Goal: Information Seeking & Learning: Learn about a topic

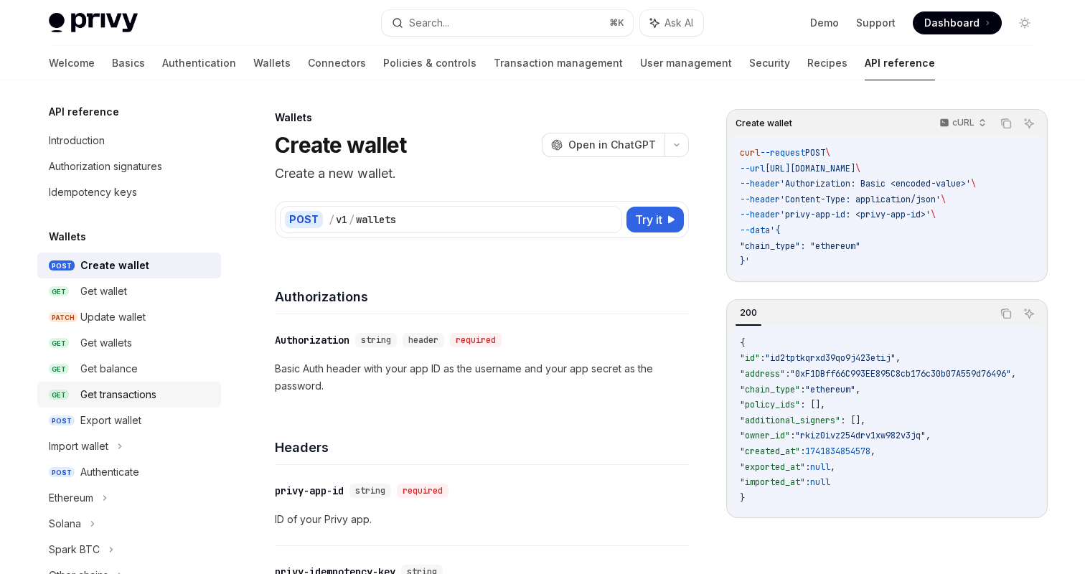
scroll to position [169, 0]
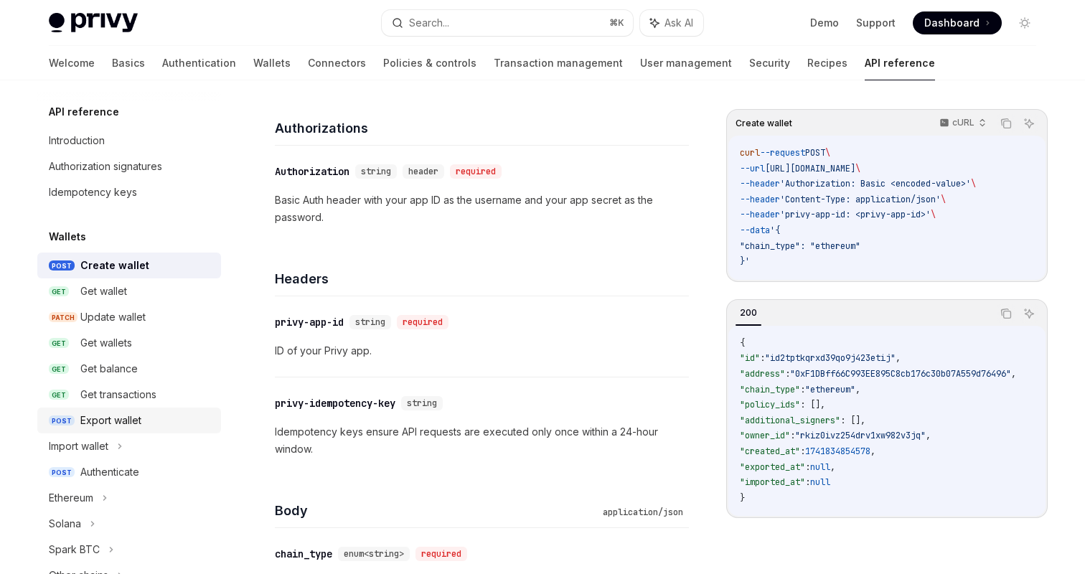
click at [124, 423] on div "Export wallet" at bounding box center [110, 420] width 61 height 17
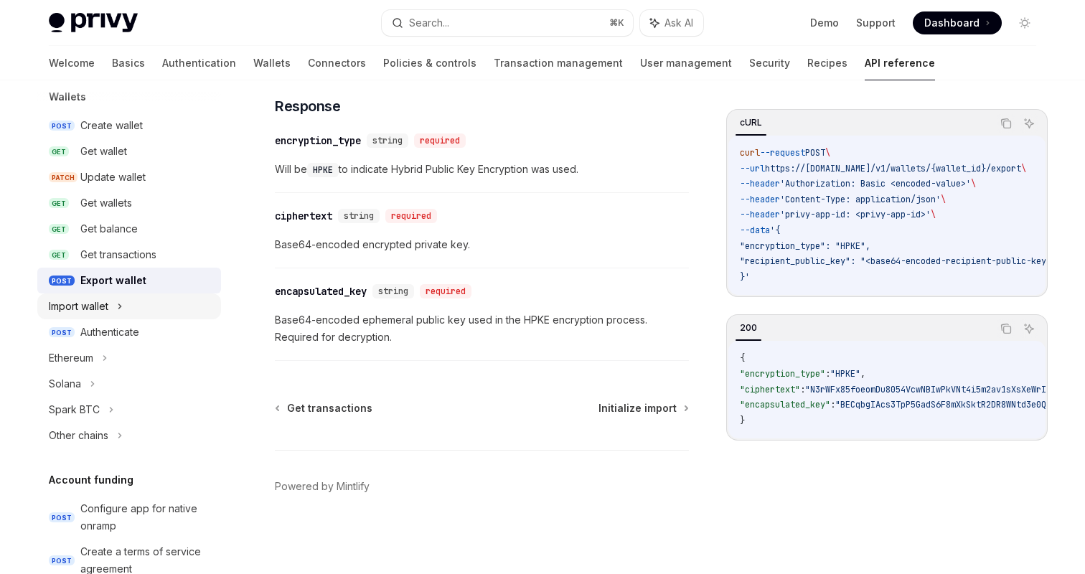
scroll to position [141, 0]
click at [119, 337] on div "Authenticate" at bounding box center [109, 330] width 59 height 17
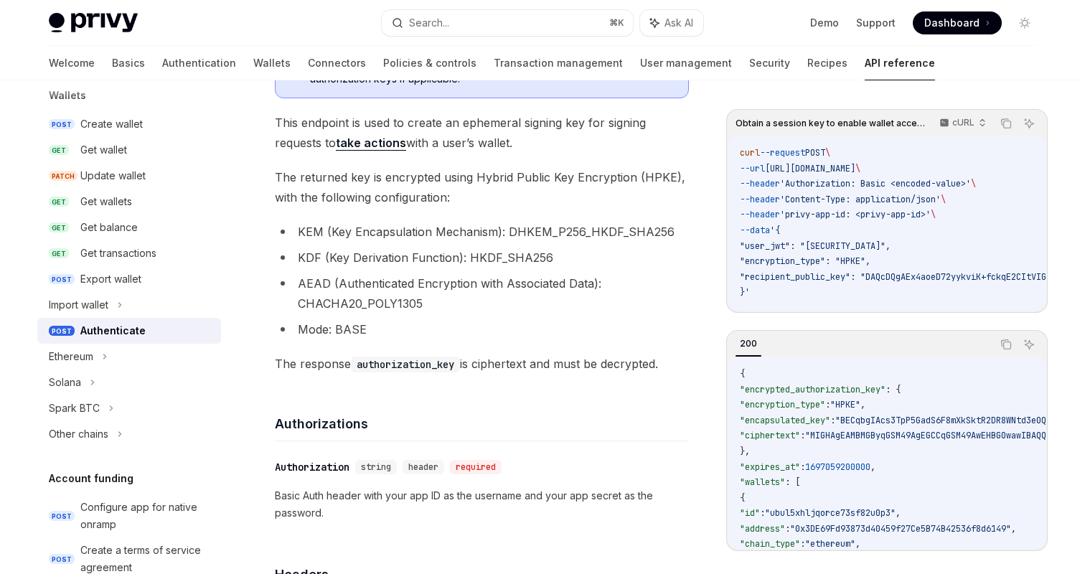
scroll to position [250, 0]
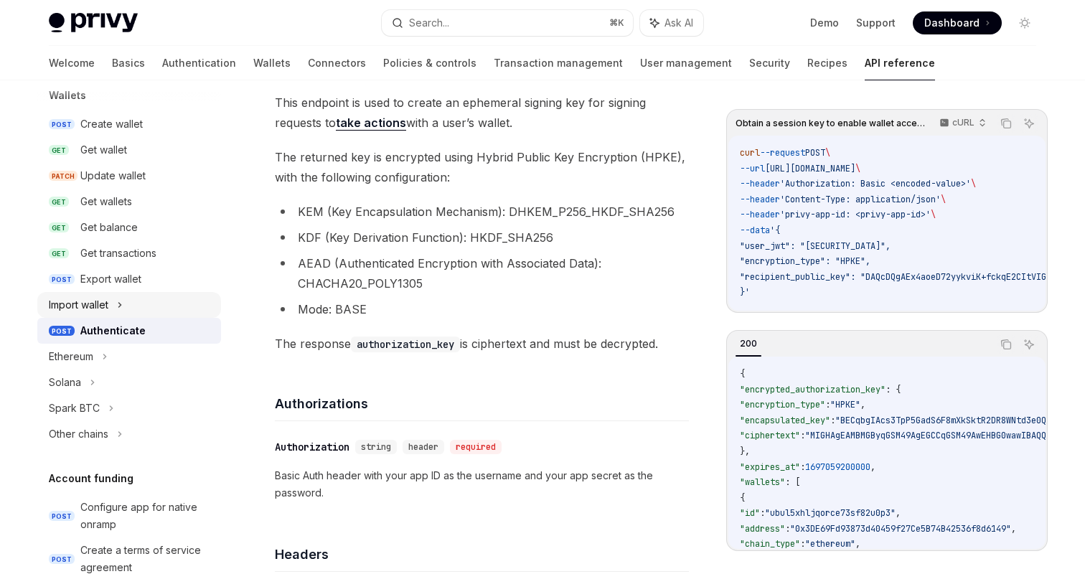
click at [138, 305] on div "Import wallet" at bounding box center [129, 305] width 184 height 26
type textarea "*"
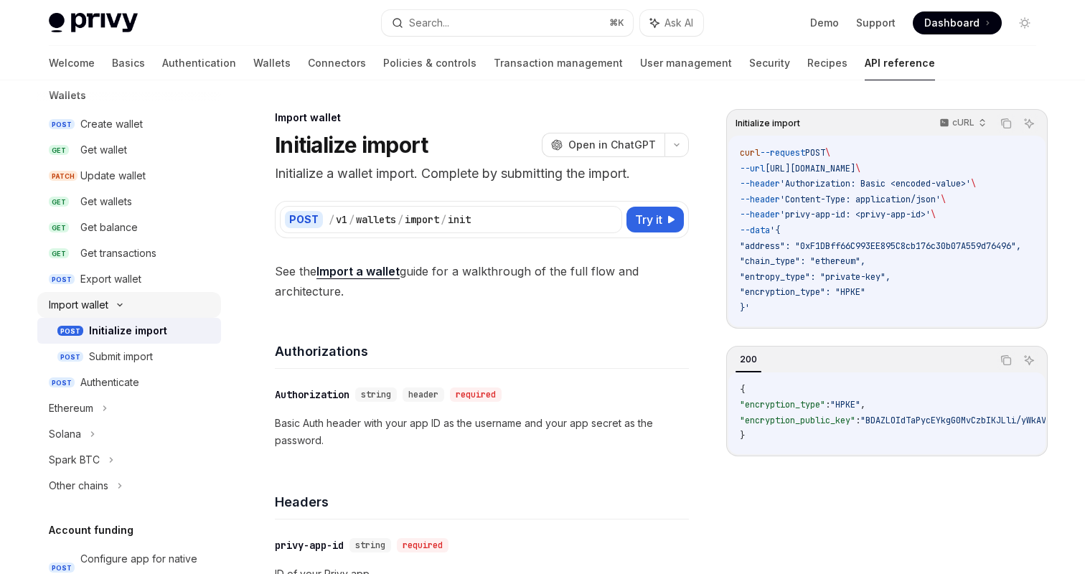
click at [126, 302] on icon at bounding box center [119, 305] width 17 height 6
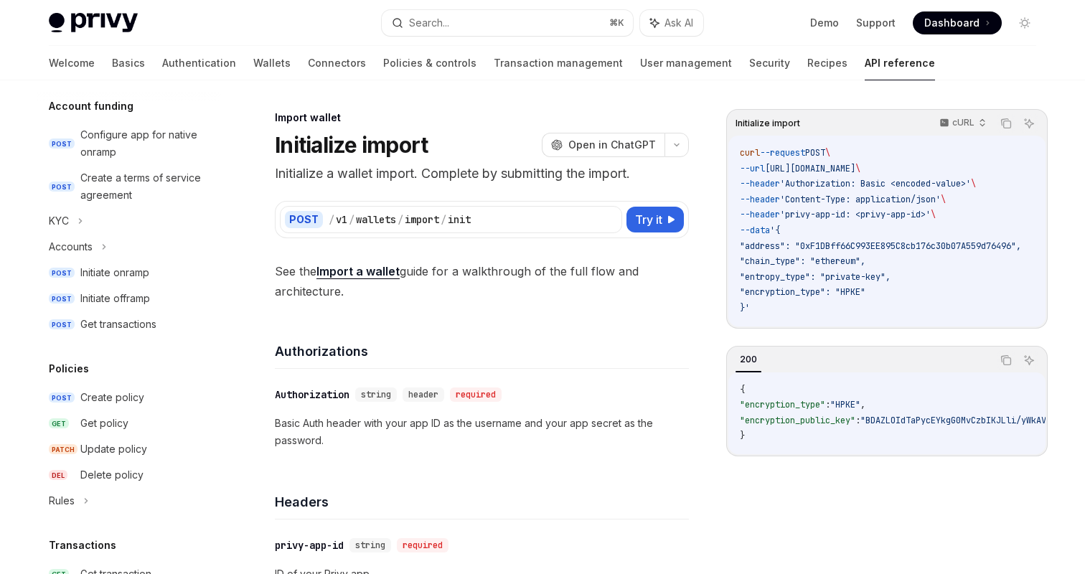
scroll to position [515, 0]
click at [147, 141] on div "Configure app for native onramp" at bounding box center [146, 143] width 132 height 34
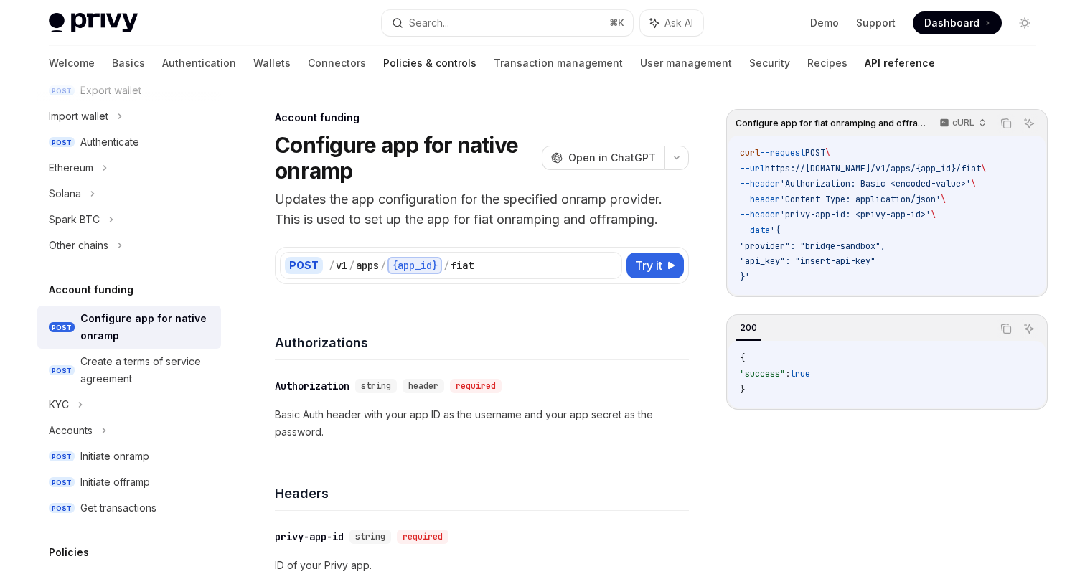
click at [383, 59] on link "Policies & controls" at bounding box center [429, 63] width 93 height 34
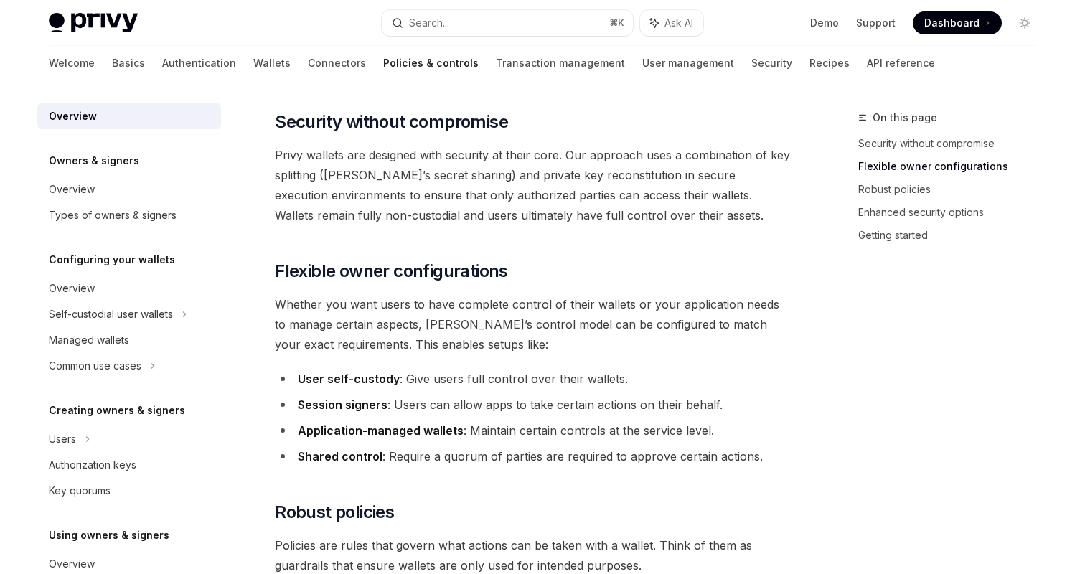
scroll to position [138, 0]
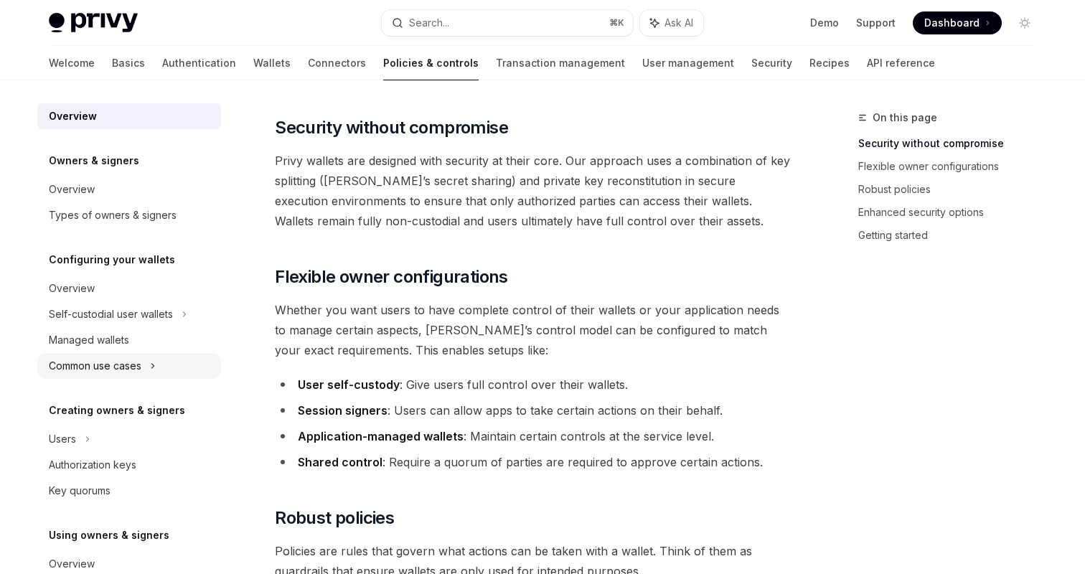
click at [138, 370] on div "Common use cases" at bounding box center [95, 365] width 93 height 17
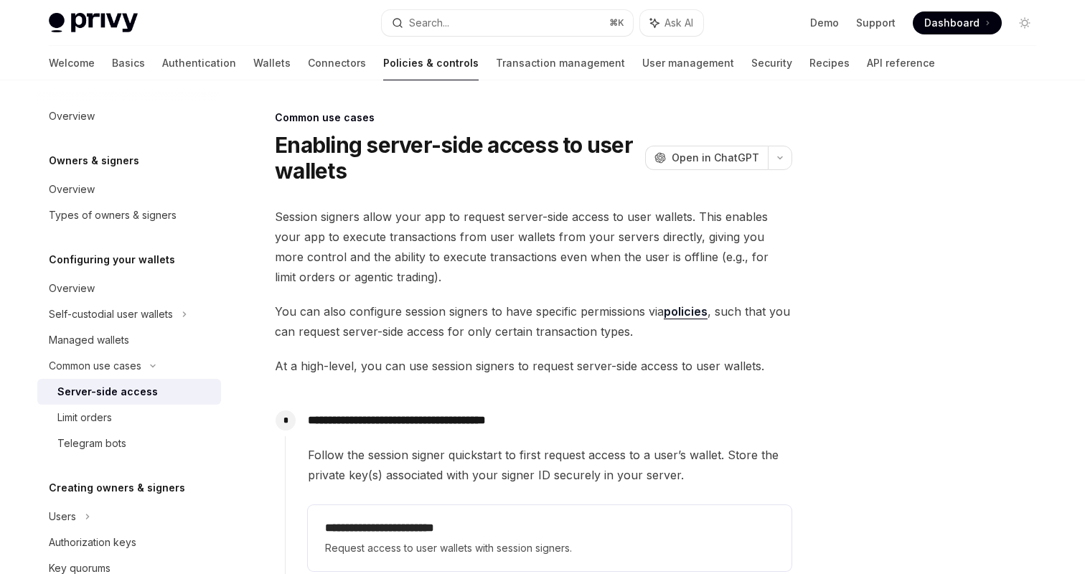
click at [141, 390] on div "Server-side access" at bounding box center [107, 391] width 100 height 17
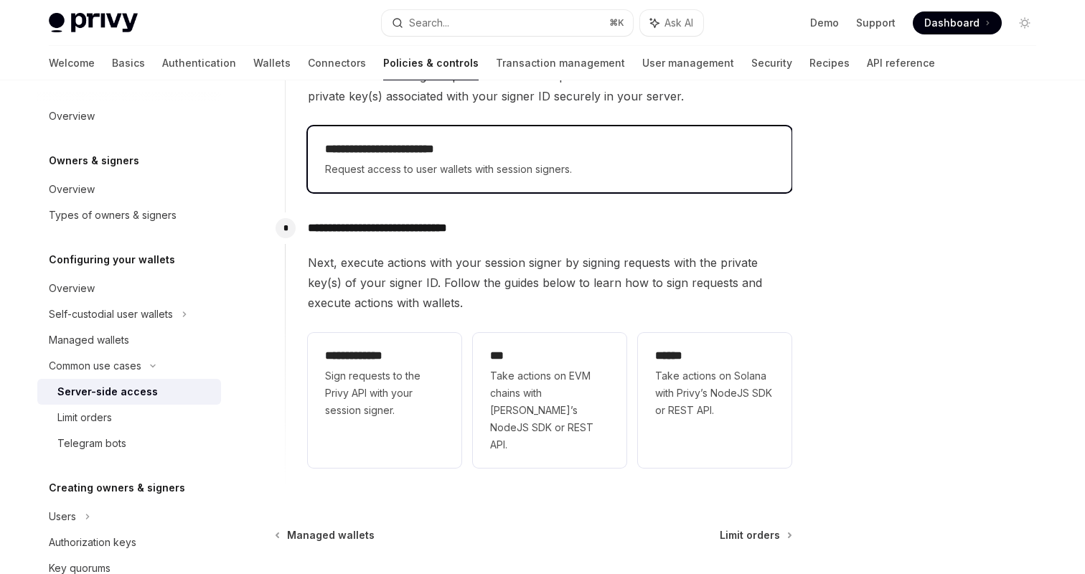
scroll to position [368, 0]
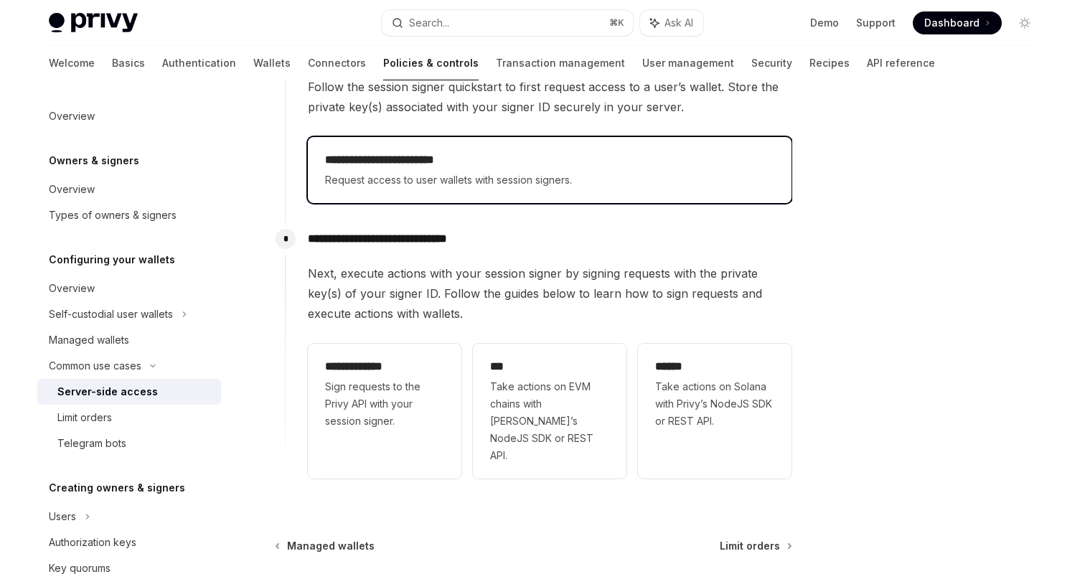
click at [474, 187] on span "Request access to user wallets with session signers." at bounding box center [549, 180] width 449 height 17
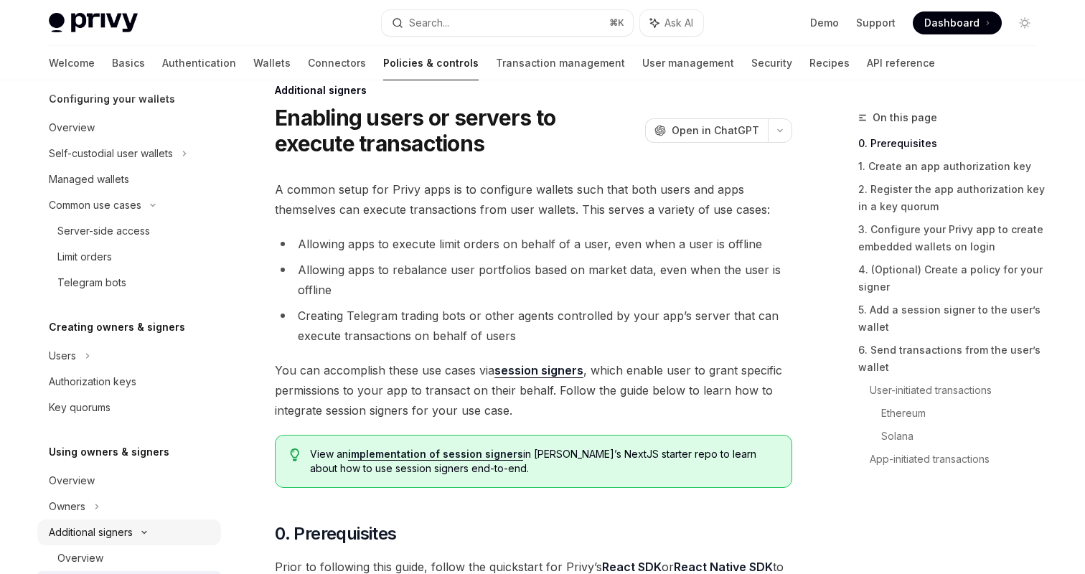
scroll to position [162, 0]
click at [148, 145] on div "Self-custodial user wallets" at bounding box center [111, 152] width 124 height 17
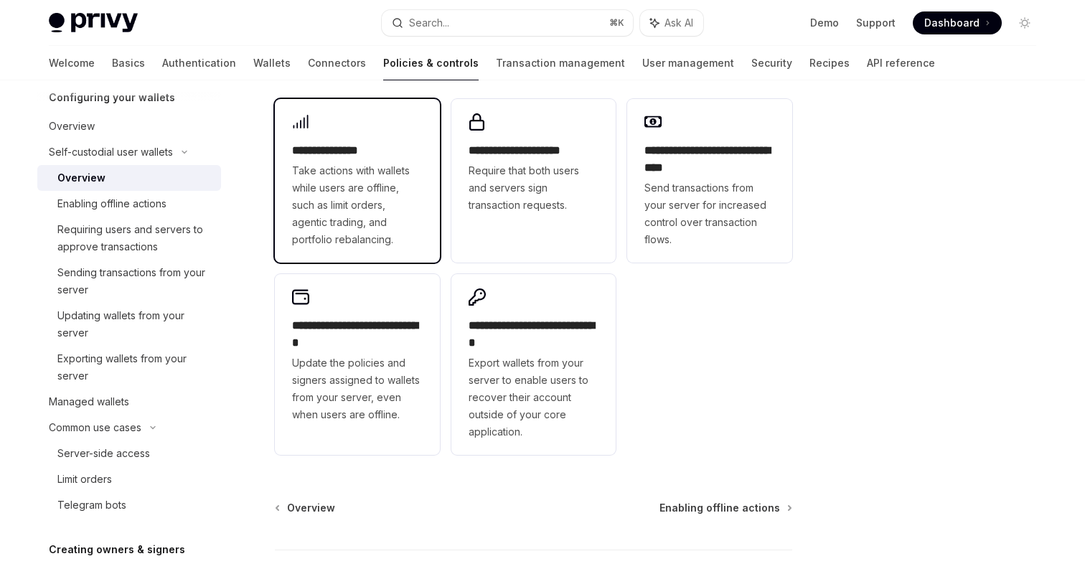
scroll to position [318, 0]
click at [382, 189] on span "Take actions with wallets while users are offline, such as limit orders, agenti…" at bounding box center [357, 204] width 131 height 86
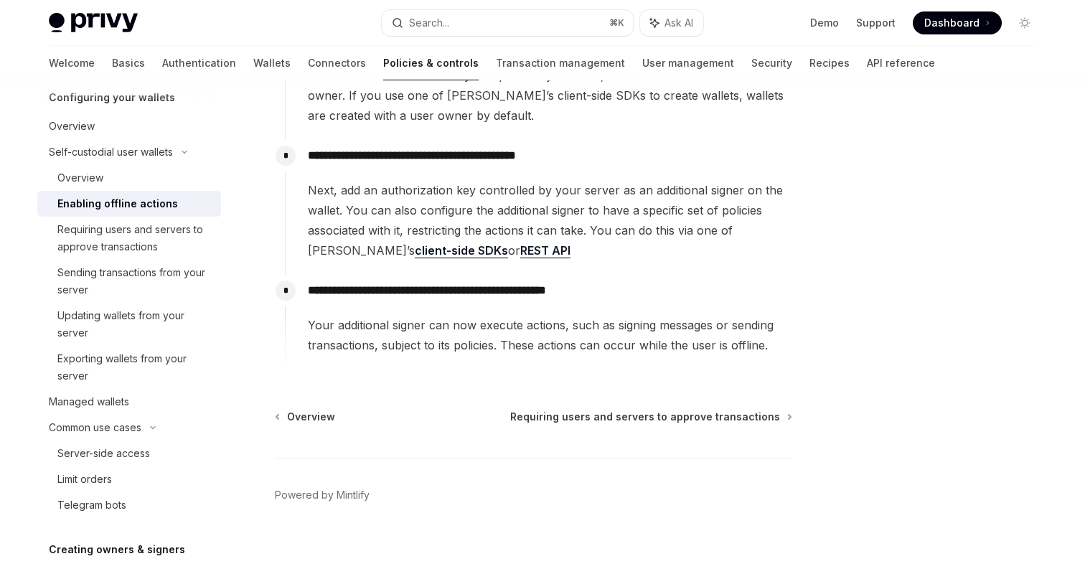
scroll to position [288, 0]
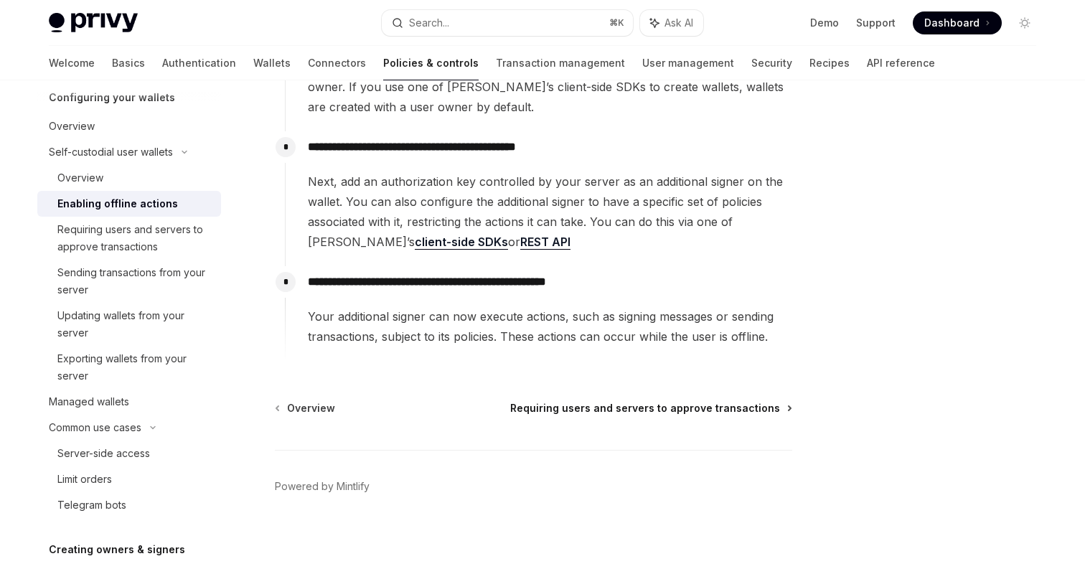
click at [629, 413] on span "Requiring users and servers to approve transactions" at bounding box center [645, 408] width 270 height 14
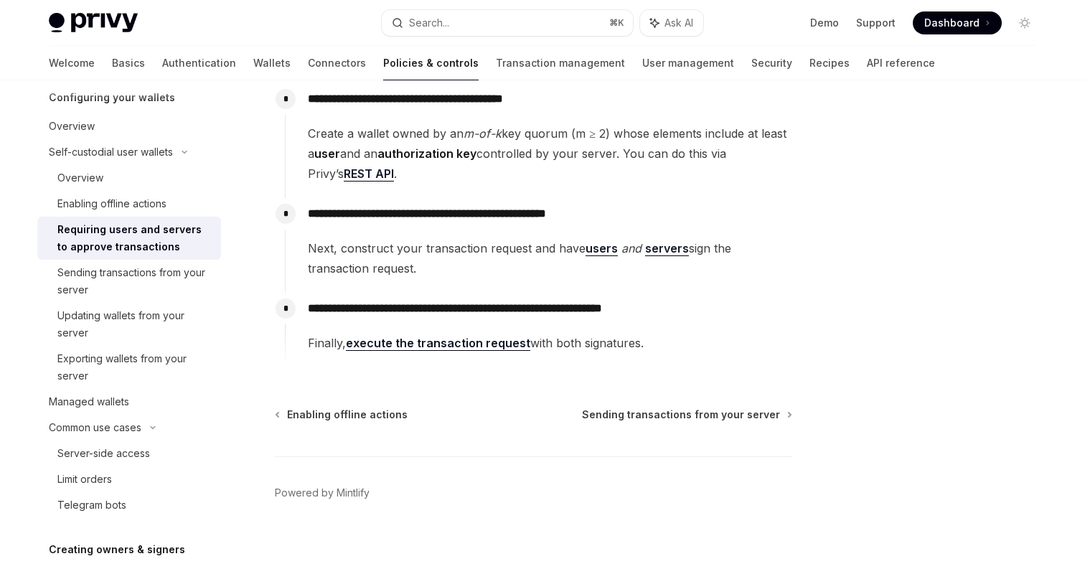
scroll to position [248, 0]
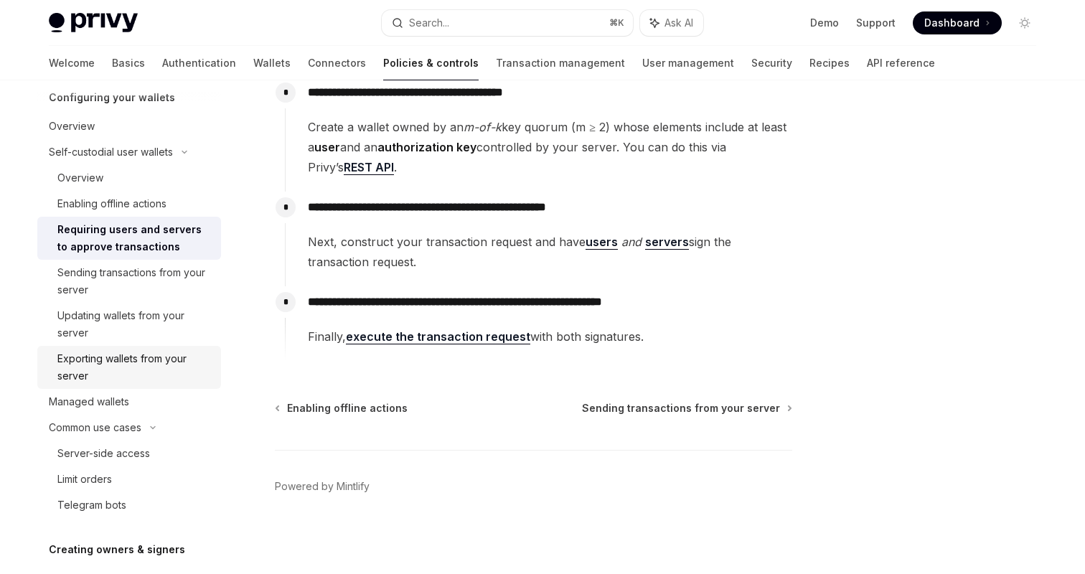
click at [165, 382] on div "Exporting wallets from your server" at bounding box center [134, 367] width 155 height 34
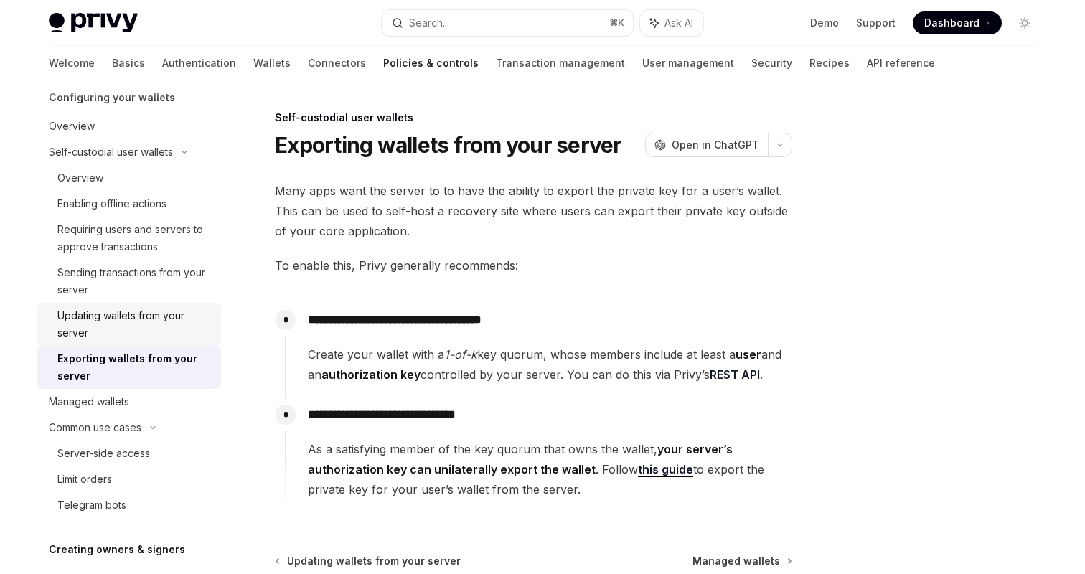
click at [156, 321] on div "Updating wallets from your server" at bounding box center [134, 324] width 155 height 34
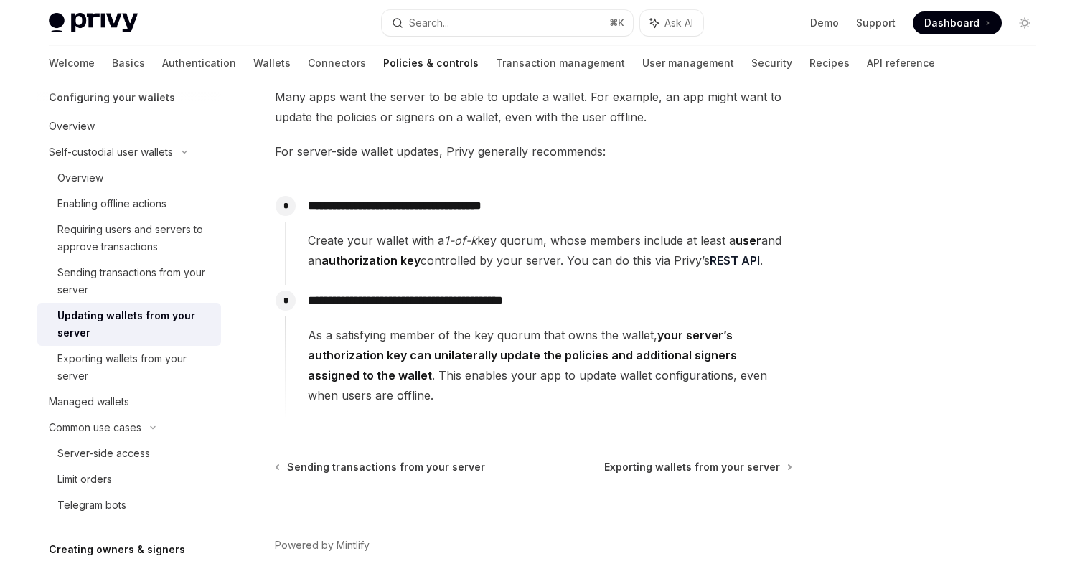
scroll to position [109, 0]
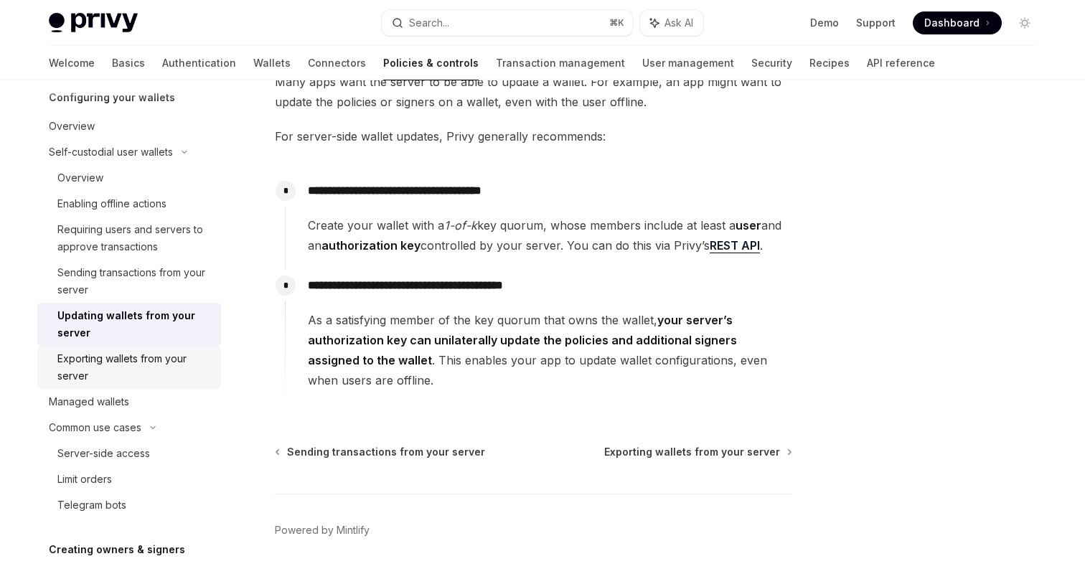
click at [138, 365] on div "Exporting wallets from your server" at bounding box center [134, 367] width 155 height 34
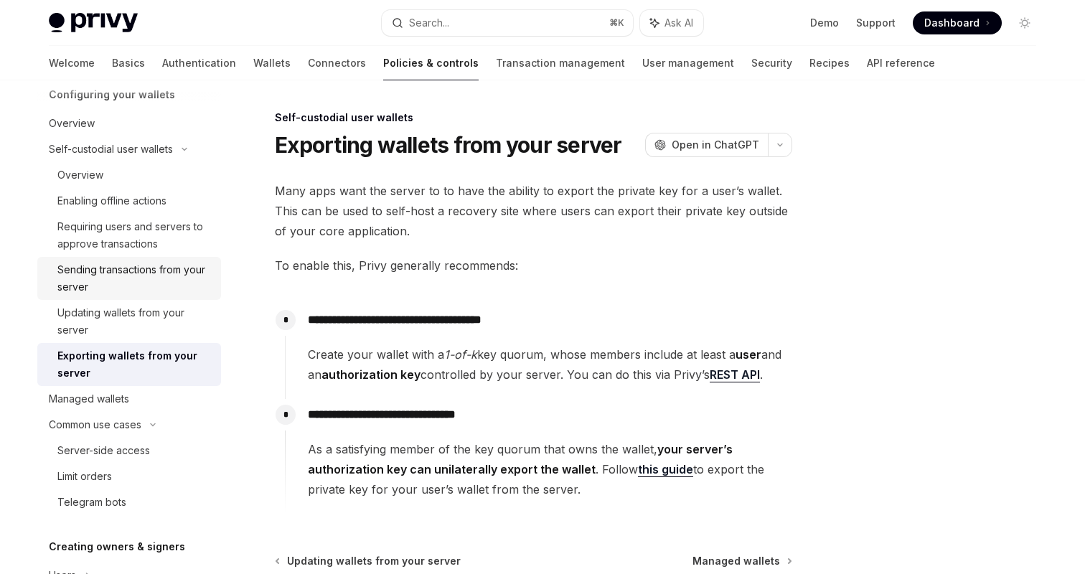
click at [169, 263] on div "Sending transactions from your server" at bounding box center [134, 278] width 155 height 34
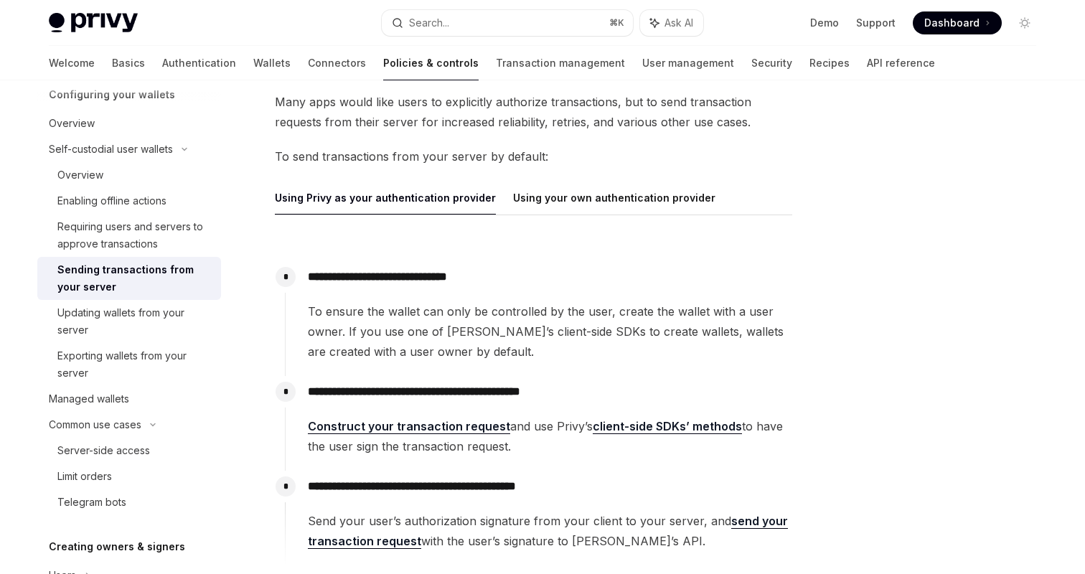
scroll to position [83, 0]
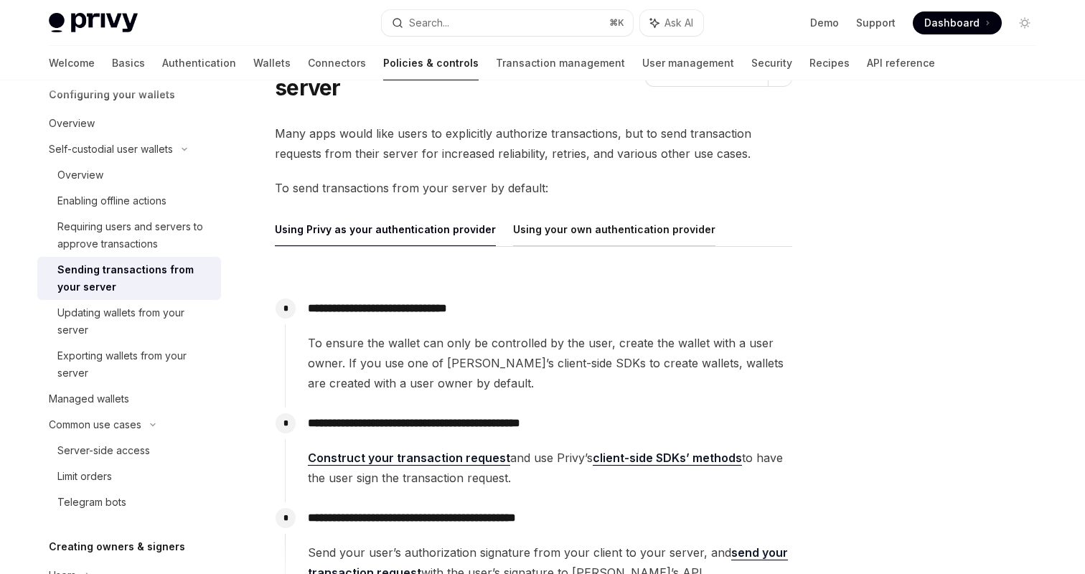
click at [543, 235] on button "Using your own authentication provider" at bounding box center [614, 229] width 202 height 34
type textarea "*"
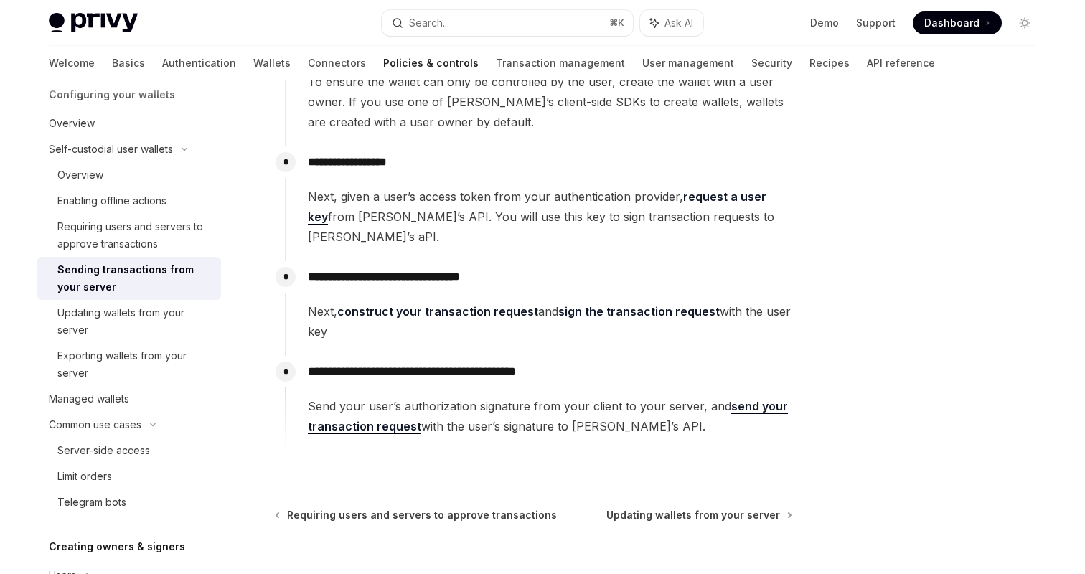
scroll to position [349, 0]
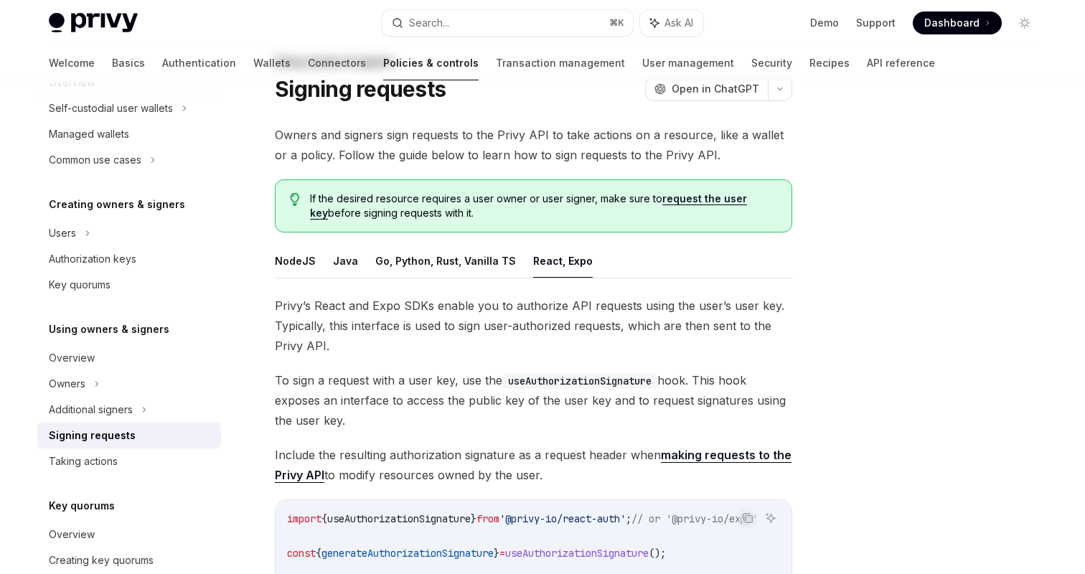
scroll to position [4, 0]
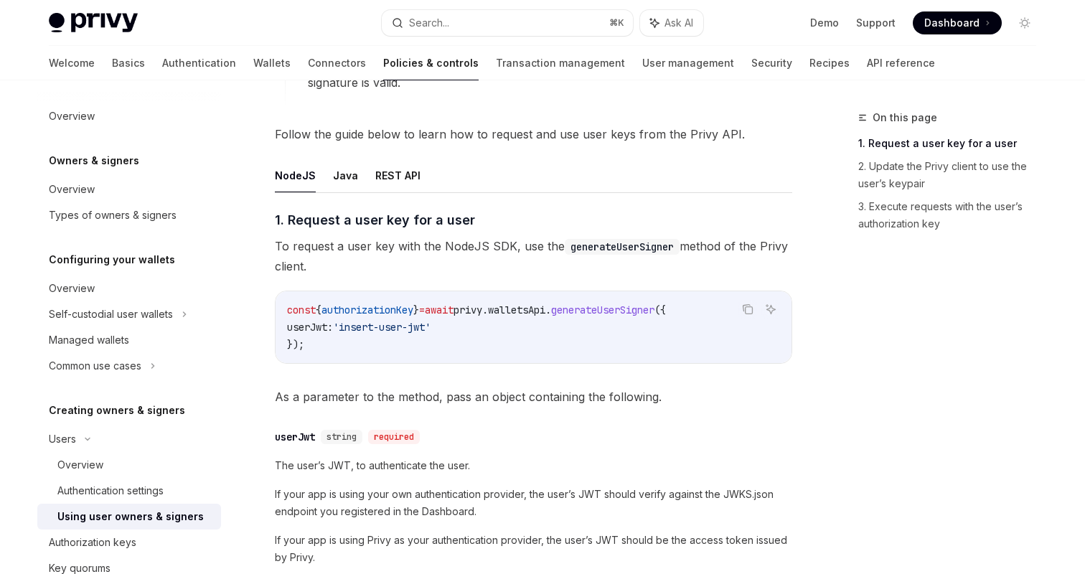
scroll to position [472, 0]
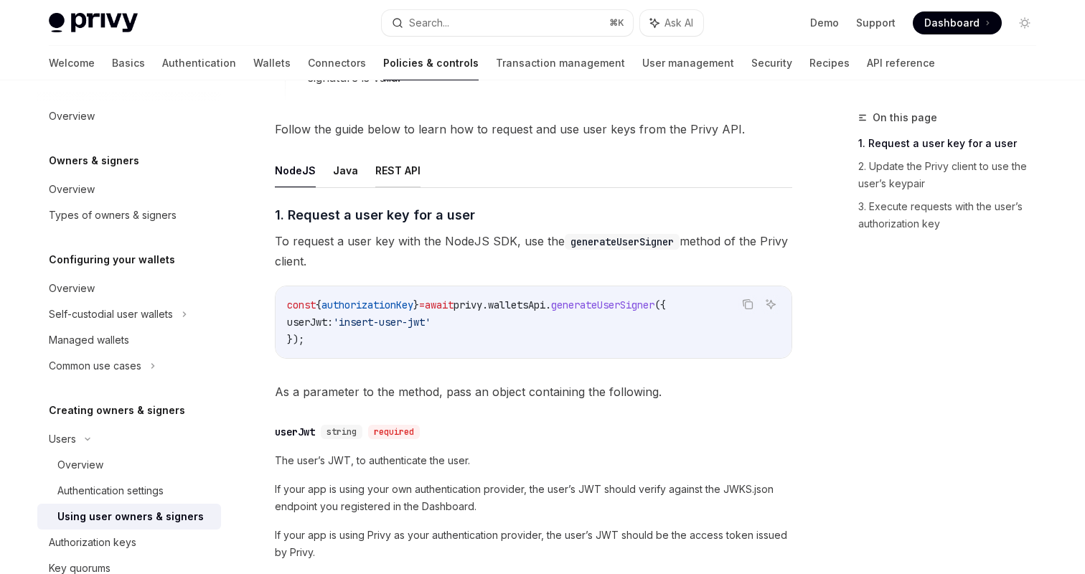
click at [395, 177] on button "REST API" at bounding box center [397, 171] width 45 height 34
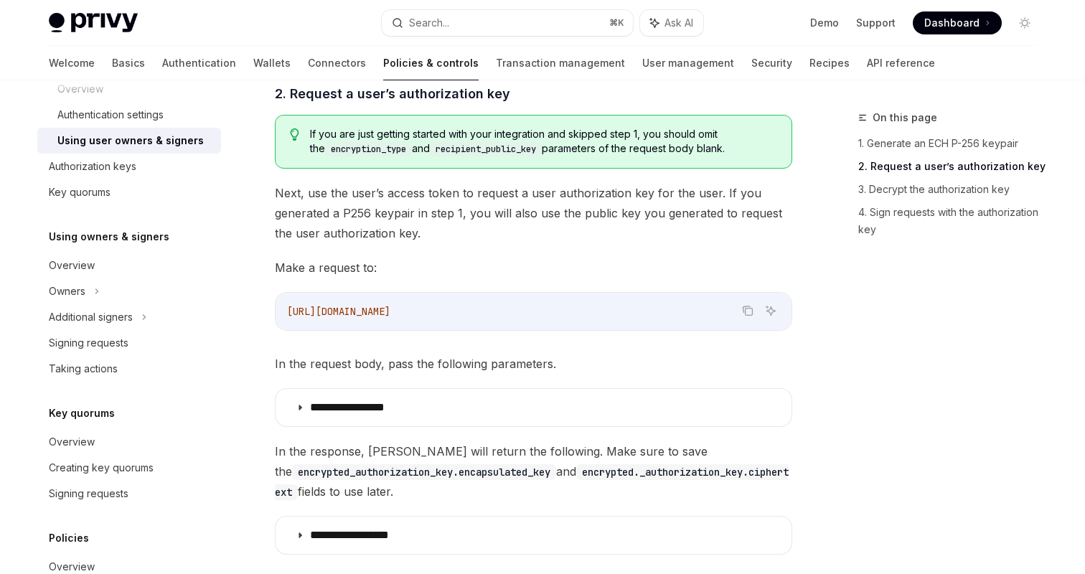
scroll to position [387, 0]
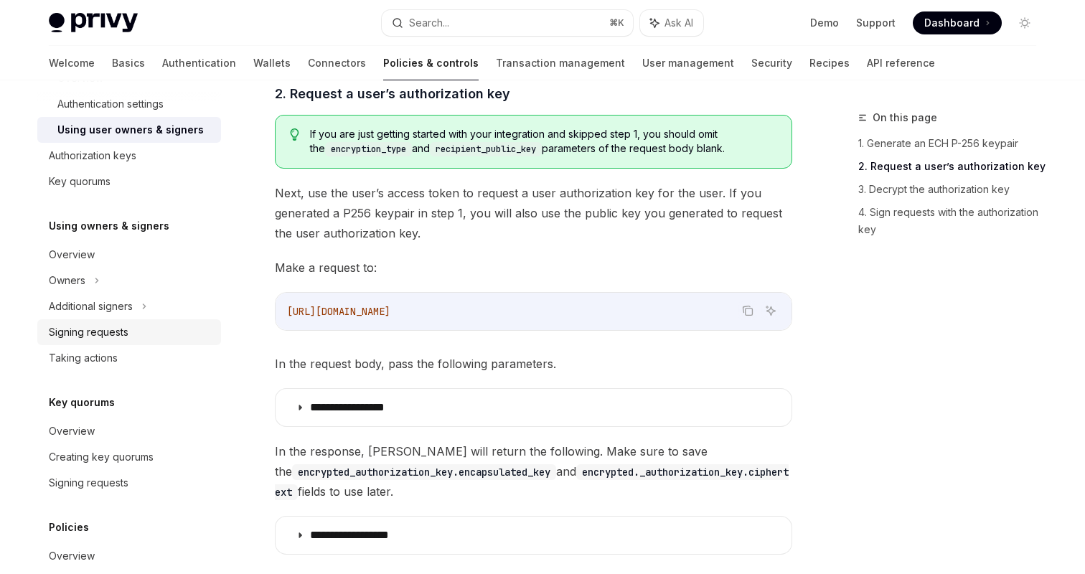
click at [127, 333] on div "Signing requests" at bounding box center [89, 332] width 80 height 17
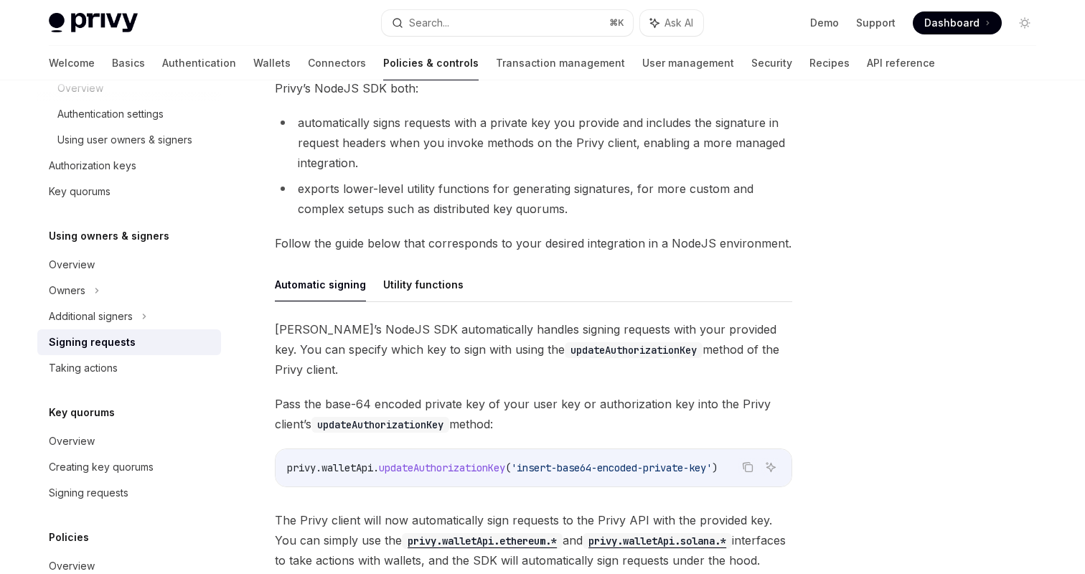
scroll to position [217, 0]
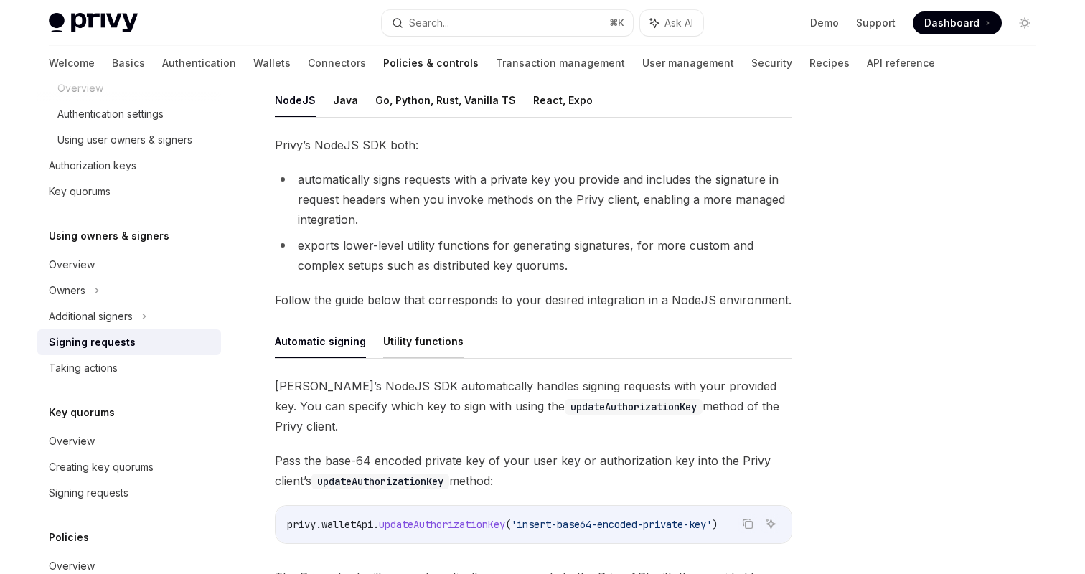
click at [383, 338] on button "Utility functions" at bounding box center [423, 341] width 80 height 34
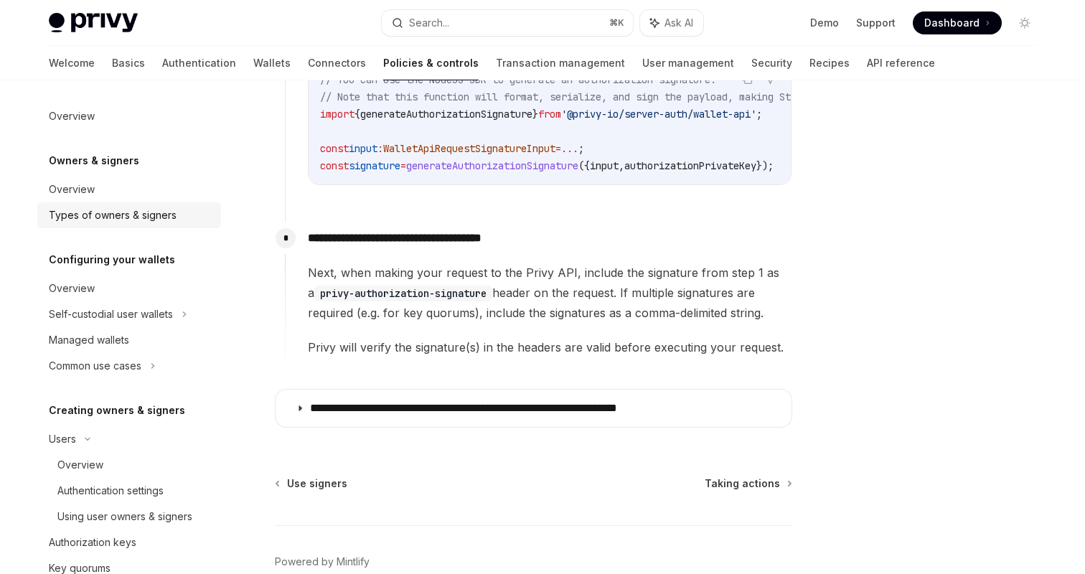
click at [134, 224] on link "Types of owners & signers" at bounding box center [129, 215] width 184 height 26
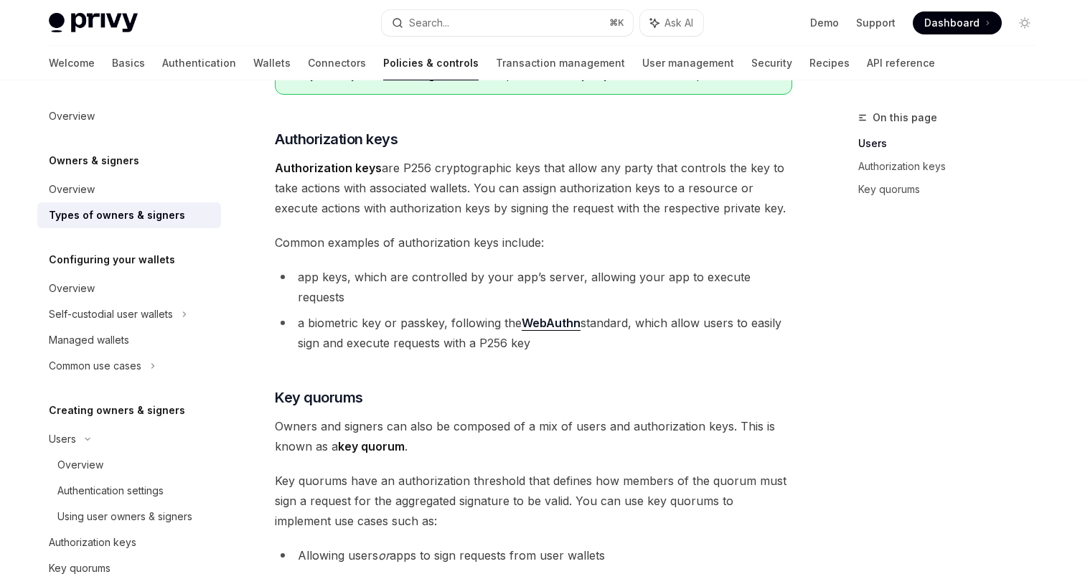
scroll to position [299, 0]
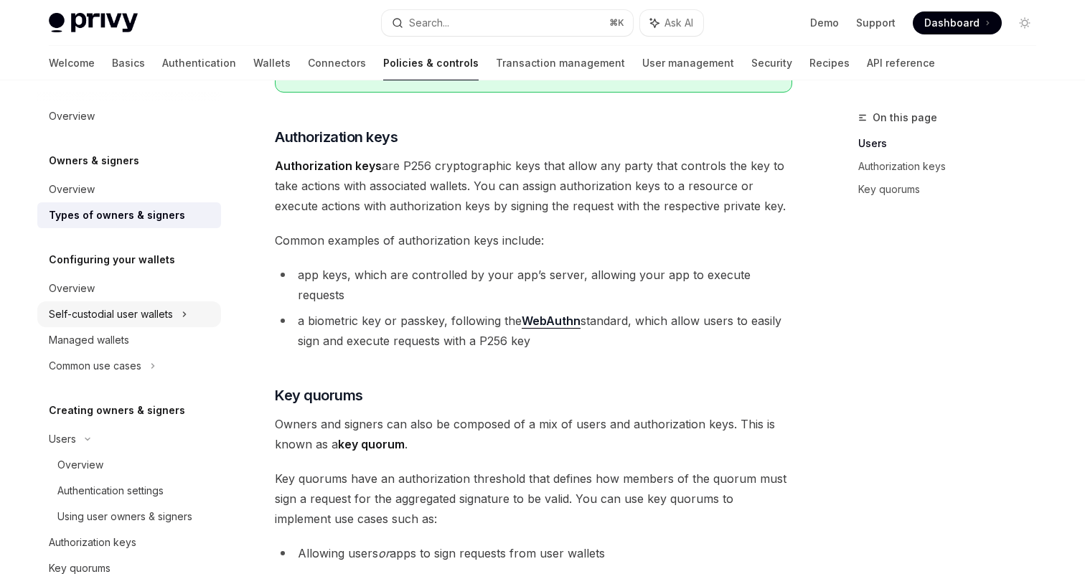
click at [169, 308] on div "Self-custodial user wallets" at bounding box center [111, 314] width 124 height 17
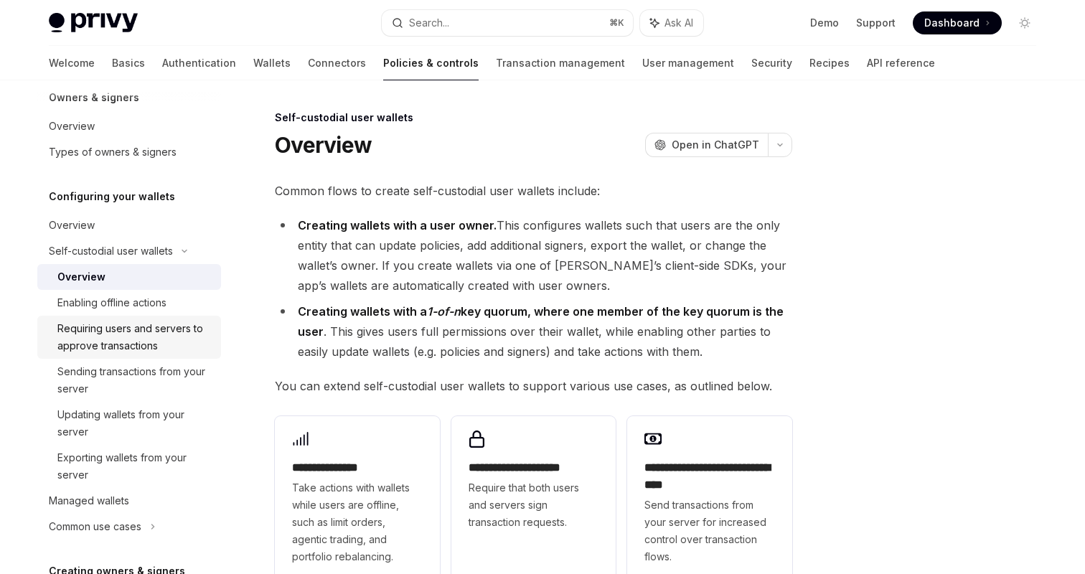
scroll to position [70, 0]
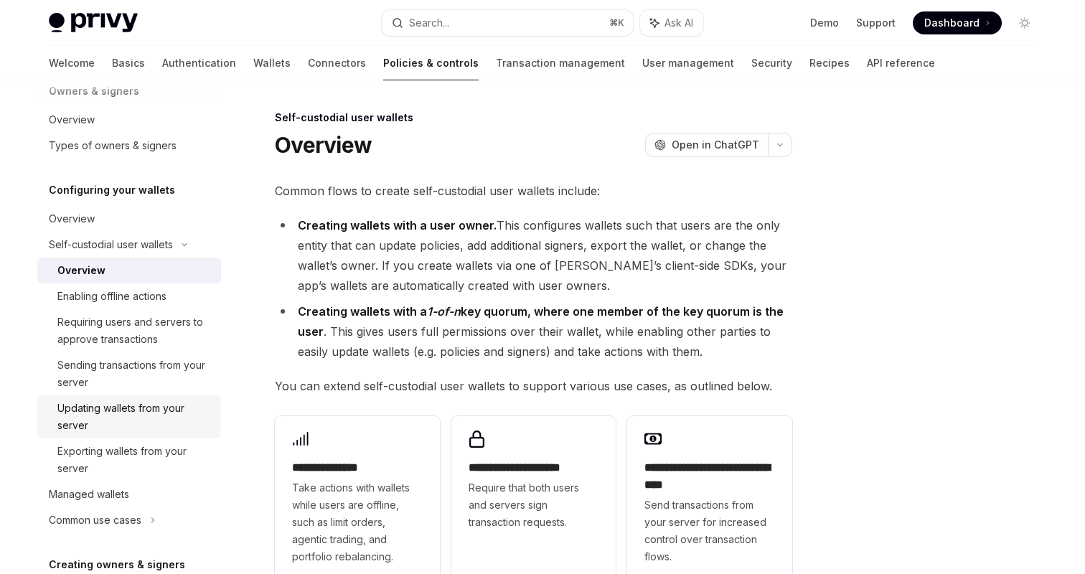
click at [148, 414] on div "Updating wallets from your server" at bounding box center [134, 417] width 155 height 34
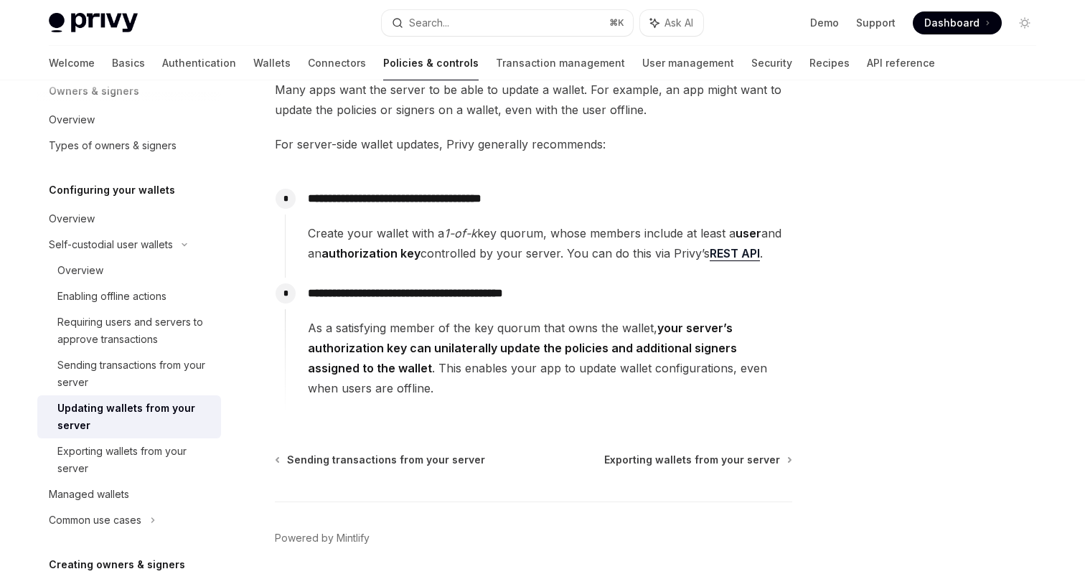
scroll to position [103, 0]
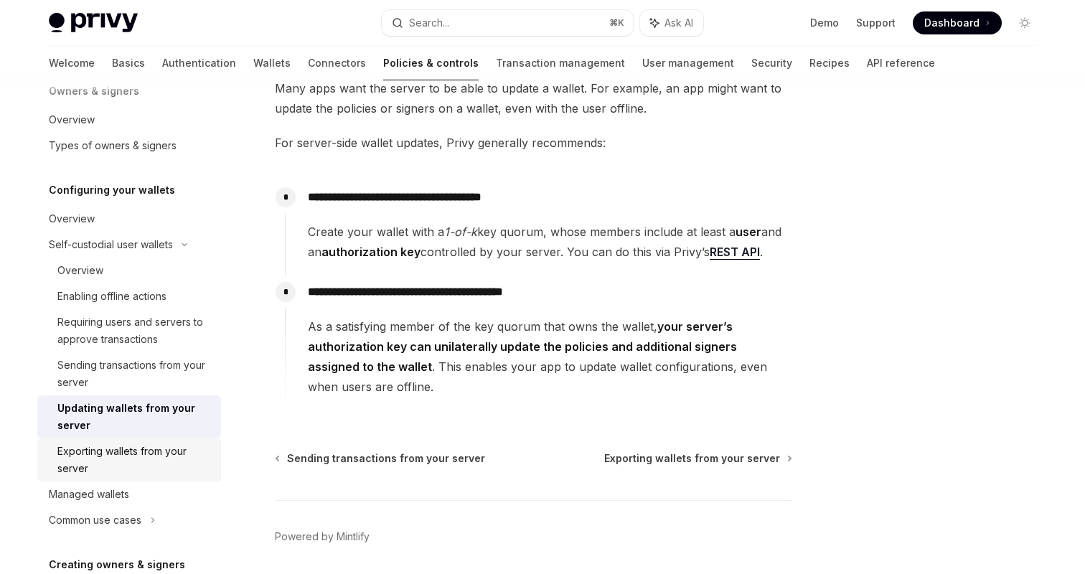
click at [152, 454] on div "Exporting wallets from your server" at bounding box center [134, 460] width 155 height 34
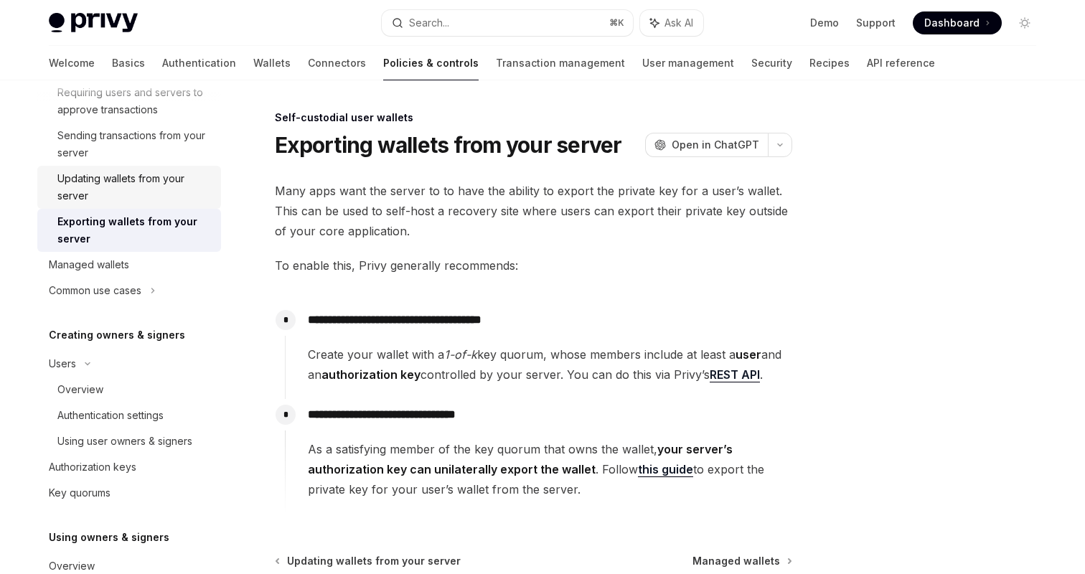
scroll to position [335, 0]
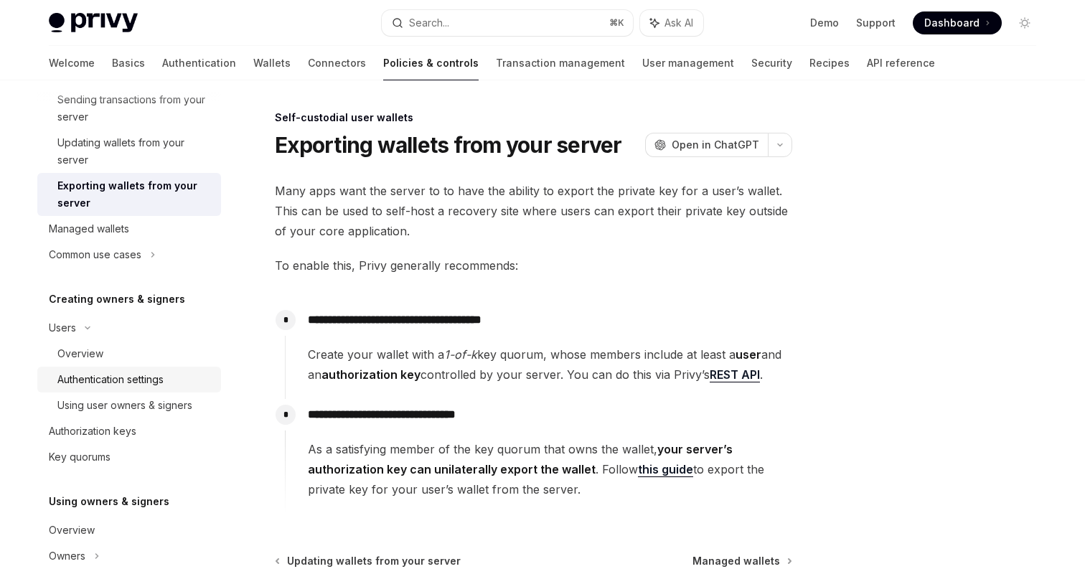
click at [128, 377] on div "Authentication settings" at bounding box center [110, 379] width 106 height 17
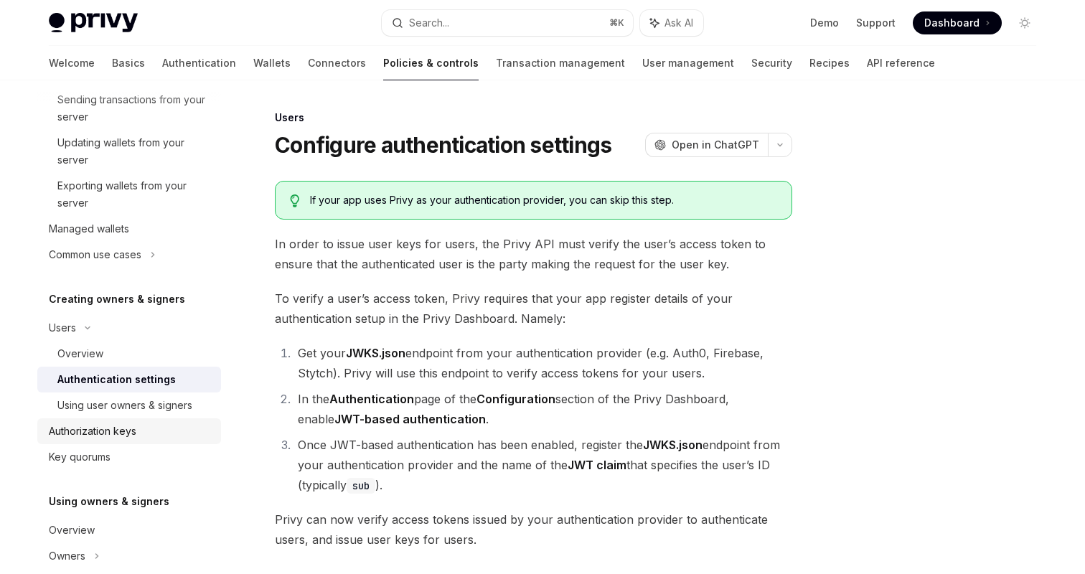
click at [134, 428] on div "Authorization keys" at bounding box center [93, 431] width 88 height 17
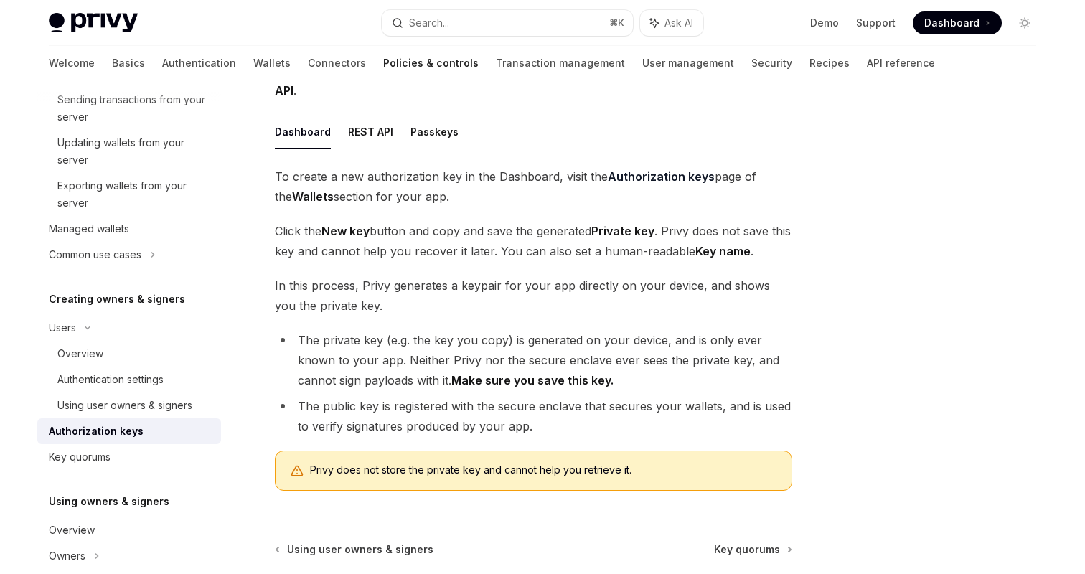
scroll to position [214, 0]
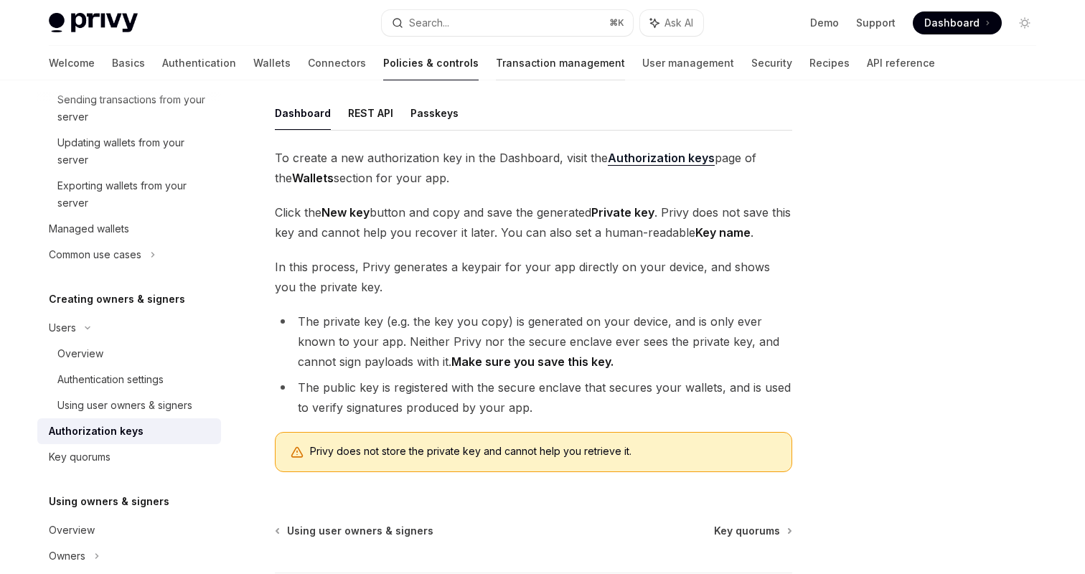
click at [496, 67] on link "Transaction management" at bounding box center [560, 63] width 129 height 34
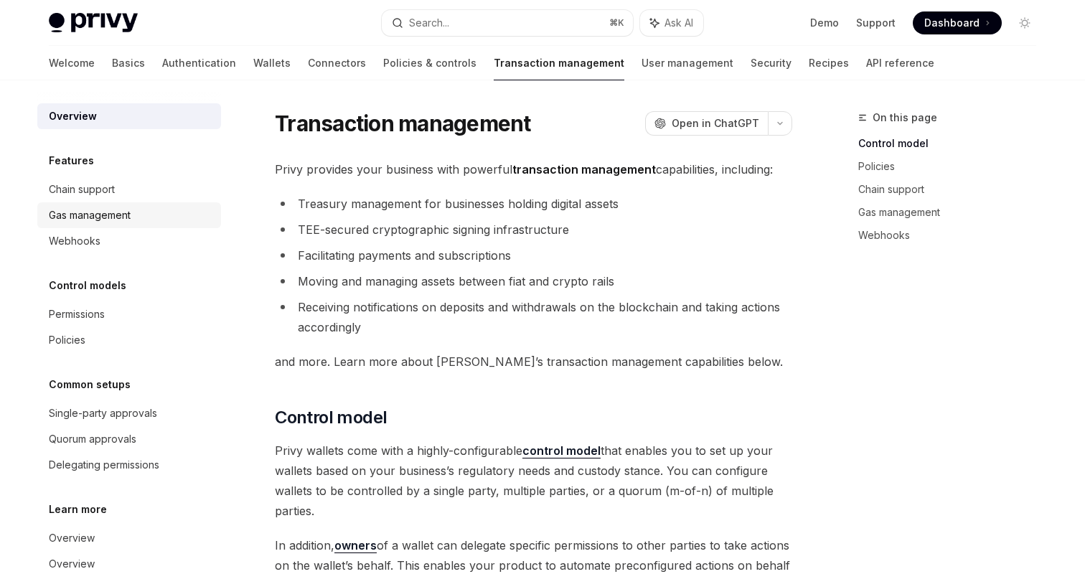
click at [121, 202] on link "Gas management" at bounding box center [129, 215] width 184 height 26
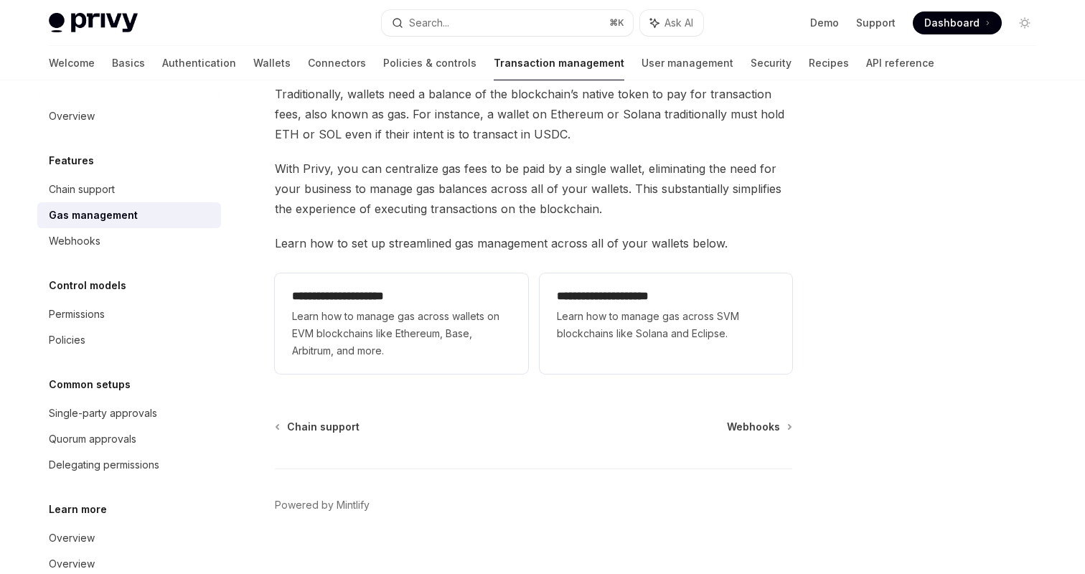
scroll to position [170, 0]
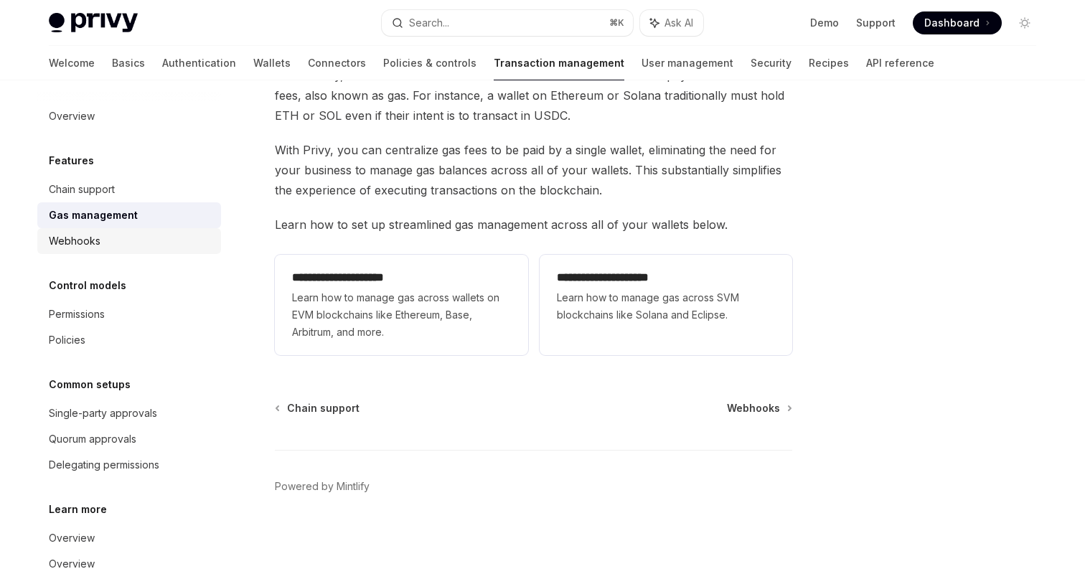
click at [174, 240] on div "Webhooks" at bounding box center [131, 240] width 164 height 17
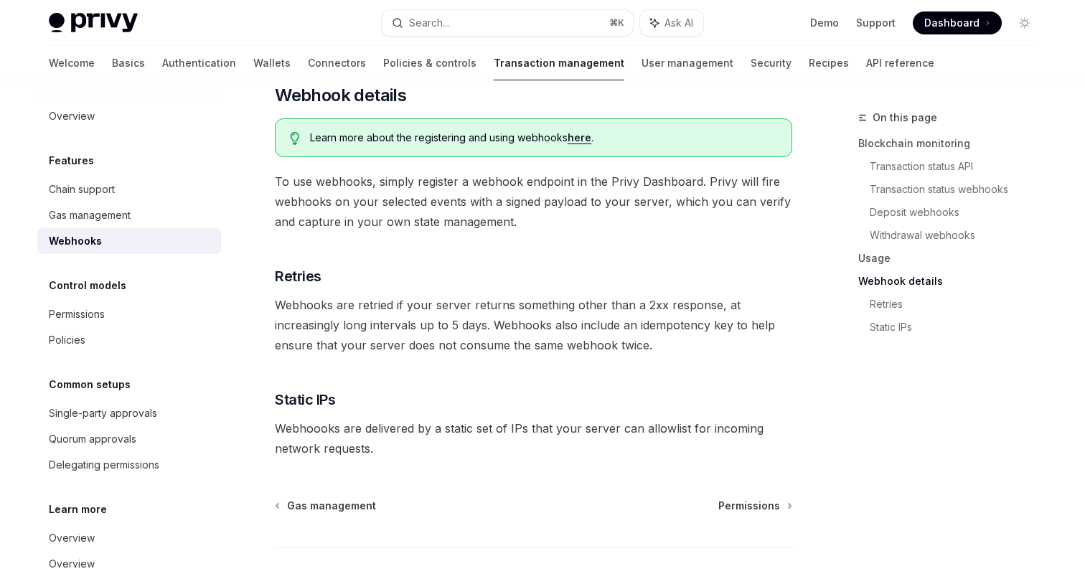
scroll to position [938, 0]
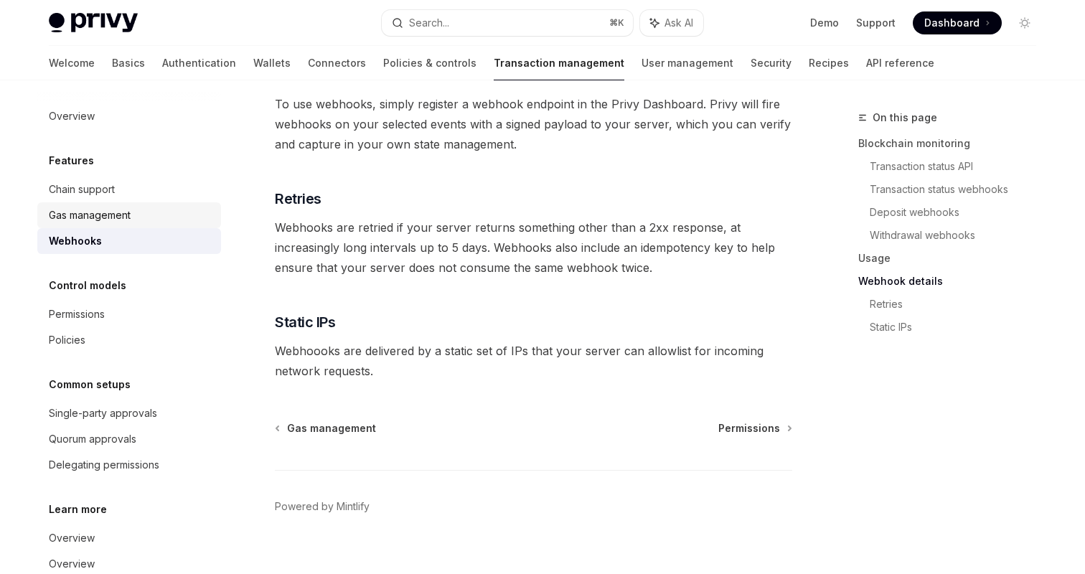
click at [109, 210] on div "Gas management" at bounding box center [90, 215] width 82 height 17
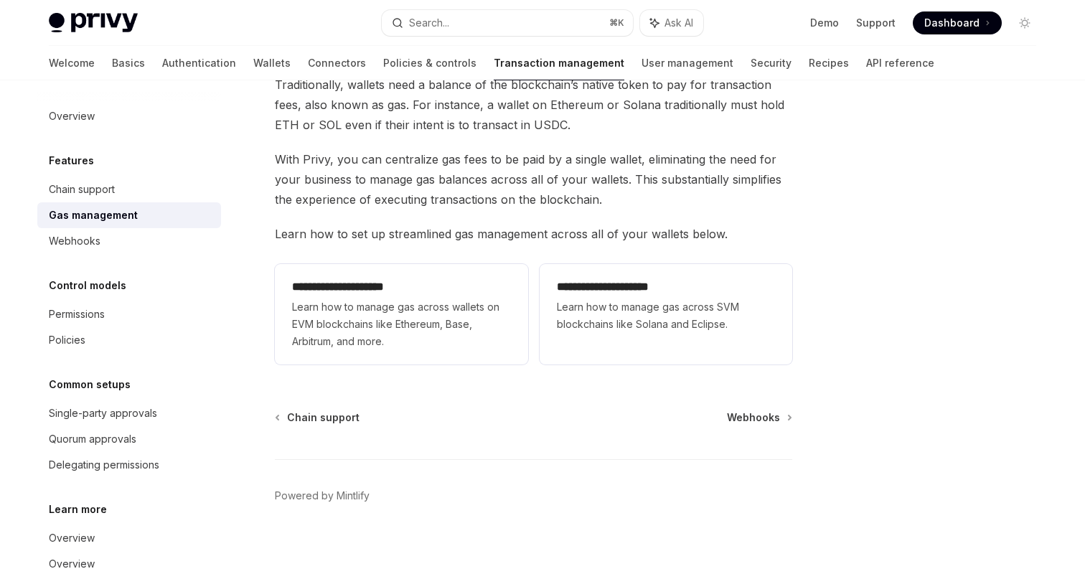
scroll to position [170, 0]
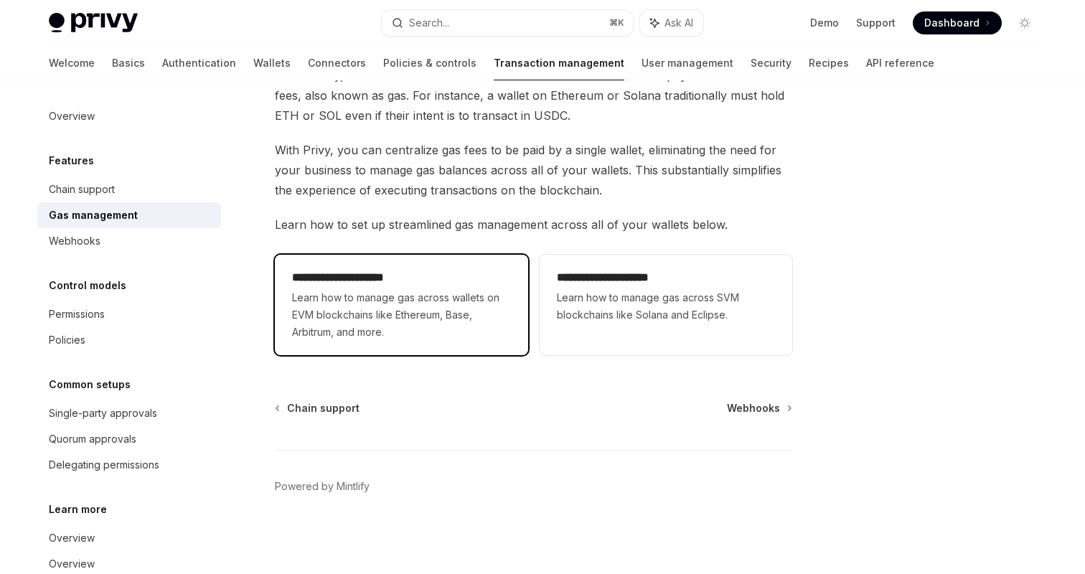
click at [408, 306] on span "Learn how to manage gas across wallets on EVM blockchains like Ethereum, Base, …" at bounding box center [401, 315] width 218 height 52
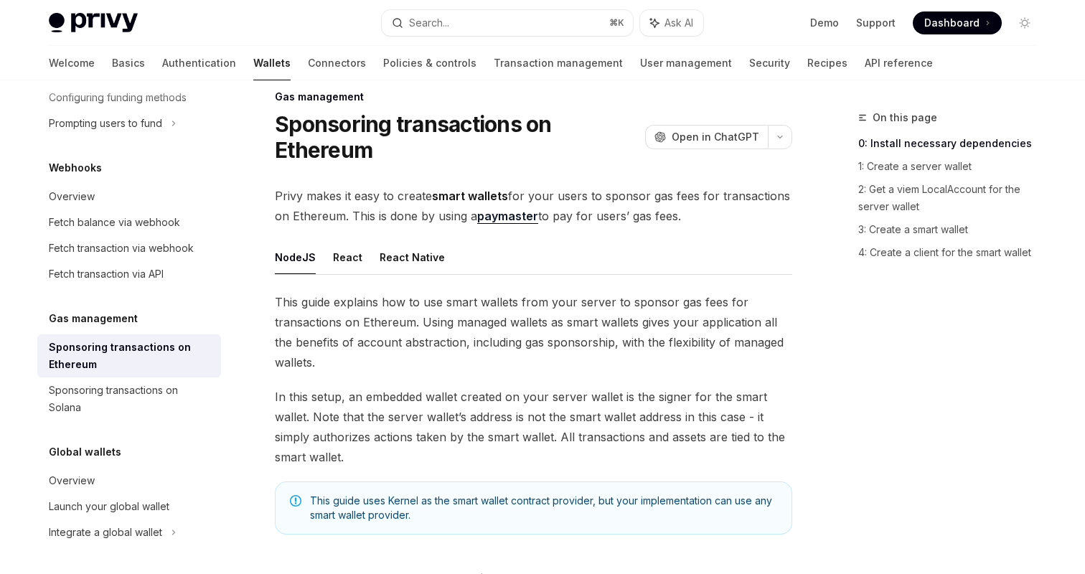
scroll to position [27, 0]
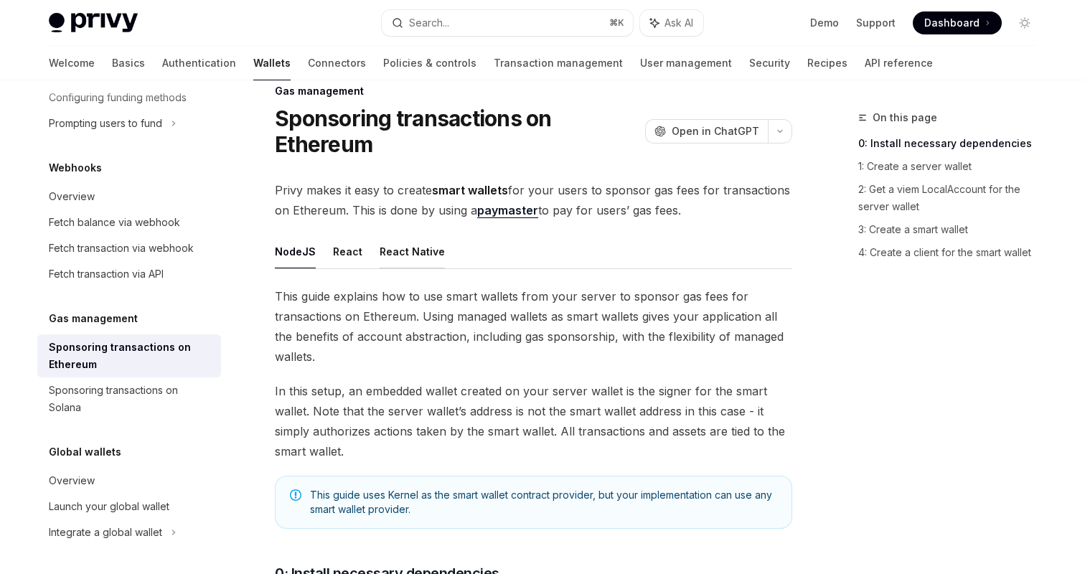
click at [404, 252] on button "React Native" at bounding box center [412, 252] width 65 height 34
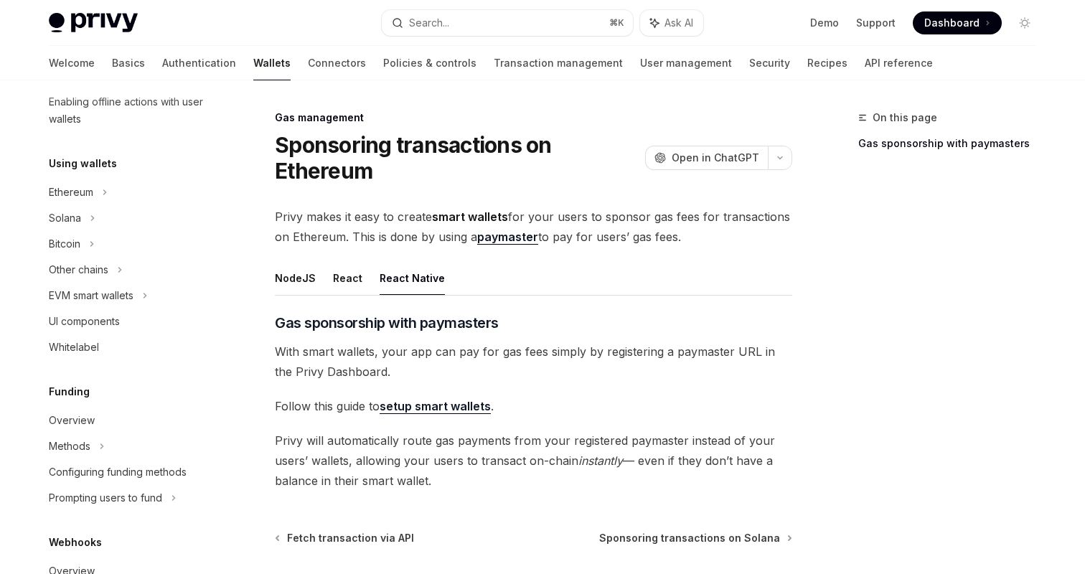
scroll to position [287, 0]
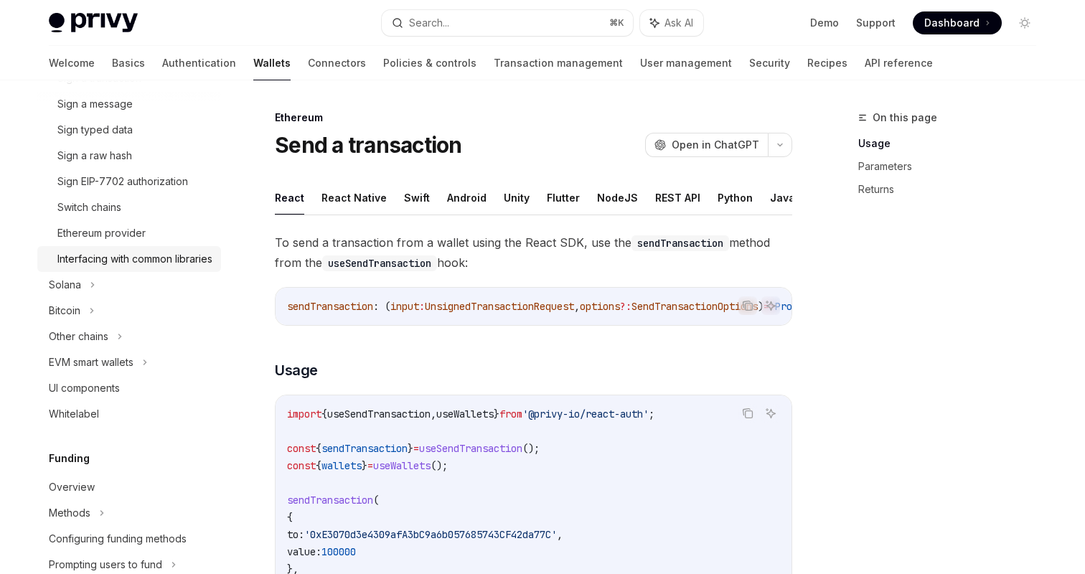
scroll to position [466, 0]
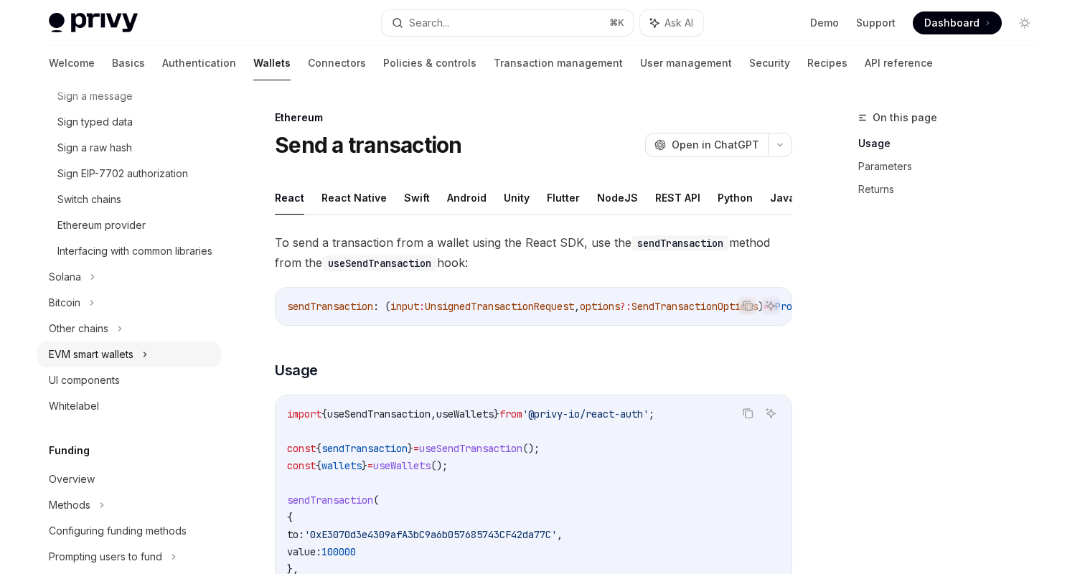
click at [136, 367] on div "EVM smart wallets" at bounding box center [129, 355] width 184 height 26
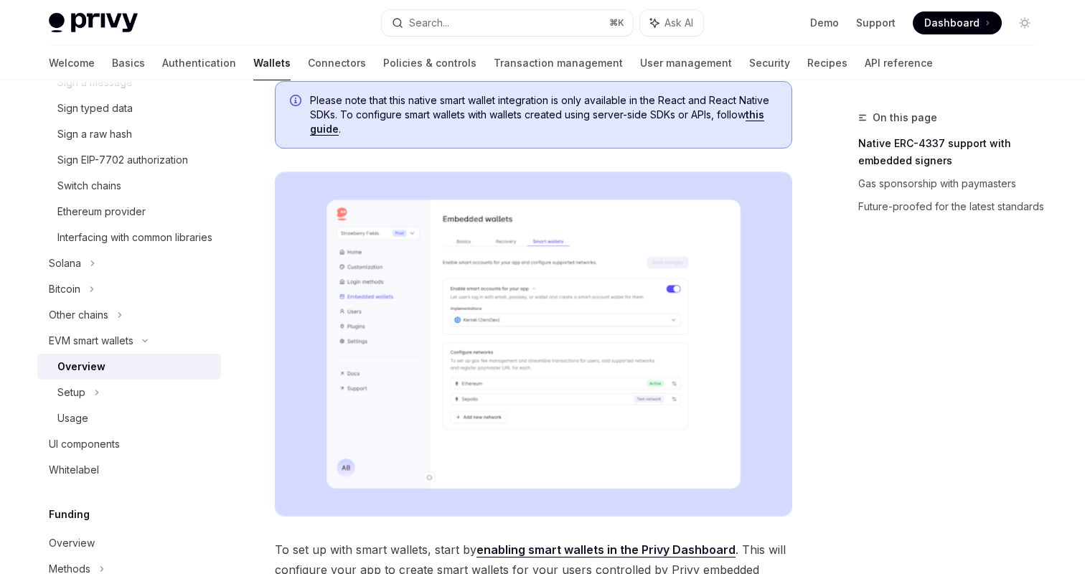
scroll to position [210, 0]
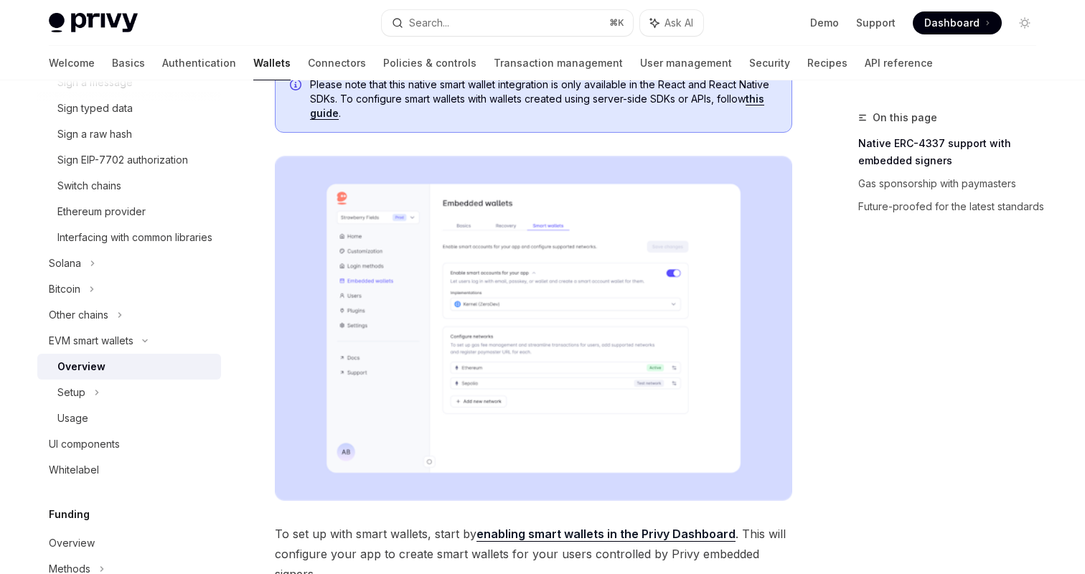
click at [768, 106] on span "Please note that this native smart wallet integration is only available in the …" at bounding box center [543, 98] width 467 height 43
click at [764, 104] on link "this guide" at bounding box center [537, 106] width 454 height 27
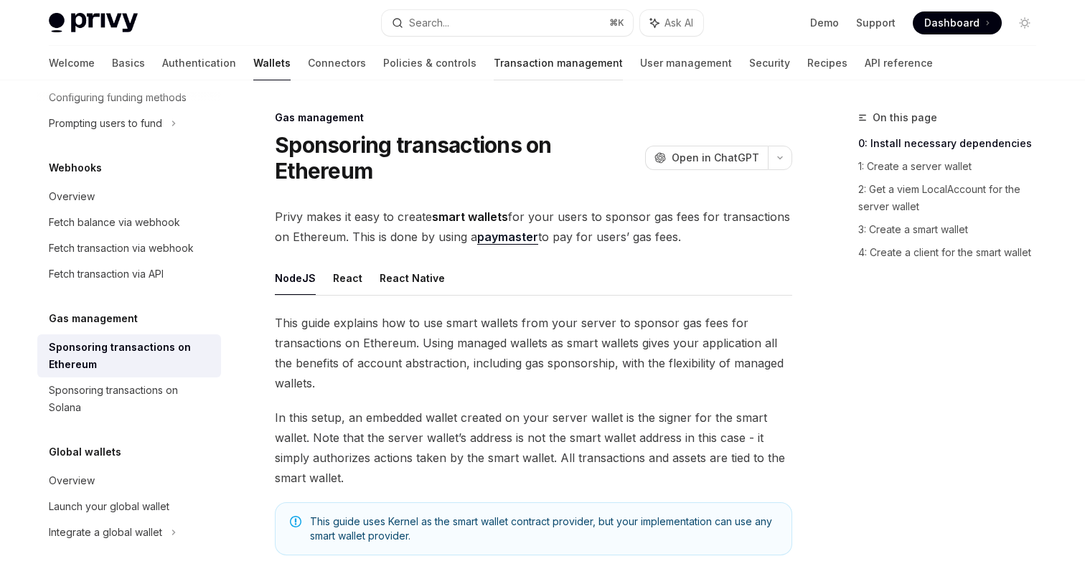
click at [494, 71] on link "Transaction management" at bounding box center [558, 63] width 129 height 34
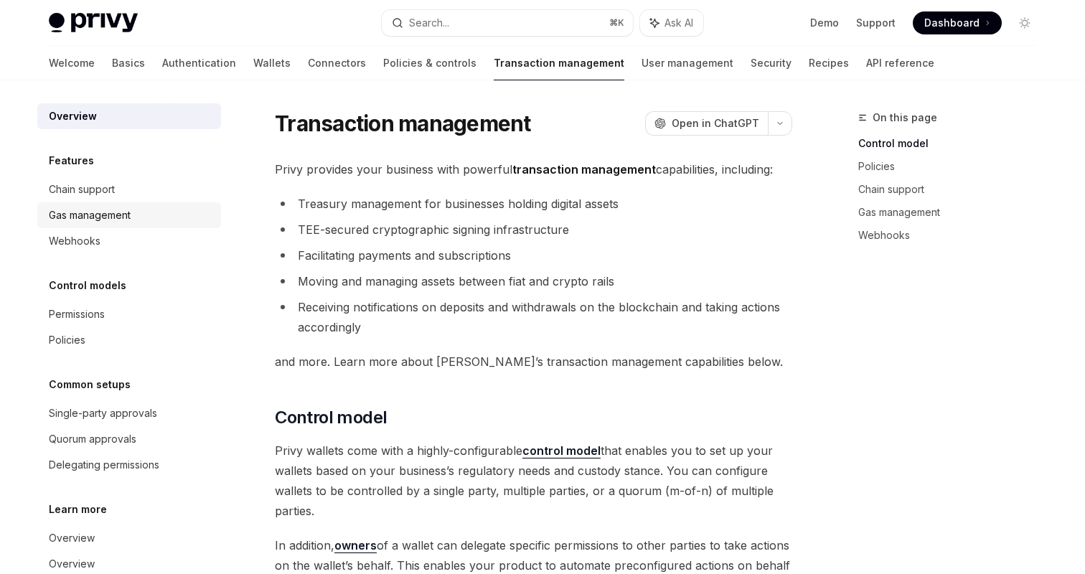
click at [126, 216] on div "Gas management" at bounding box center [90, 215] width 82 height 17
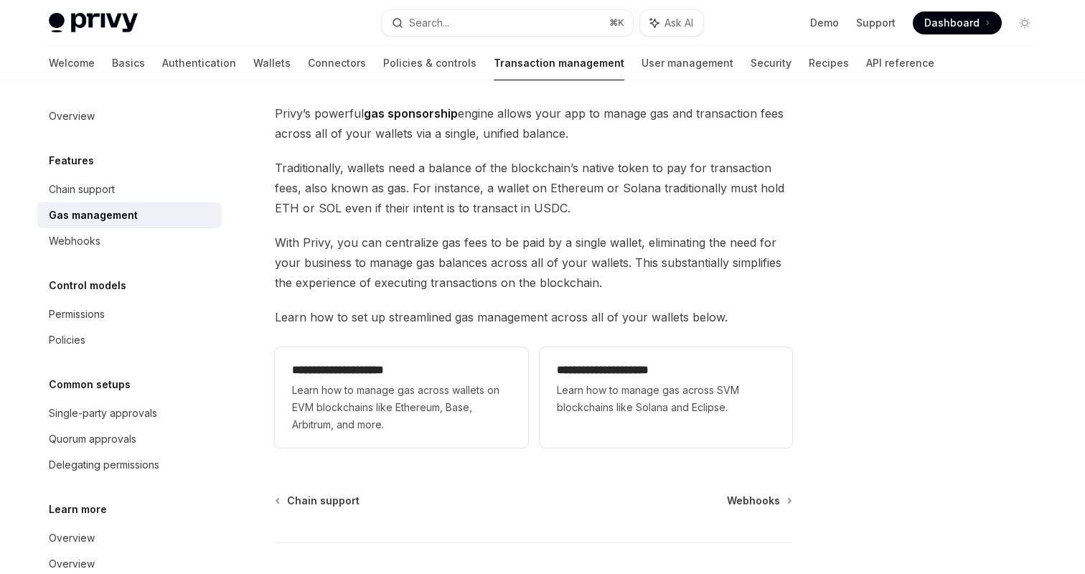
scroll to position [57, 0]
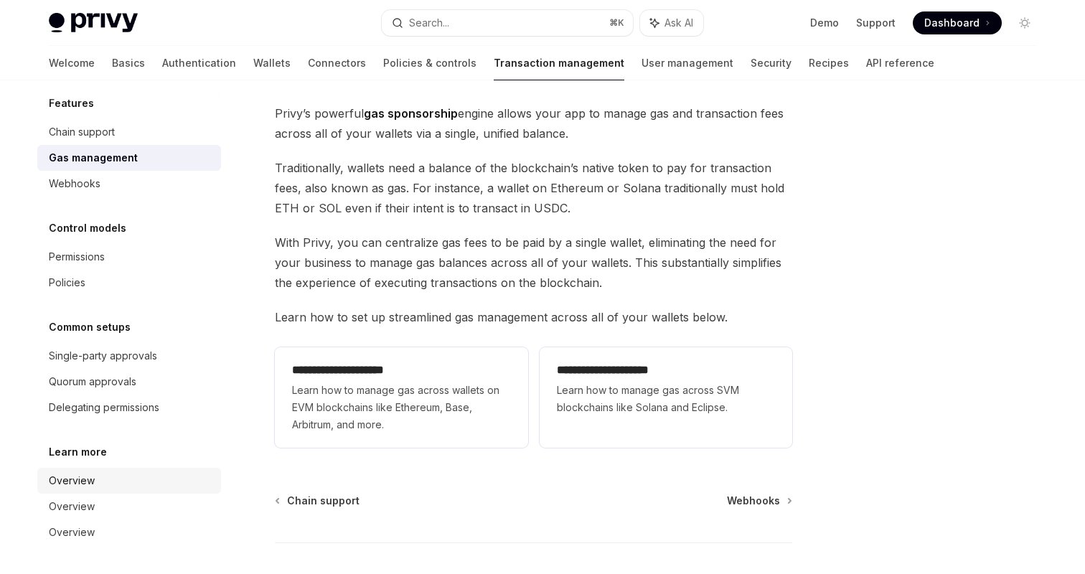
click at [130, 479] on div "Overview" at bounding box center [131, 480] width 164 height 17
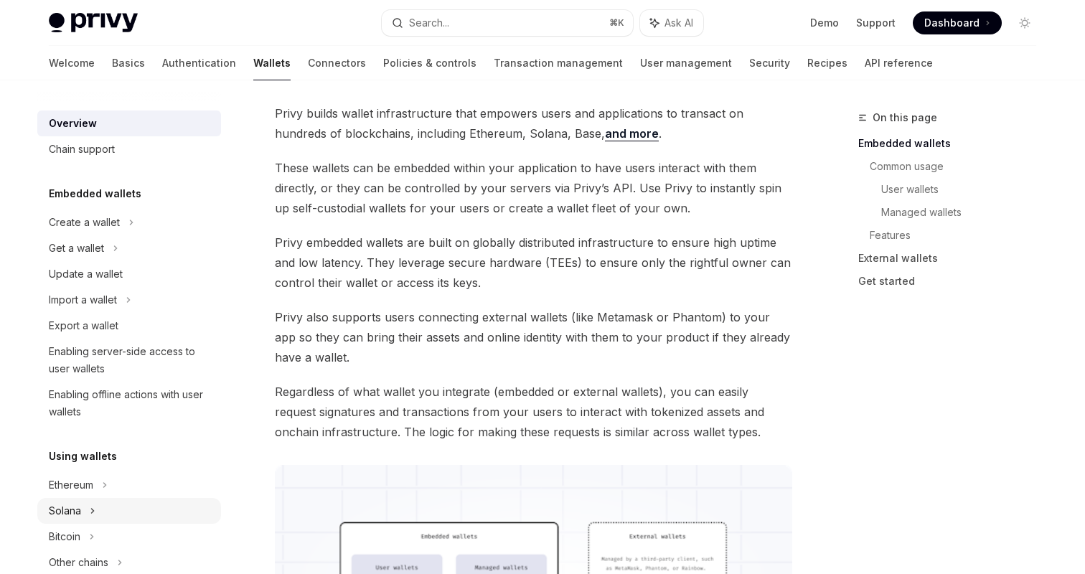
scroll to position [9, 0]
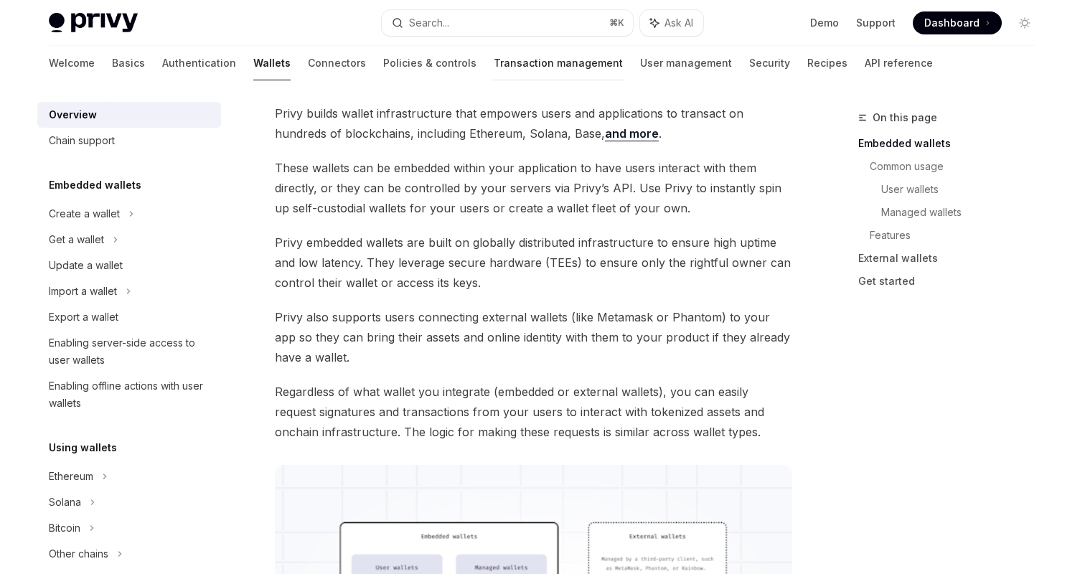
click at [504, 52] on link "Transaction management" at bounding box center [558, 63] width 129 height 34
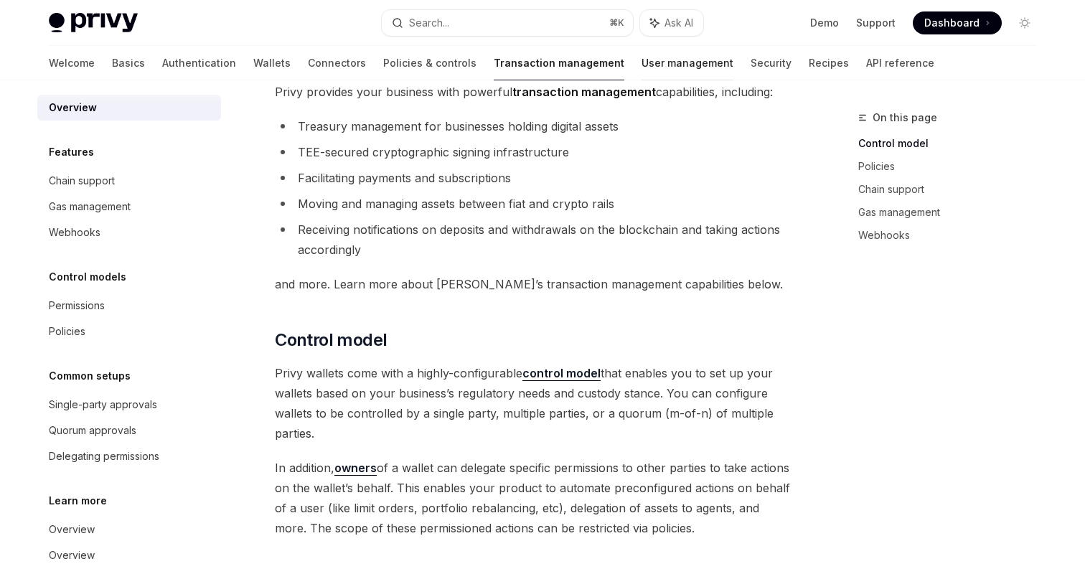
click at [642, 62] on link "User management" at bounding box center [688, 63] width 92 height 34
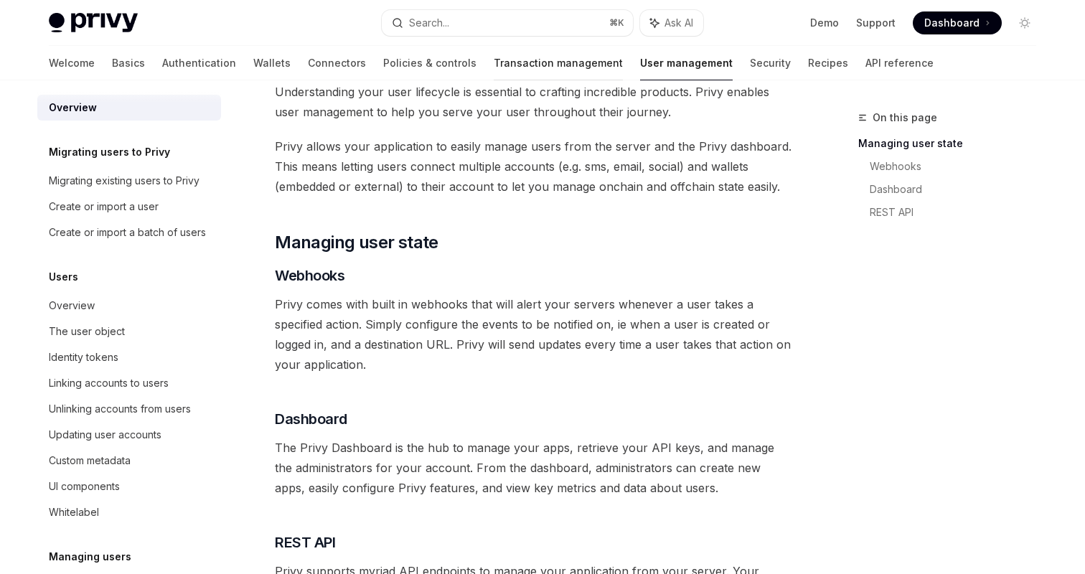
click at [498, 59] on link "Transaction management" at bounding box center [558, 63] width 129 height 34
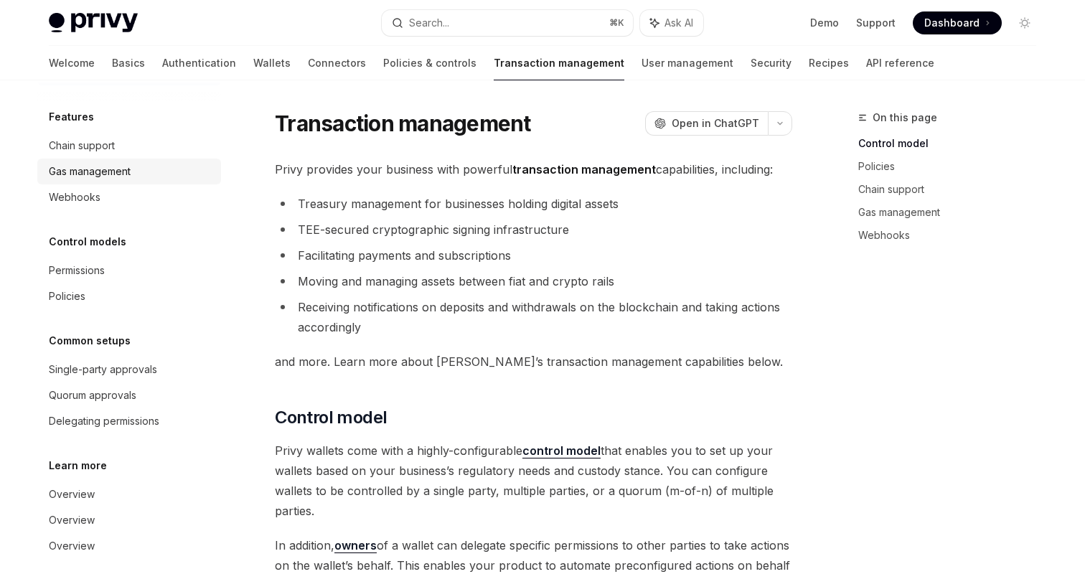
scroll to position [57, 0]
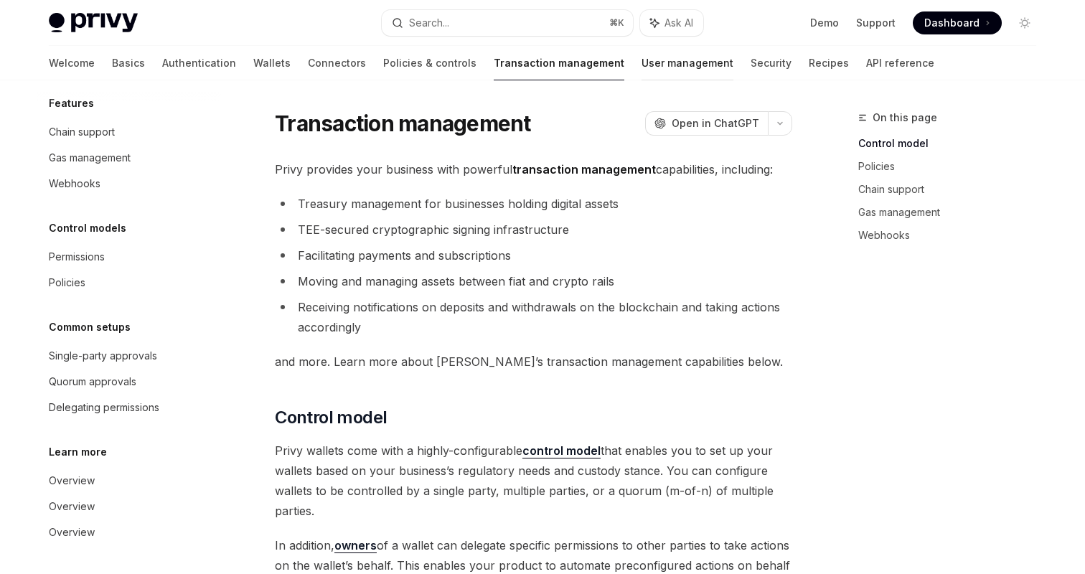
click at [642, 66] on link "User management" at bounding box center [688, 63] width 92 height 34
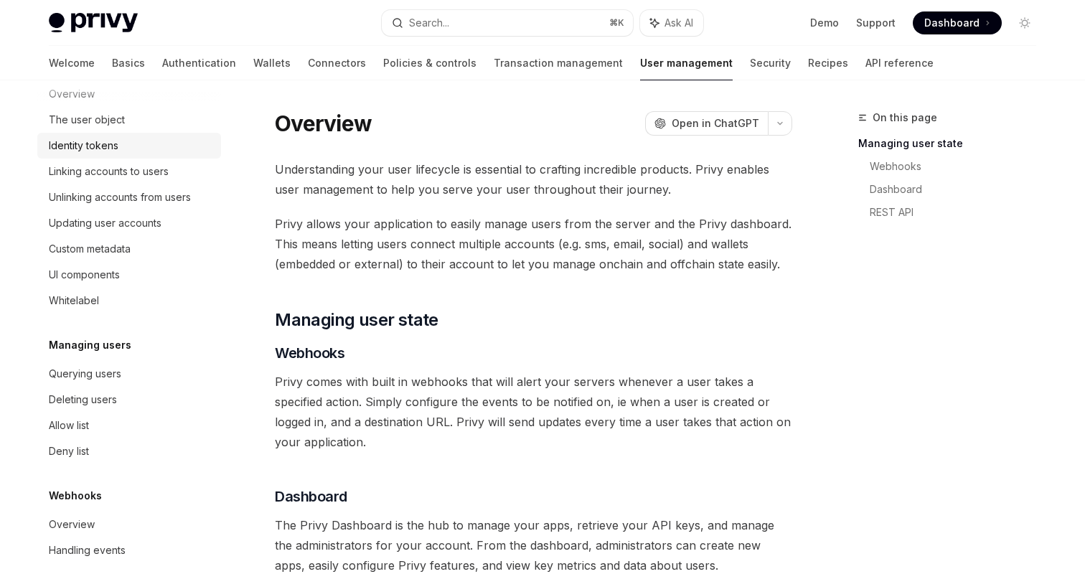
scroll to position [238, 0]
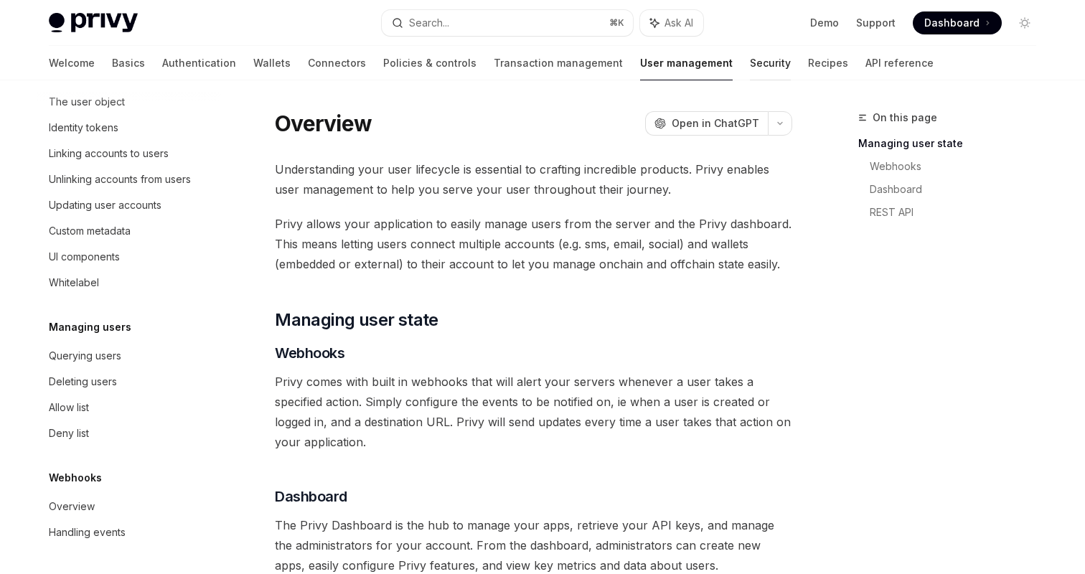
click at [750, 53] on link "Security" at bounding box center [770, 63] width 41 height 34
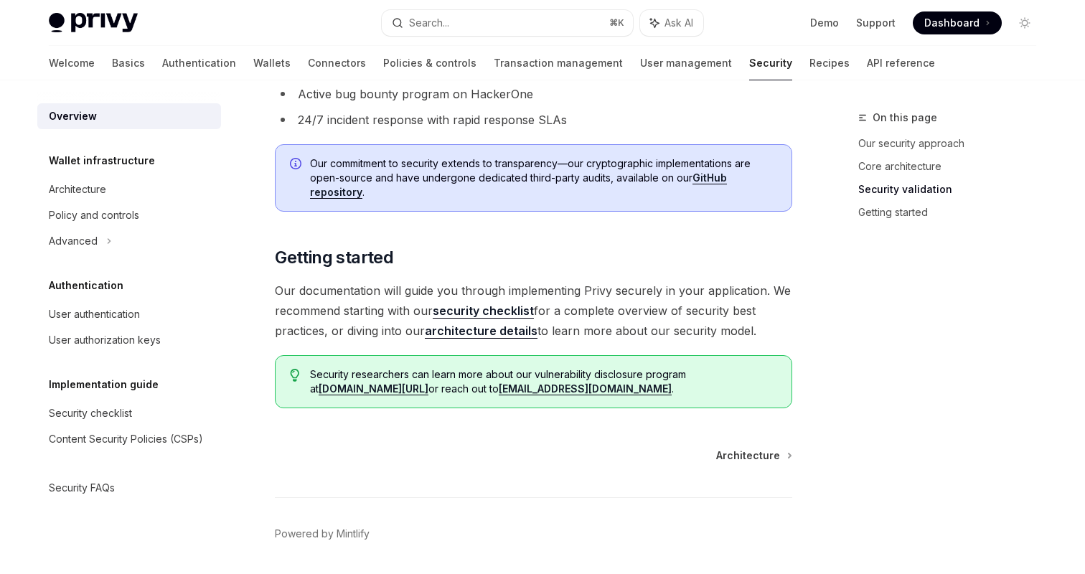
scroll to position [1086, 0]
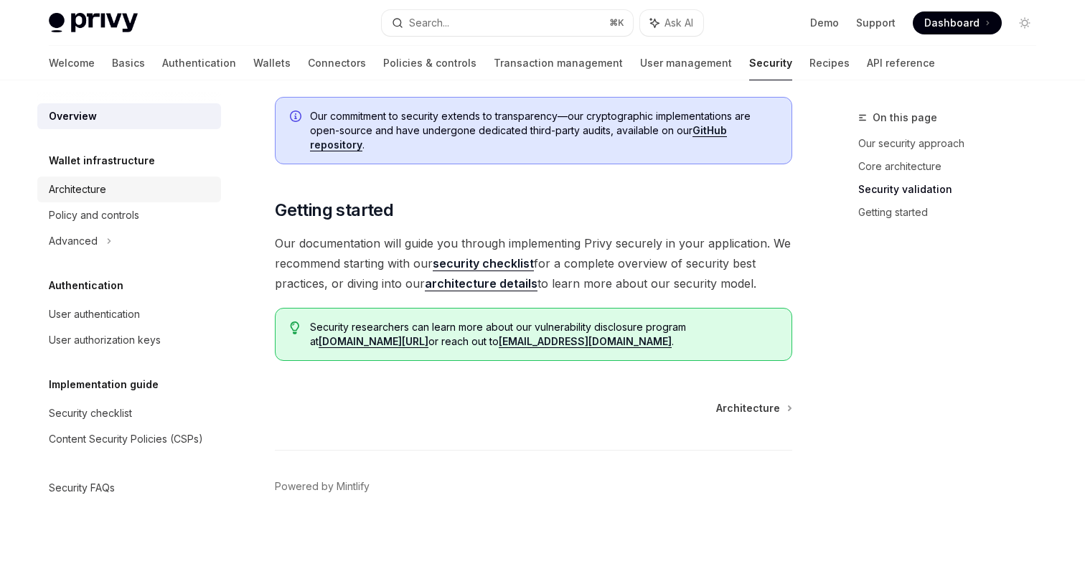
click at [116, 196] on div "Architecture" at bounding box center [131, 189] width 164 height 17
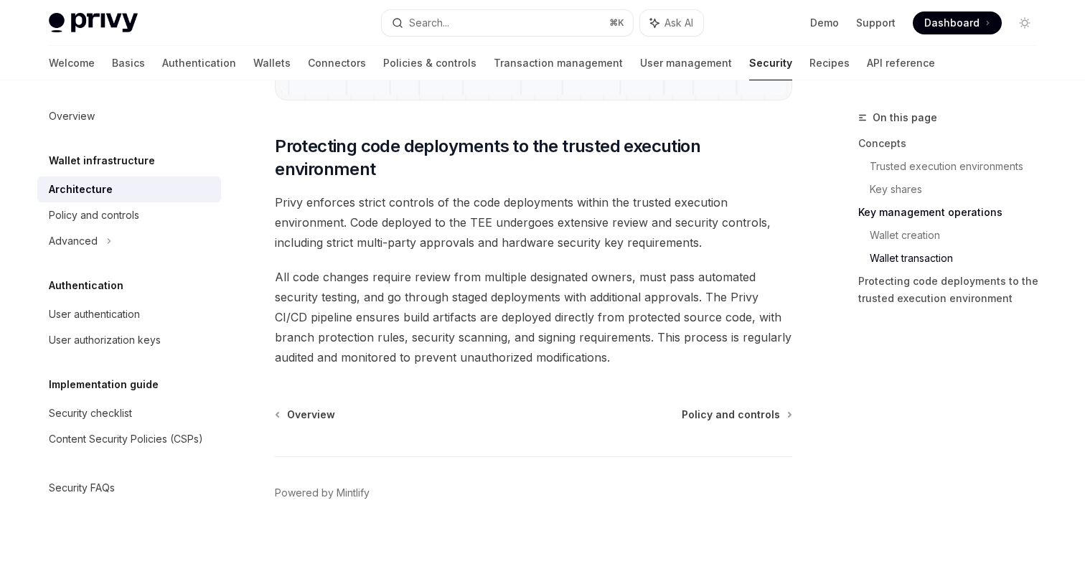
scroll to position [3044, 0]
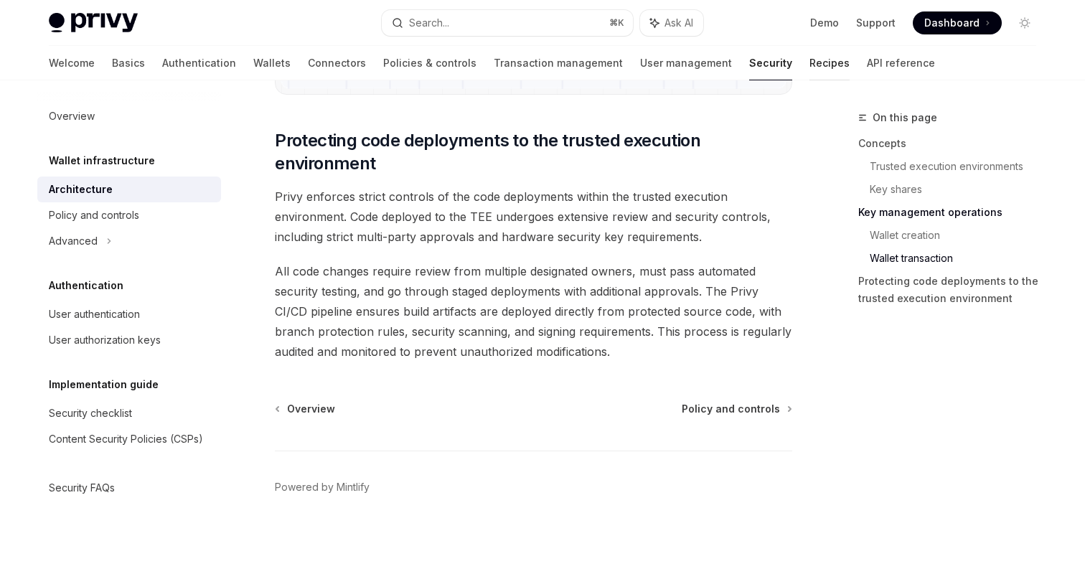
click at [809, 56] on link "Recipes" at bounding box center [829, 63] width 40 height 34
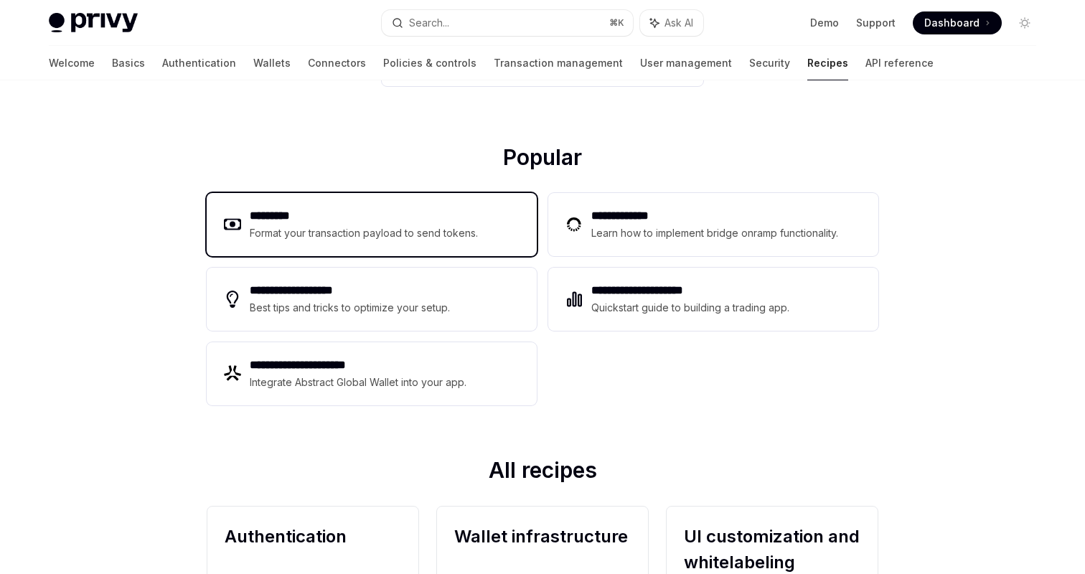
scroll to position [150, 0]
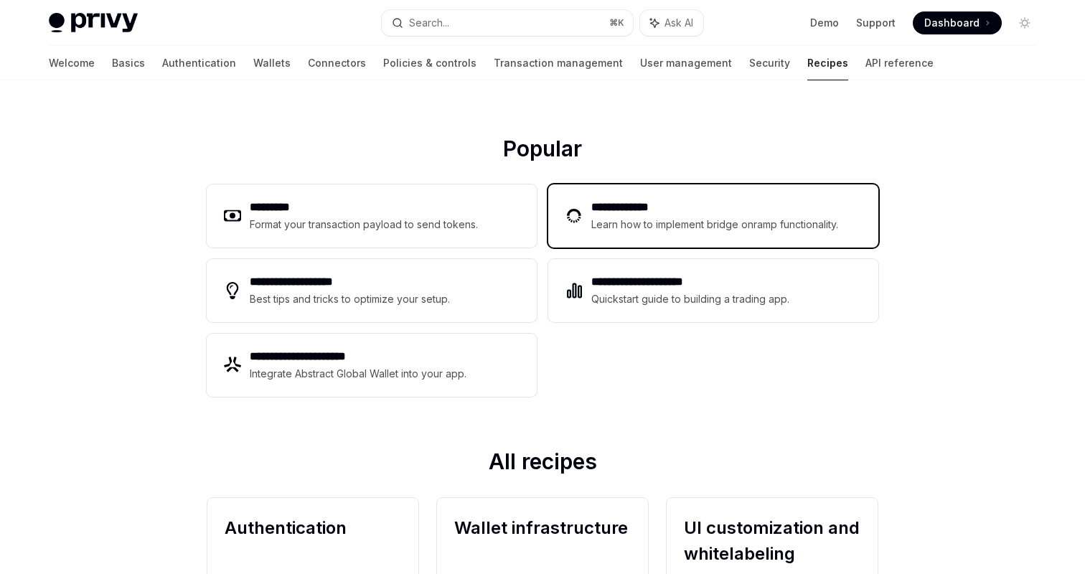
click at [650, 222] on div "Learn how to implement bridge onramp functionality." at bounding box center [716, 224] width 251 height 17
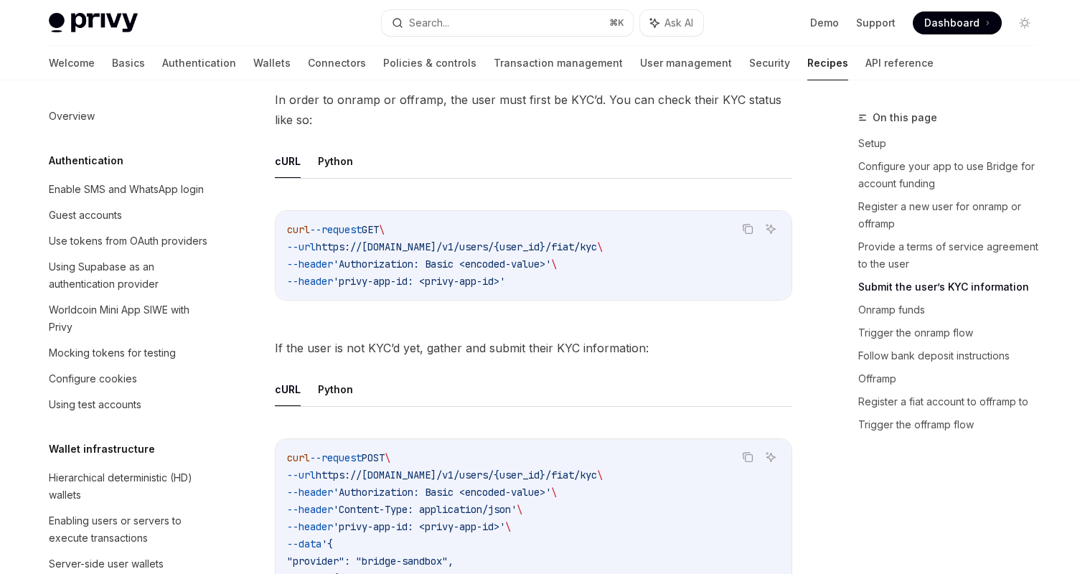
scroll to position [1565, 0]
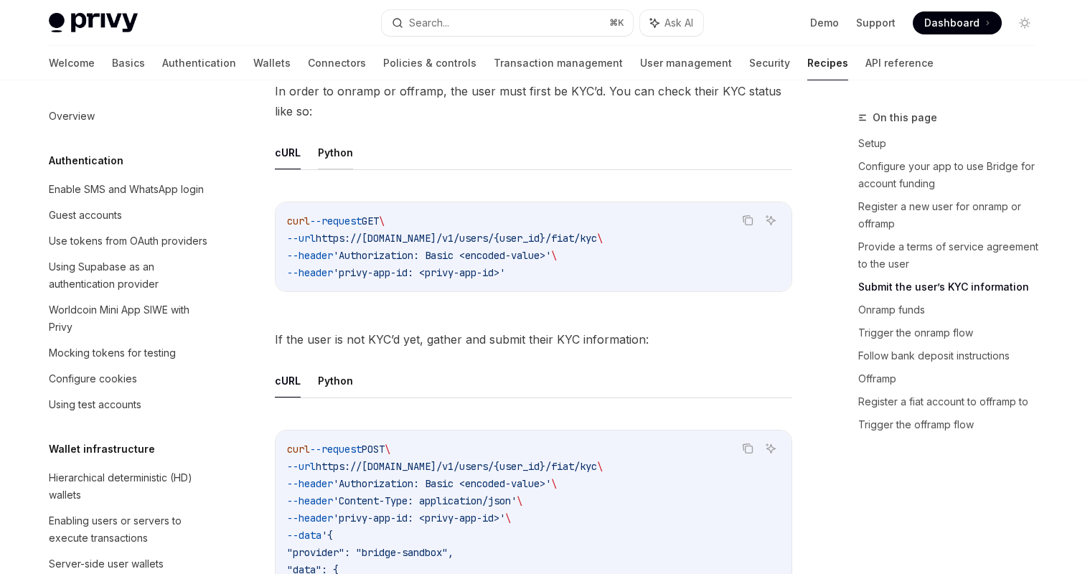
click at [336, 144] on button "Python" at bounding box center [335, 153] width 35 height 34
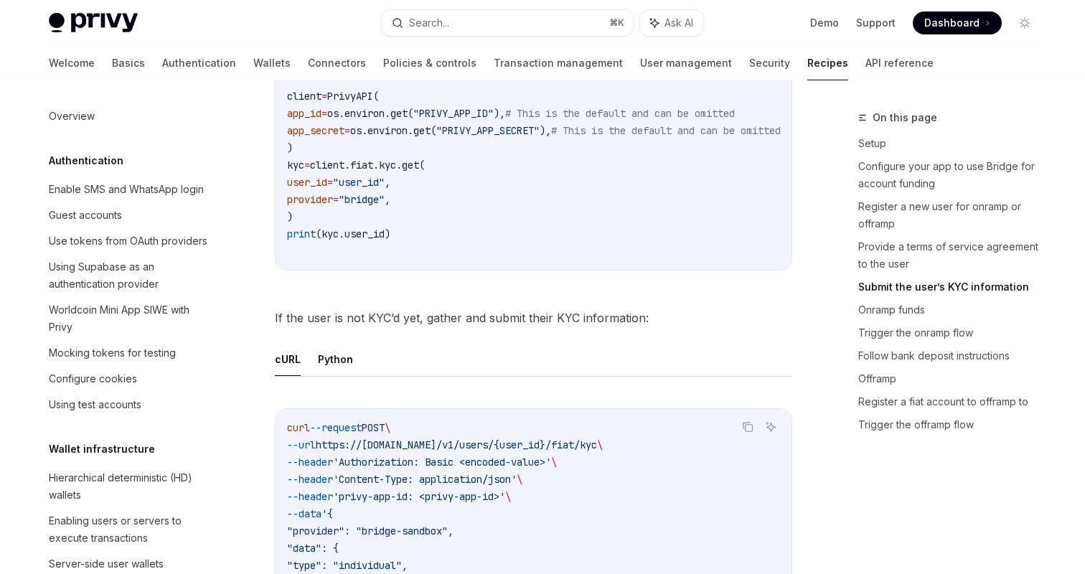
scroll to position [1739, 0]
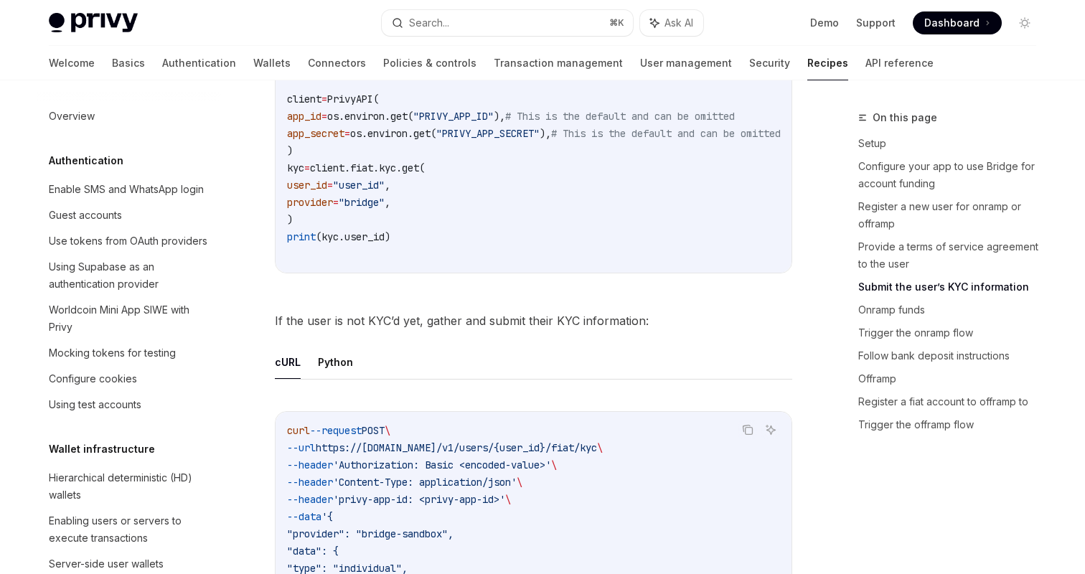
drag, startPoint x: 333, startPoint y: 357, endPoint x: 482, endPoint y: 232, distance: 194.6
click at [341, 359] on button "Python" at bounding box center [335, 362] width 35 height 34
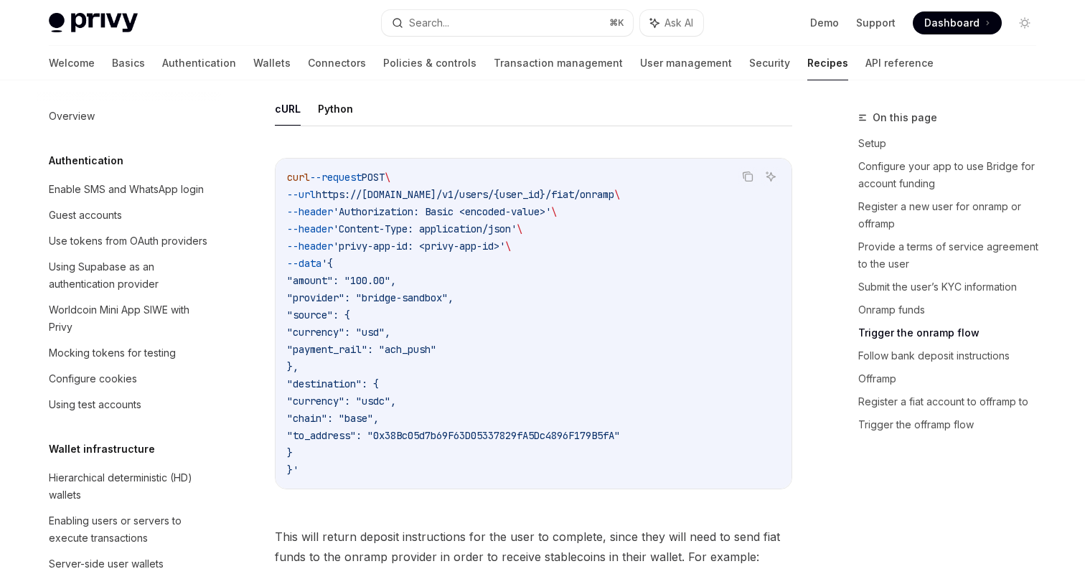
scroll to position [2996, 0]
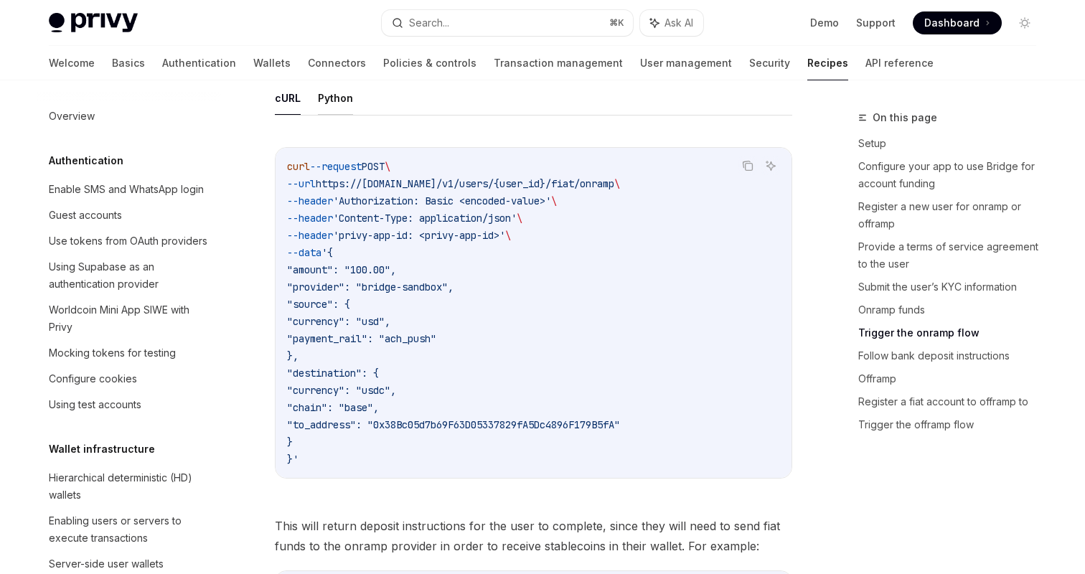
click at [342, 115] on button "Python" at bounding box center [335, 98] width 35 height 34
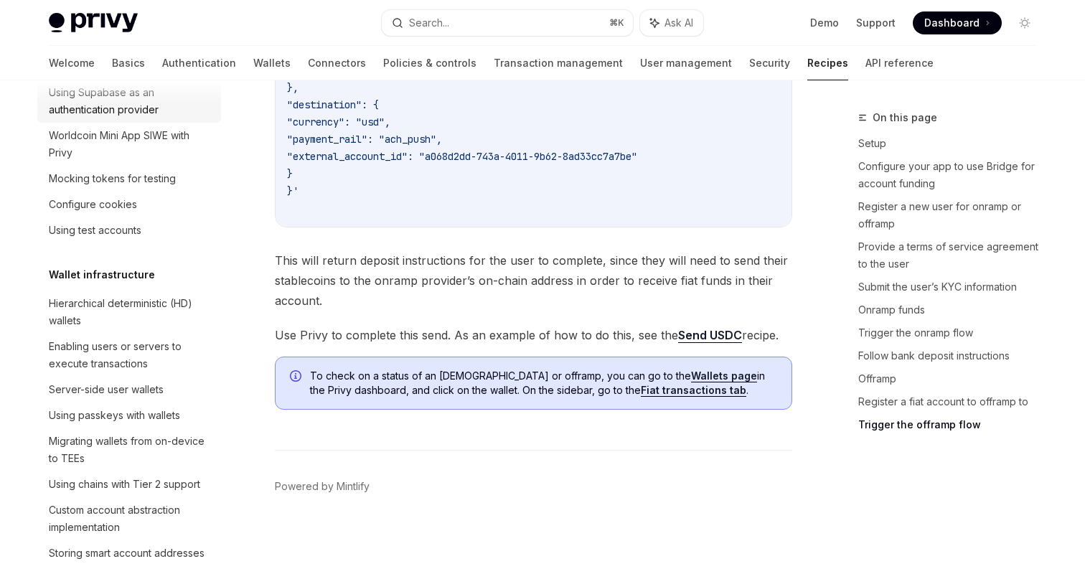
scroll to position [178, 0]
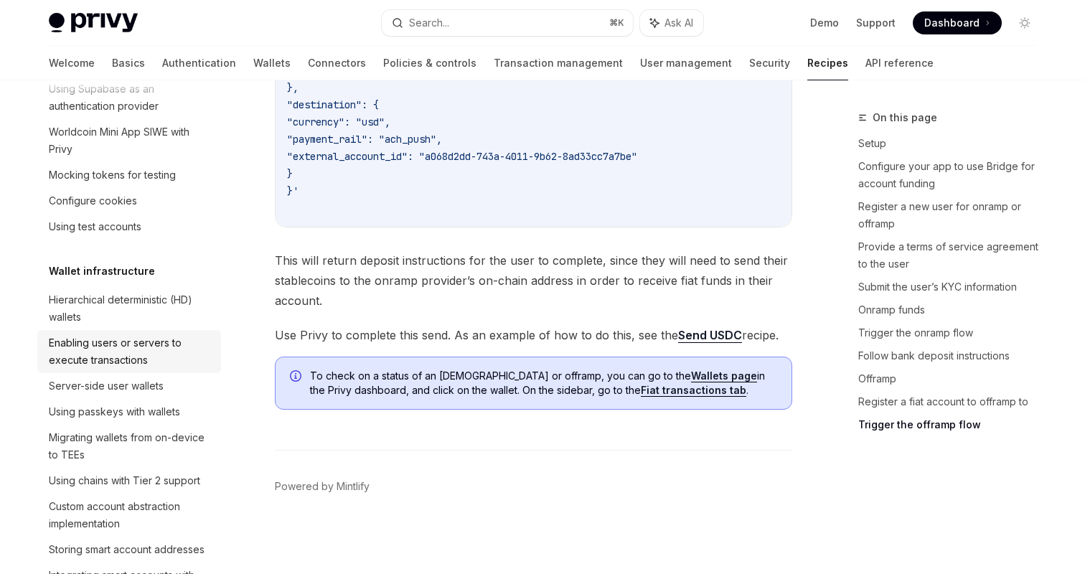
click at [170, 343] on div "Enabling users or servers to execute transactions" at bounding box center [131, 351] width 164 height 34
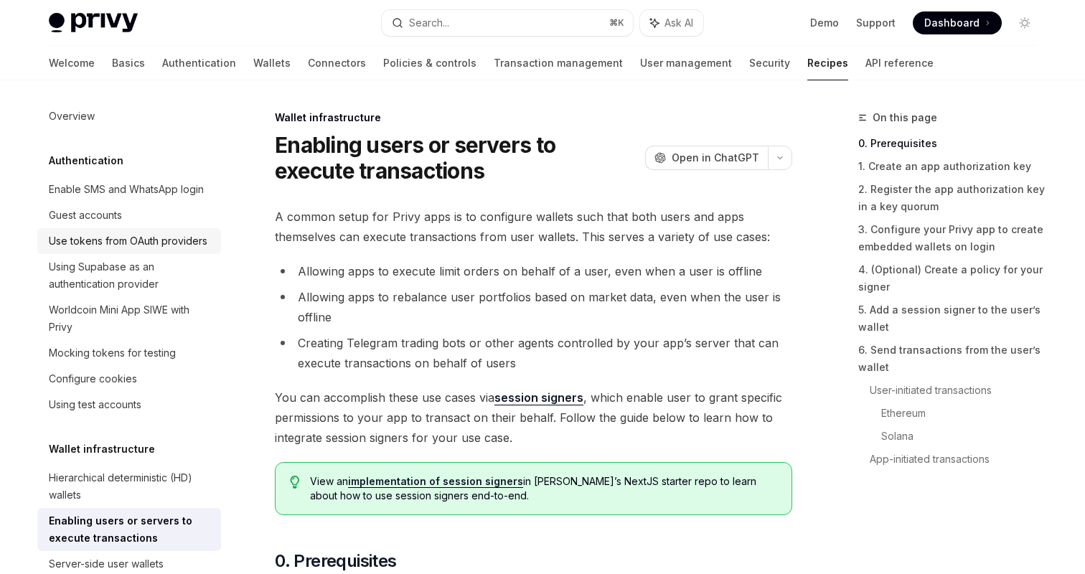
click at [165, 240] on div "Use tokens from OAuth providers" at bounding box center [128, 240] width 159 height 17
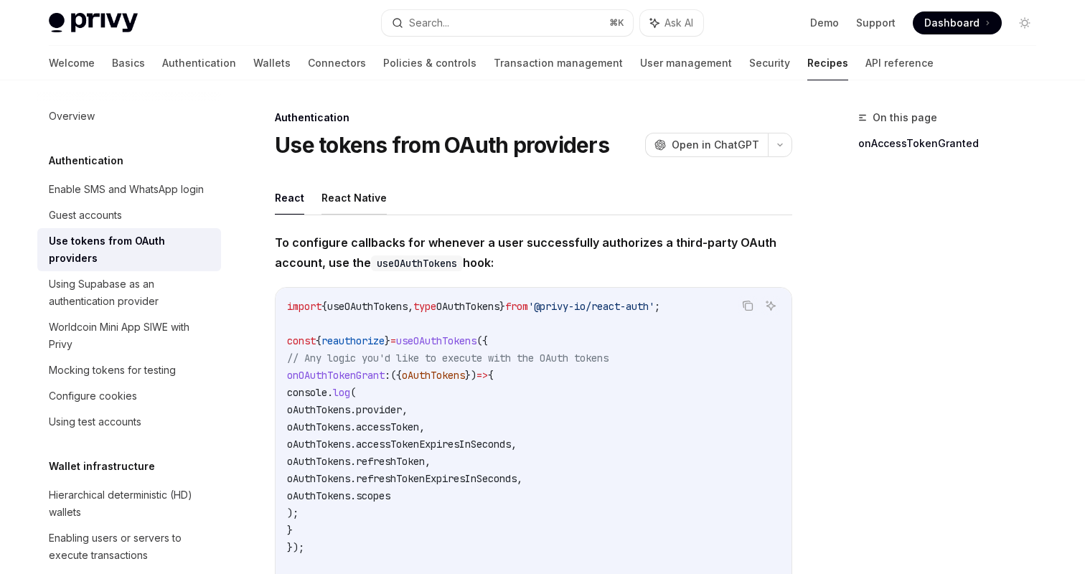
click at [349, 197] on button "React Native" at bounding box center [353, 198] width 65 height 34
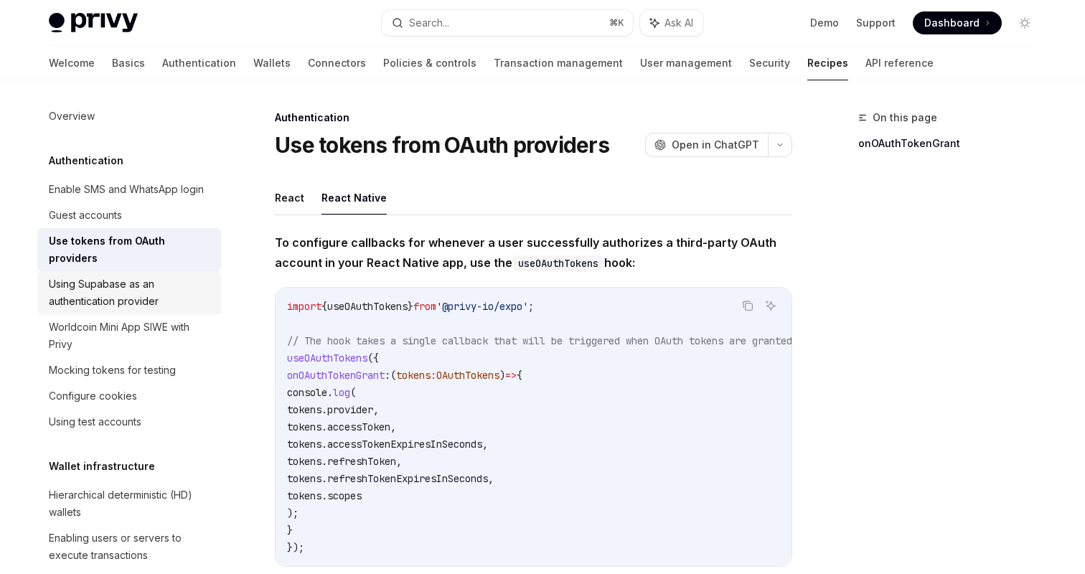
click at [133, 286] on div "Using Supabase as an authentication provider" at bounding box center [131, 293] width 164 height 34
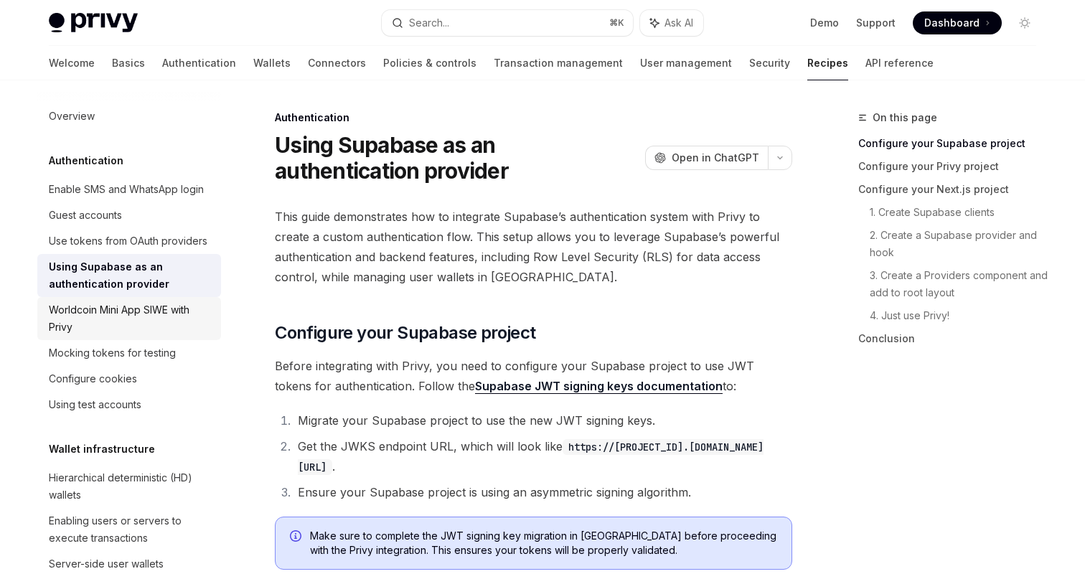
click at [151, 322] on div "Worldcoin Mini App SIWE with Privy" at bounding box center [131, 318] width 164 height 34
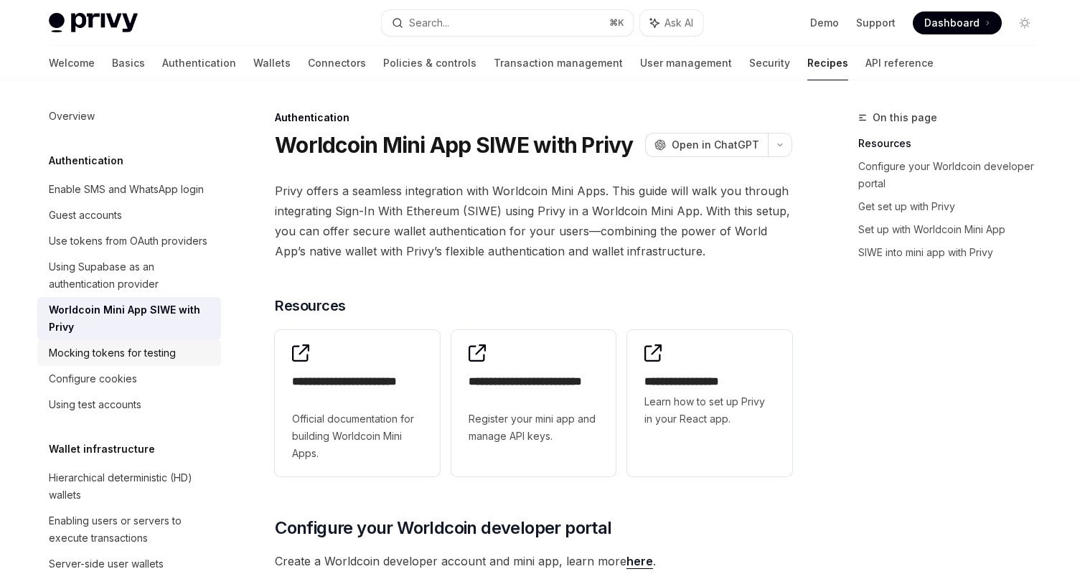
click at [145, 351] on div "Mocking tokens for testing" at bounding box center [112, 352] width 127 height 17
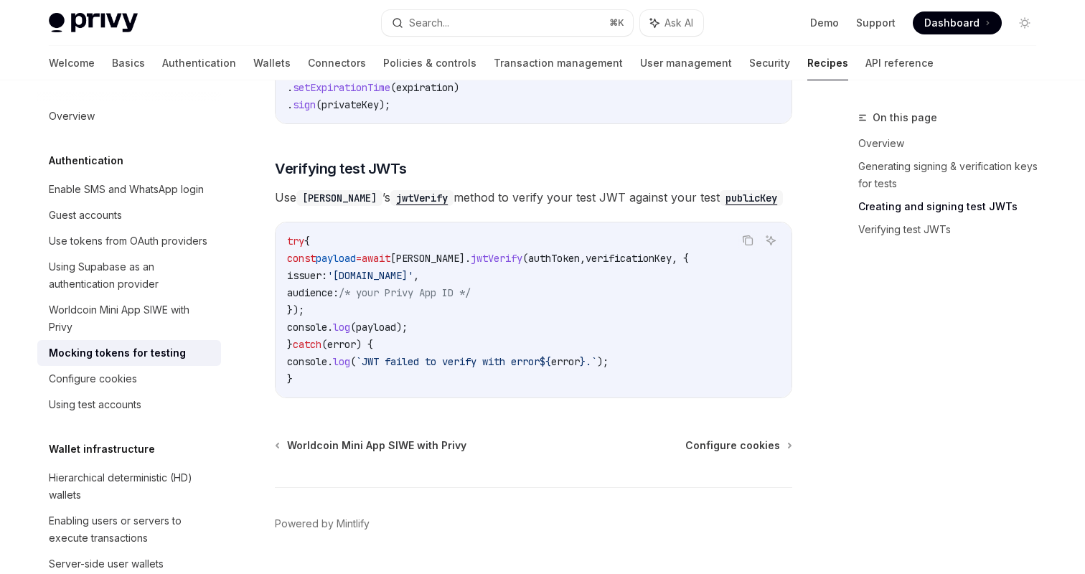
scroll to position [1175, 0]
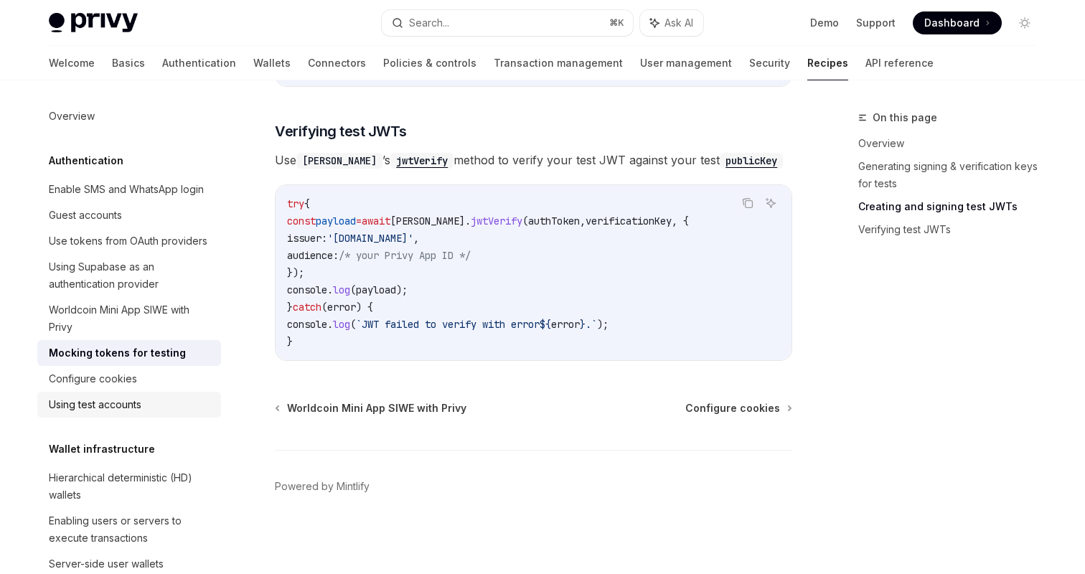
click at [126, 400] on div "Using test accounts" at bounding box center [95, 404] width 93 height 17
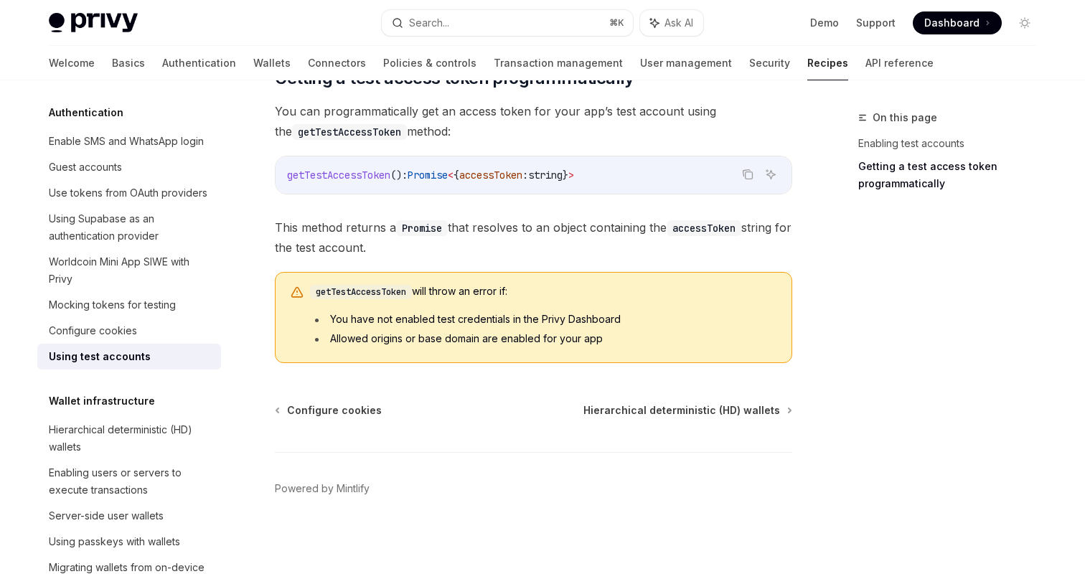
scroll to position [929, 0]
click at [151, 439] on div "Hierarchical deterministic (HD) wallets" at bounding box center [131, 438] width 164 height 34
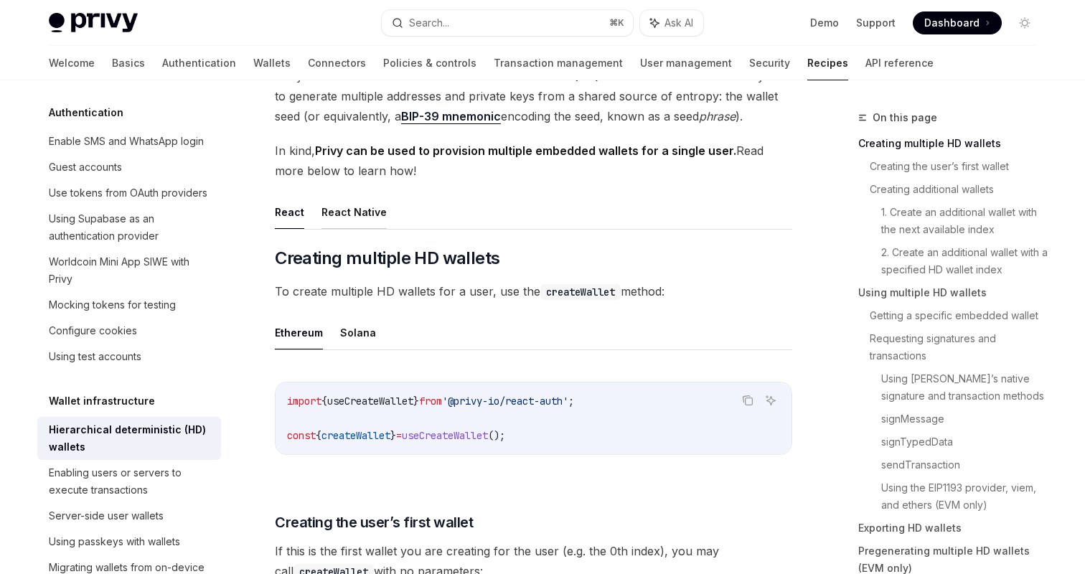
scroll to position [141, 0]
click at [364, 211] on button "React Native" at bounding box center [353, 211] width 65 height 34
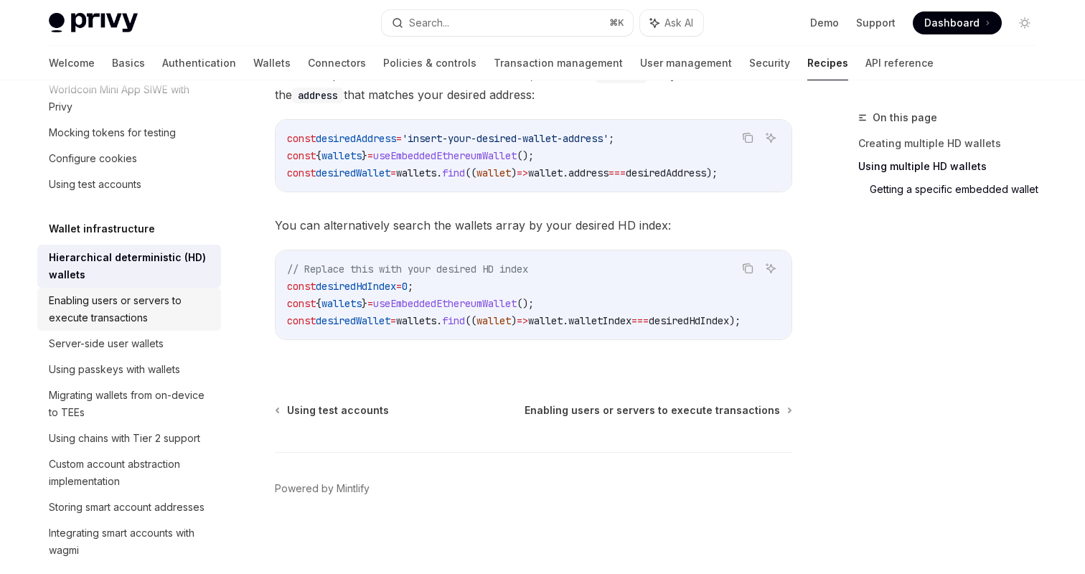
scroll to position [245, 0]
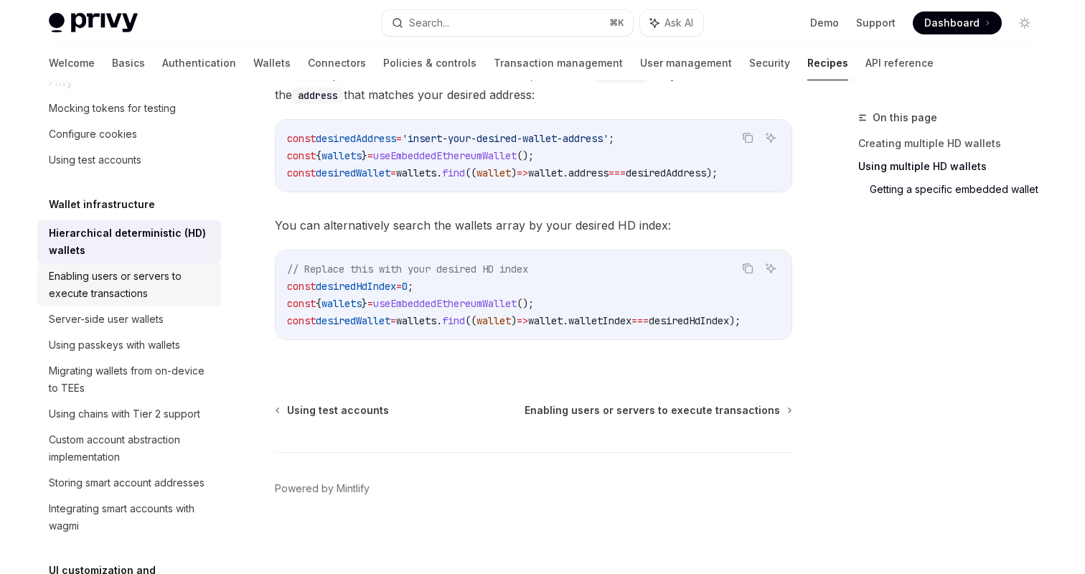
click at [131, 282] on div "Enabling users or servers to execute transactions" at bounding box center [131, 285] width 164 height 34
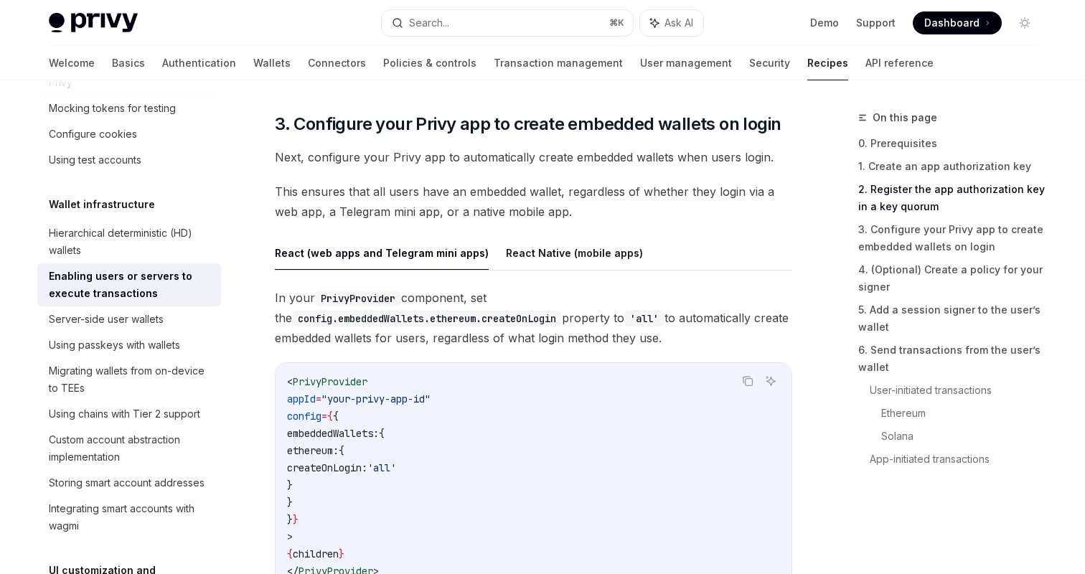
scroll to position [1375, 0]
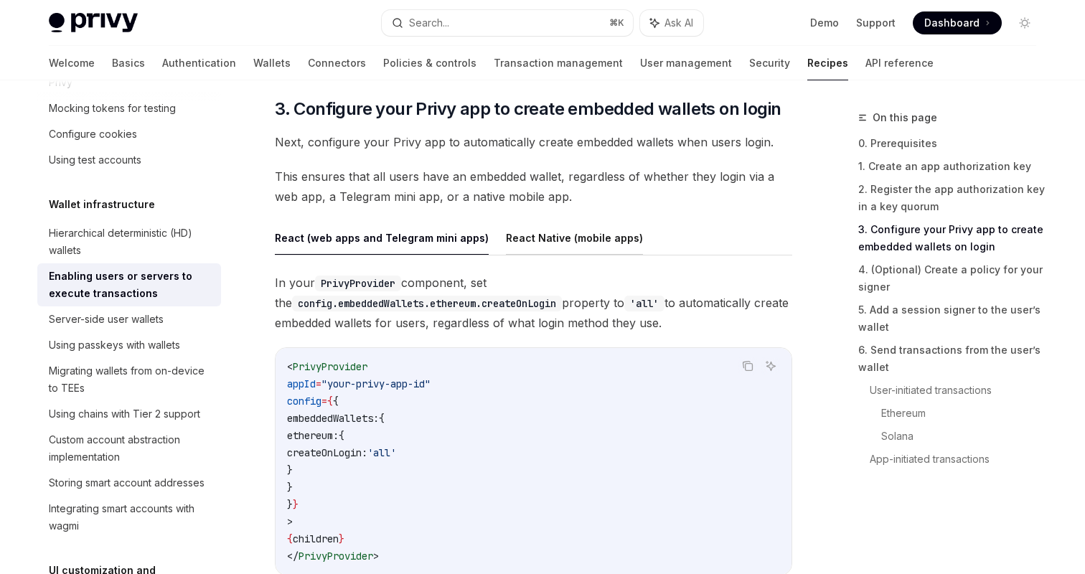
click at [524, 243] on button "React Native (mobile apps)" at bounding box center [574, 238] width 137 height 34
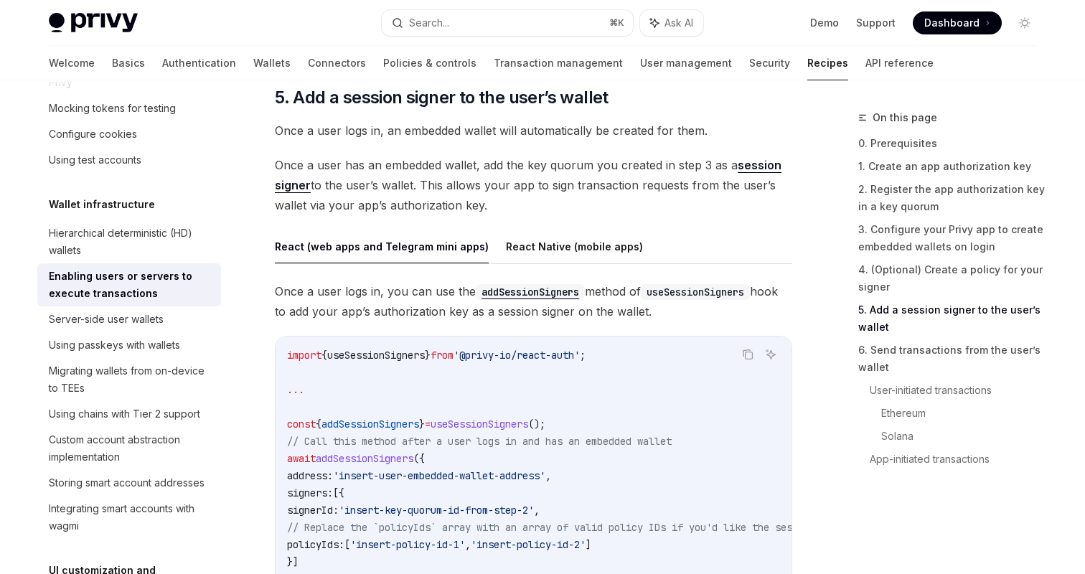
scroll to position [2225, 0]
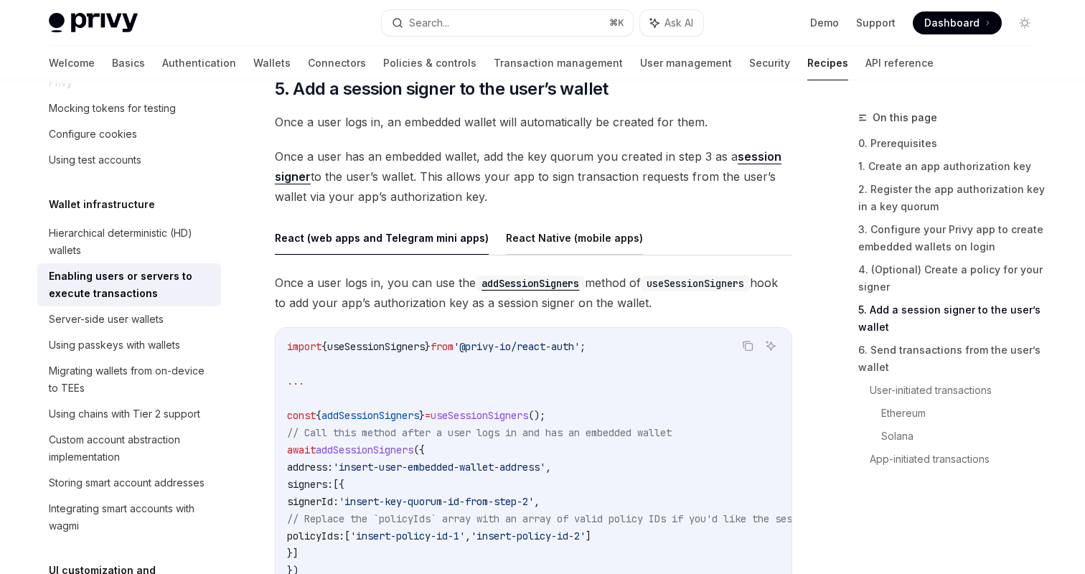
click at [532, 243] on button "React Native (mobile apps)" at bounding box center [574, 238] width 137 height 34
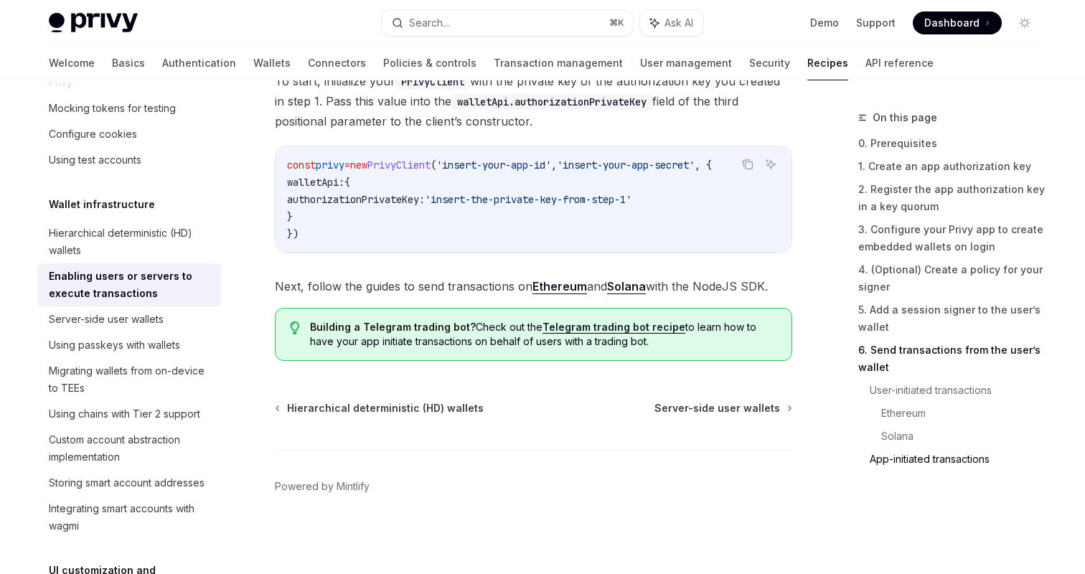
scroll to position [3794, 0]
click at [145, 311] on div "Server-side user wallets" at bounding box center [106, 319] width 115 height 17
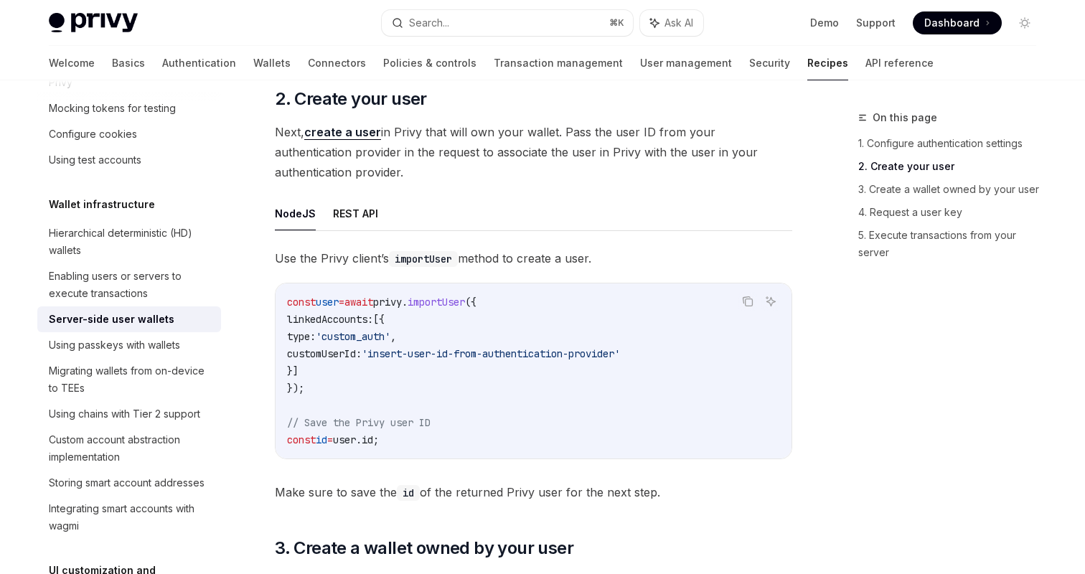
scroll to position [1264, 0]
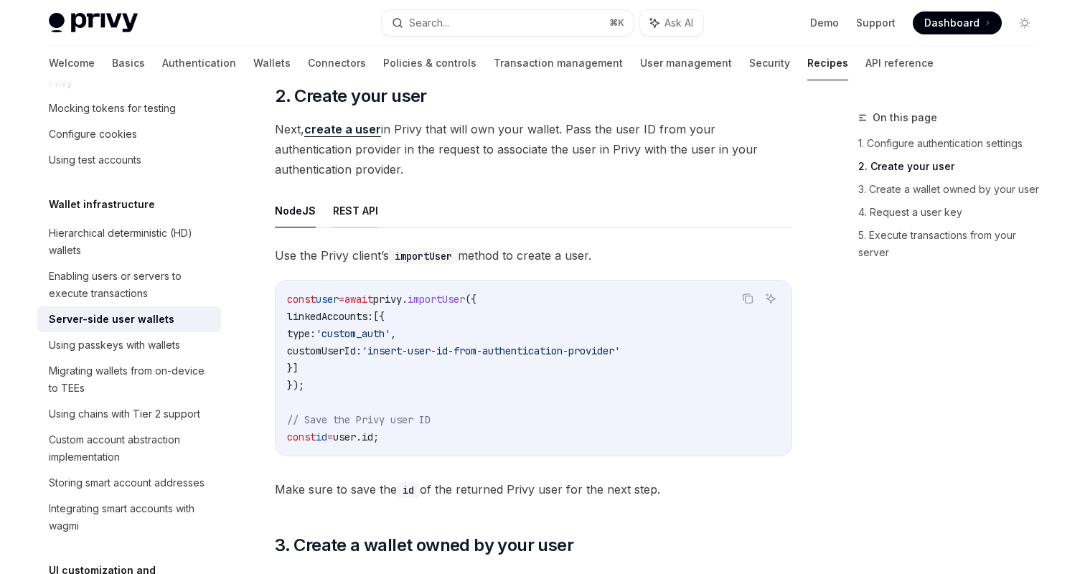
click at [353, 209] on button "REST API" at bounding box center [355, 211] width 45 height 34
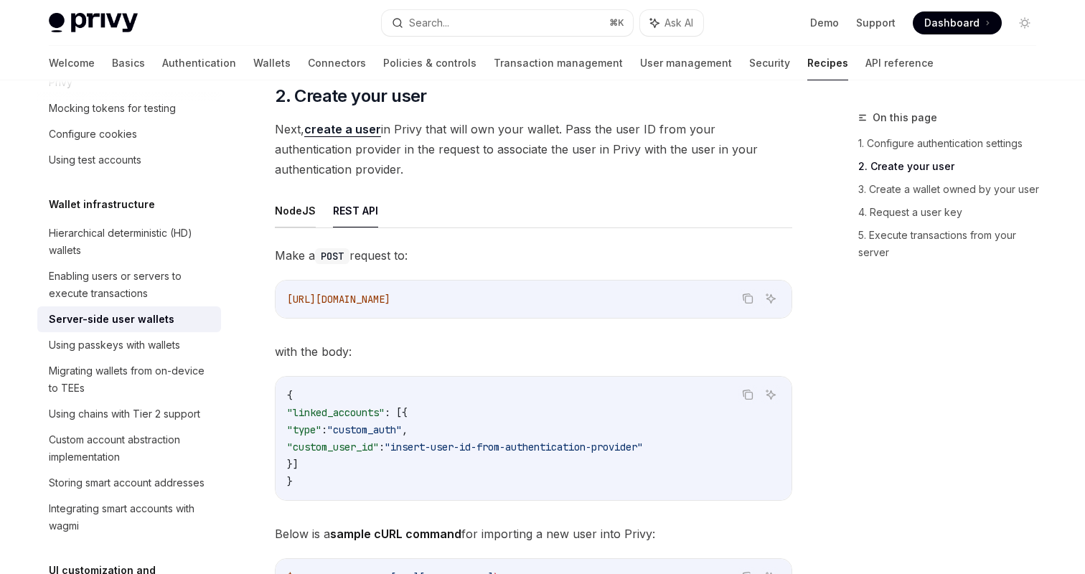
click at [302, 220] on button "NodeJS" at bounding box center [295, 211] width 41 height 34
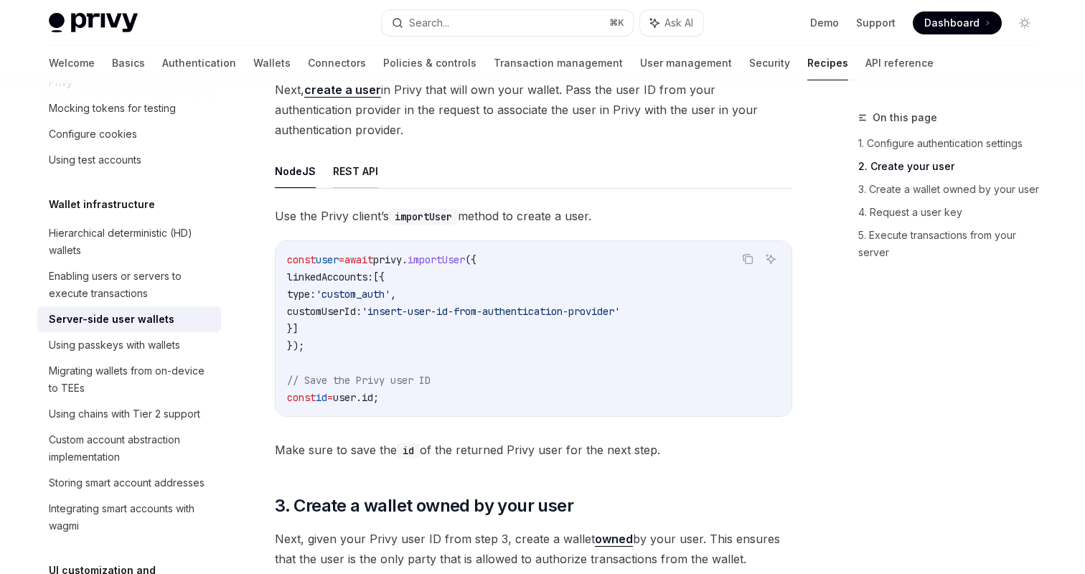
scroll to position [1306, 0]
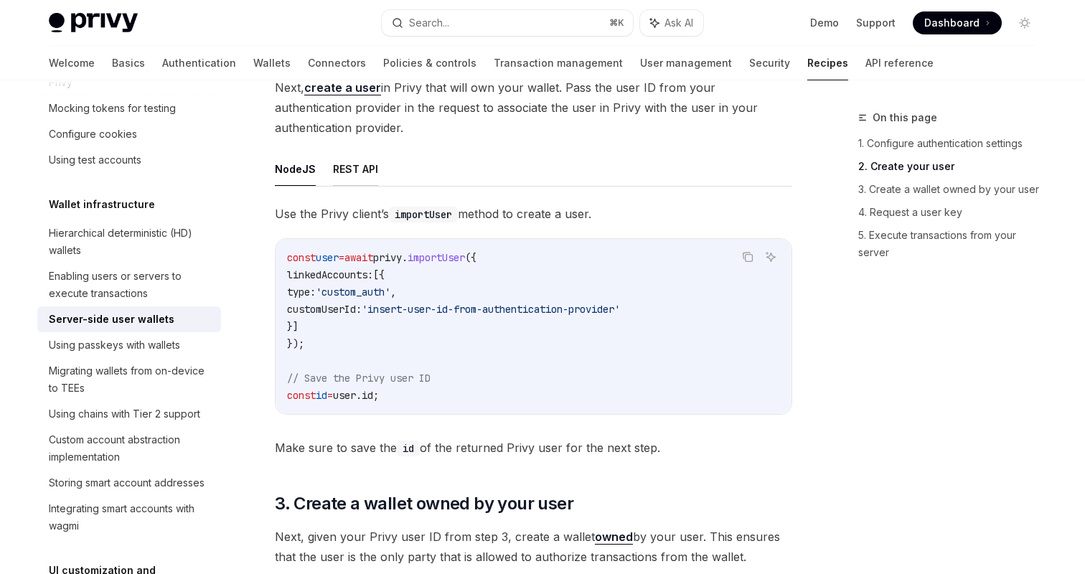
click at [366, 174] on button "REST API" at bounding box center [355, 169] width 45 height 34
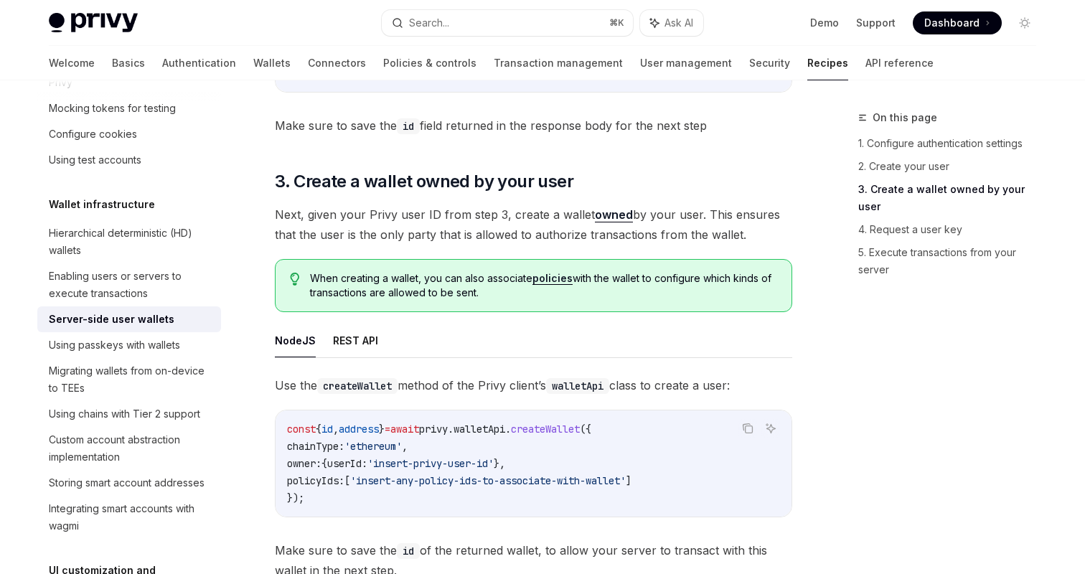
scroll to position [1932, 0]
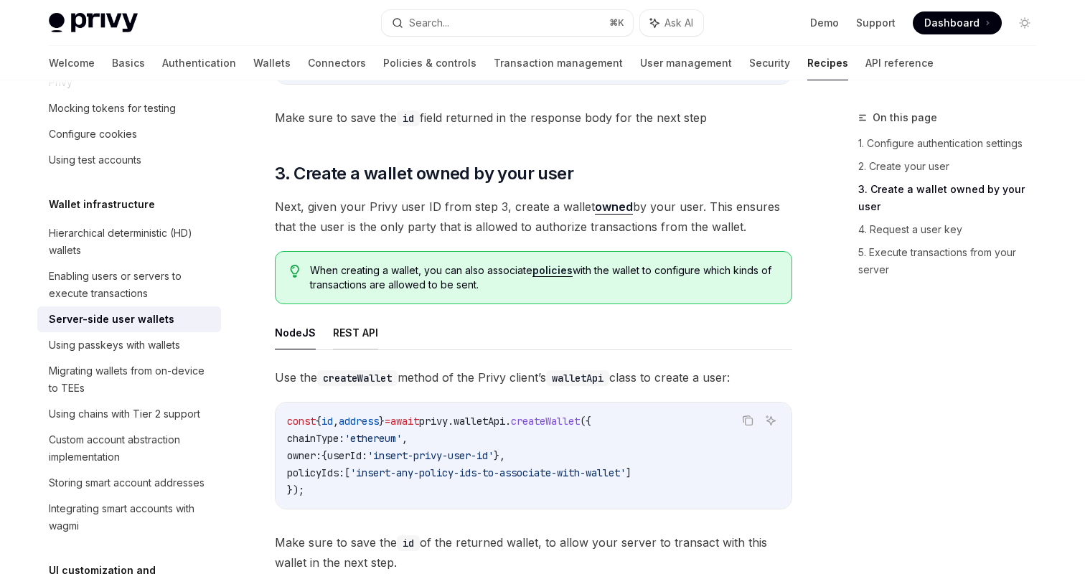
click at [360, 329] on button "REST API" at bounding box center [355, 333] width 45 height 34
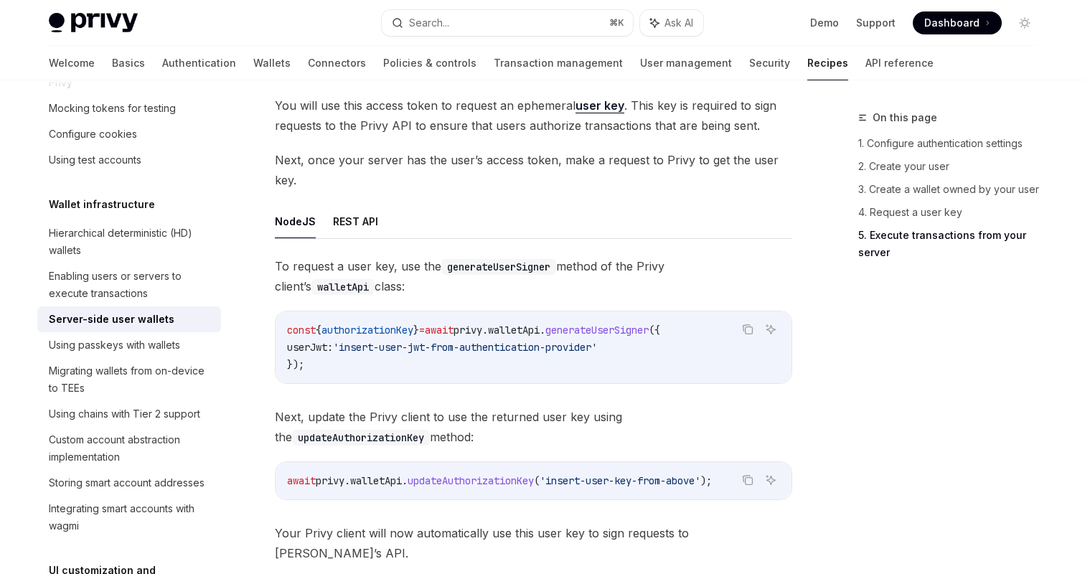
scroll to position [2898, 0]
click at [354, 212] on button "REST API" at bounding box center [355, 220] width 45 height 34
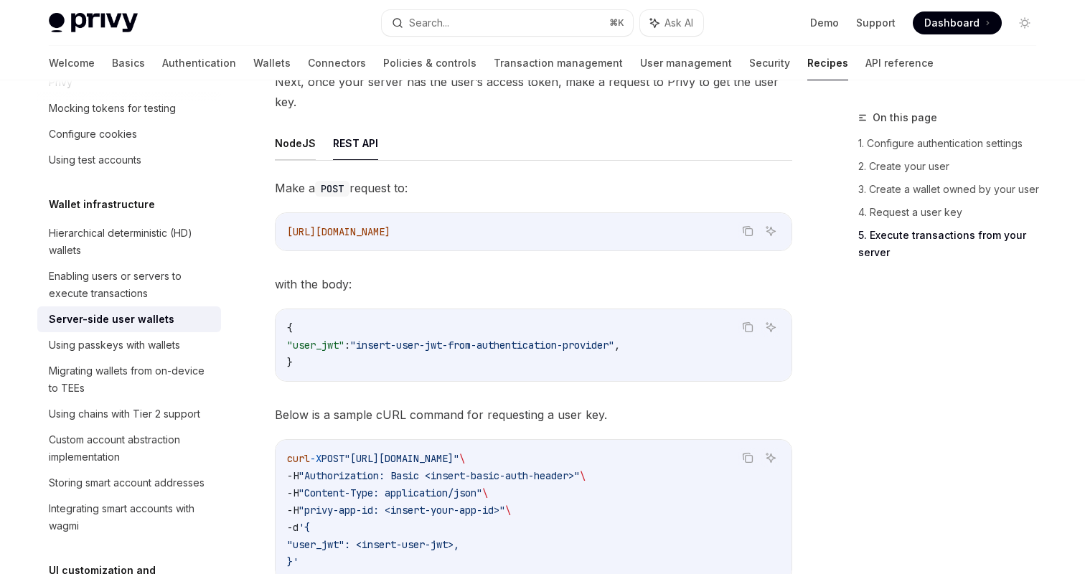
scroll to position [2976, 0]
click at [300, 144] on button "NodeJS" at bounding box center [295, 143] width 41 height 34
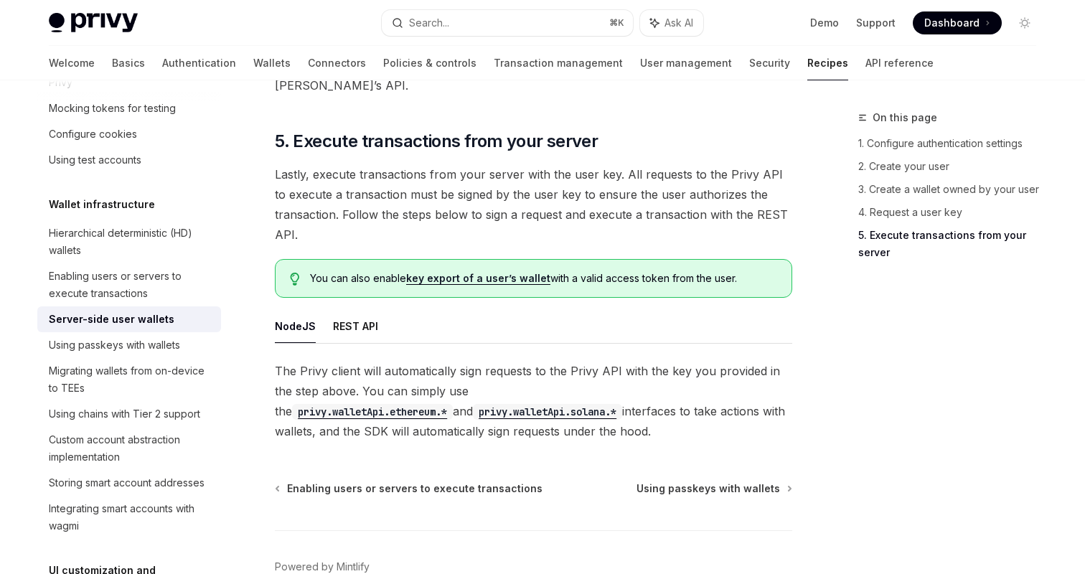
scroll to position [3365, 0]
click at [350, 309] on button "REST API" at bounding box center [355, 326] width 45 height 34
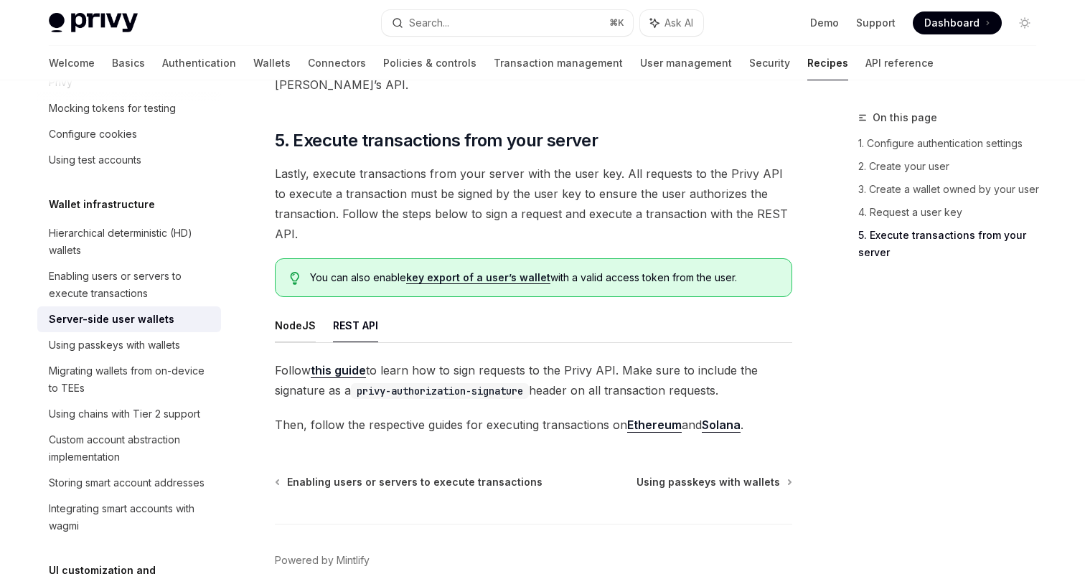
click at [284, 309] on button "NodeJS" at bounding box center [295, 326] width 41 height 34
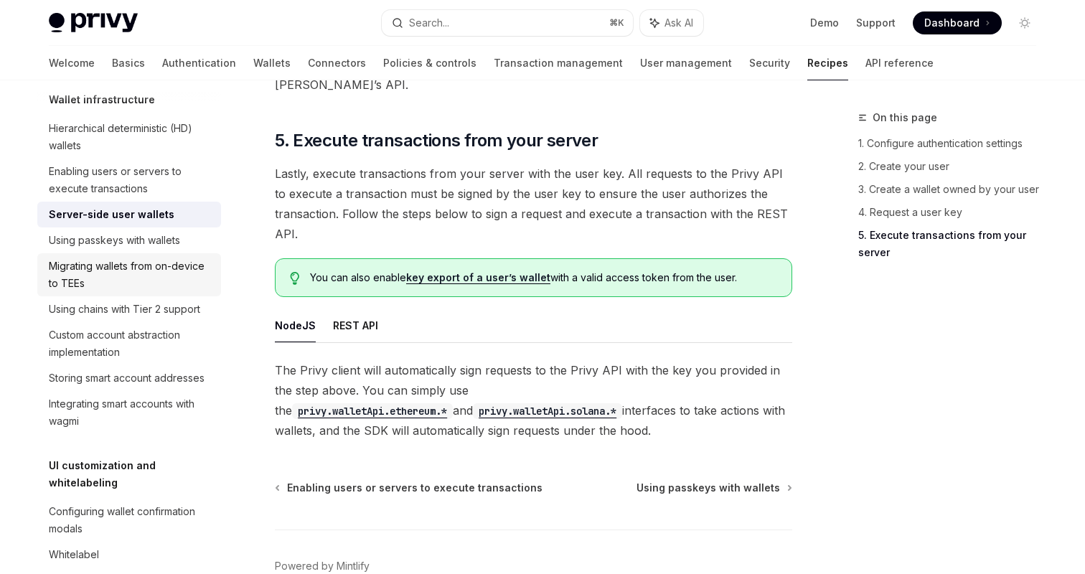
scroll to position [354, 0]
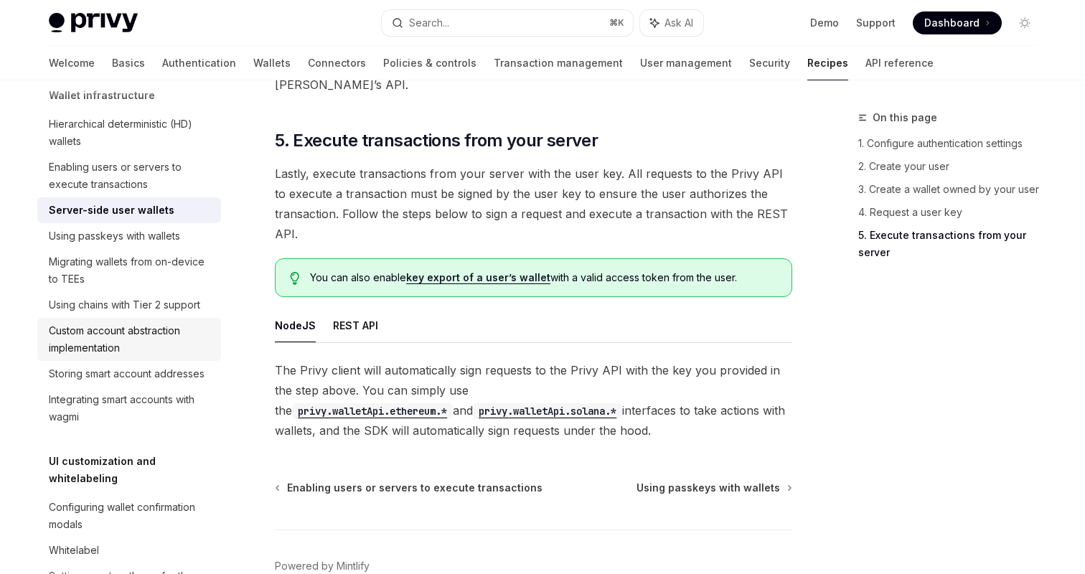
click at [143, 348] on div "Custom account abstraction implementation" at bounding box center [131, 339] width 164 height 34
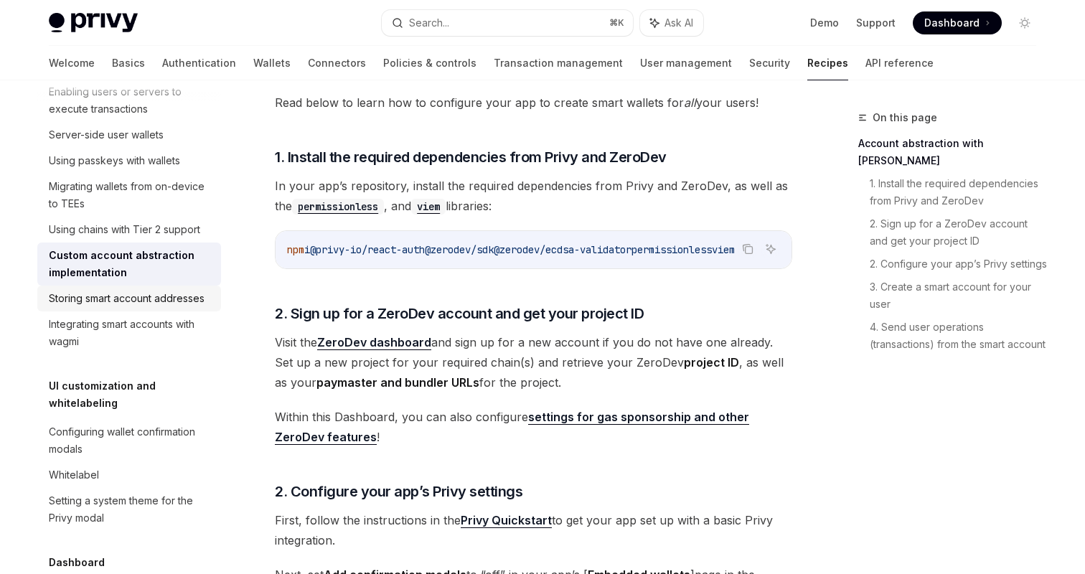
scroll to position [446, 0]
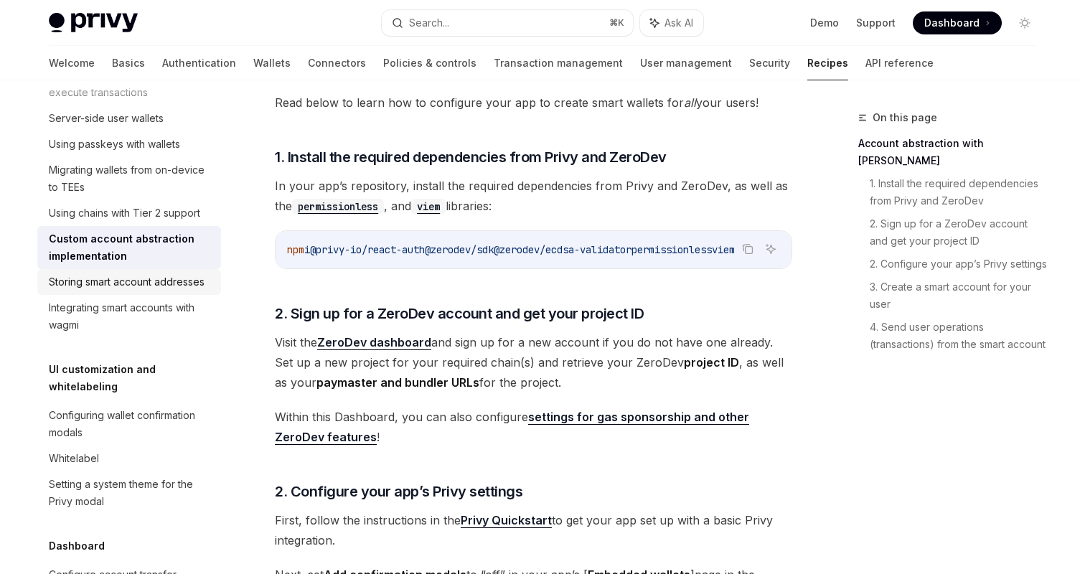
click at [163, 284] on div "Storing smart account addresses" at bounding box center [127, 281] width 156 height 17
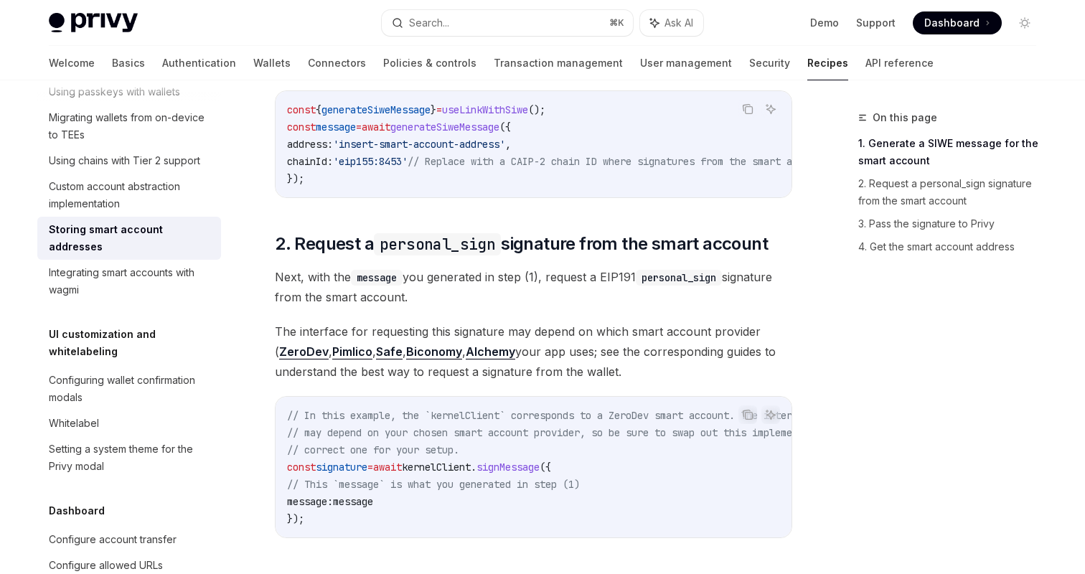
scroll to position [502, 0]
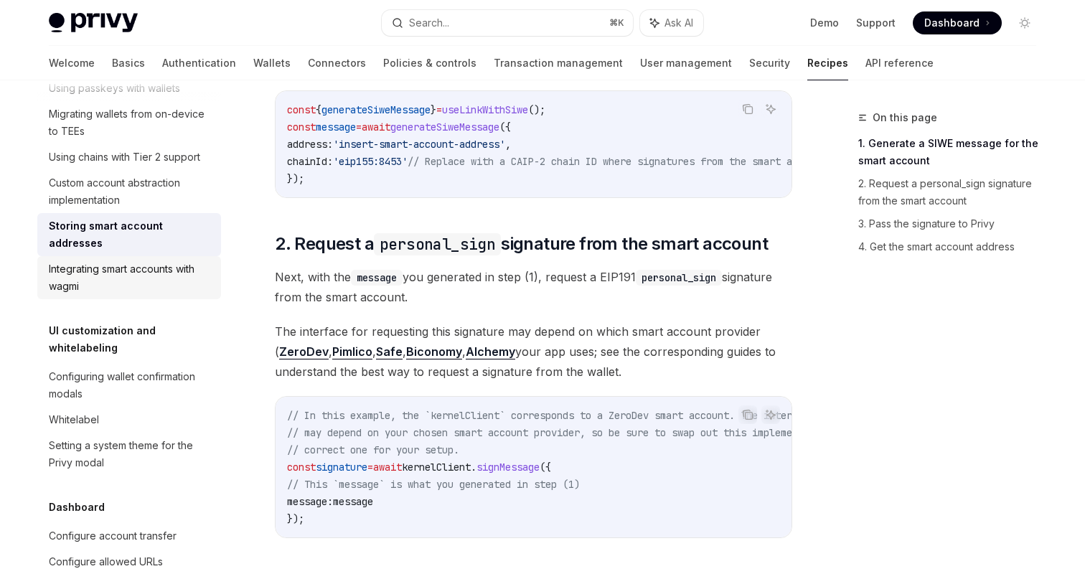
click at [152, 260] on div "Integrating smart accounts with wagmi" at bounding box center [131, 277] width 164 height 34
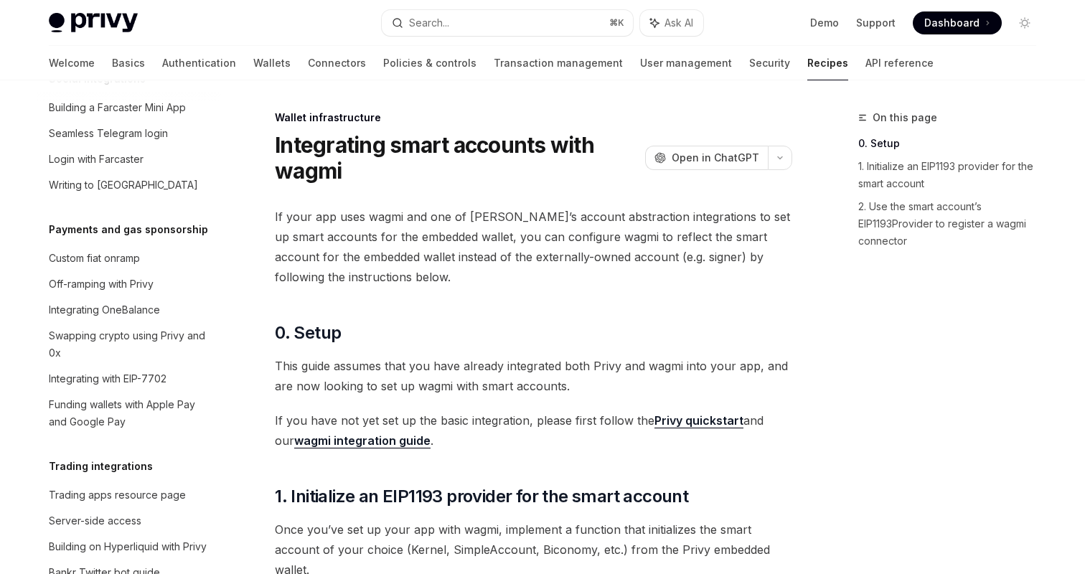
scroll to position [1124, 0]
click at [169, 275] on div "Off-ramping with Privy" at bounding box center [131, 283] width 164 height 17
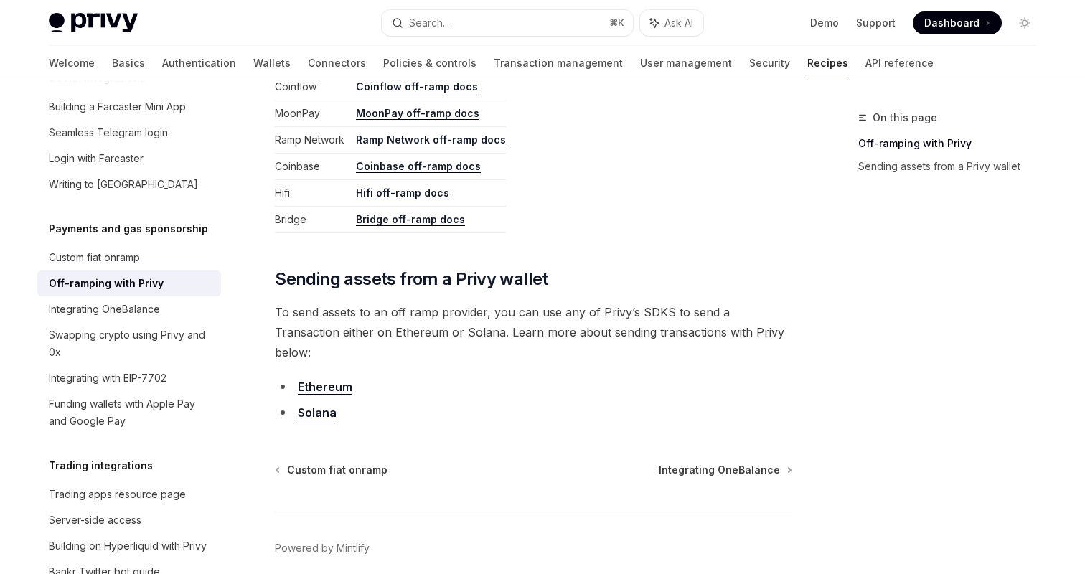
scroll to position [827, 0]
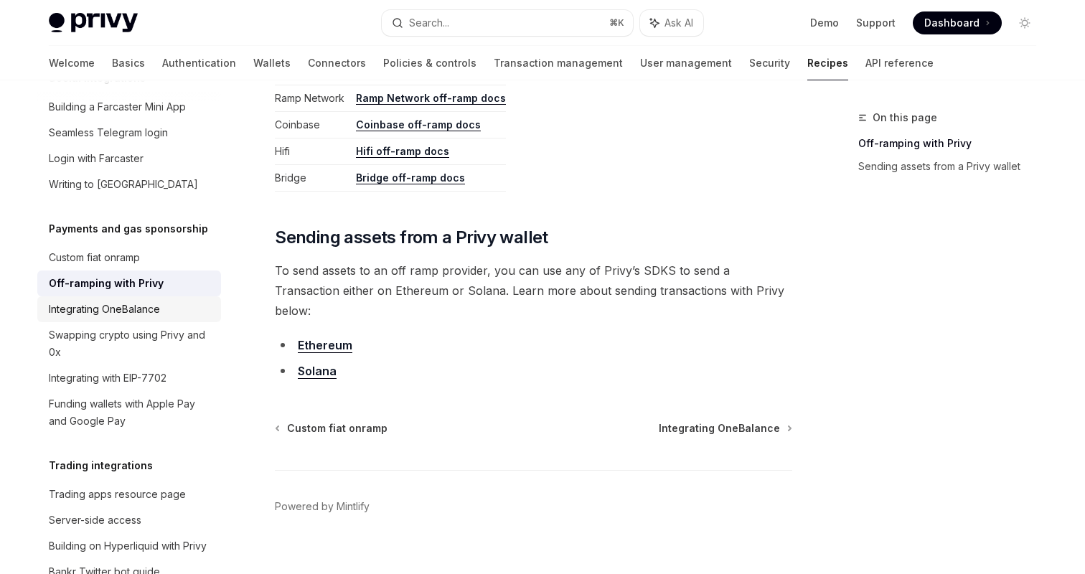
click at [136, 301] on div "Integrating OneBalance" at bounding box center [104, 309] width 111 height 17
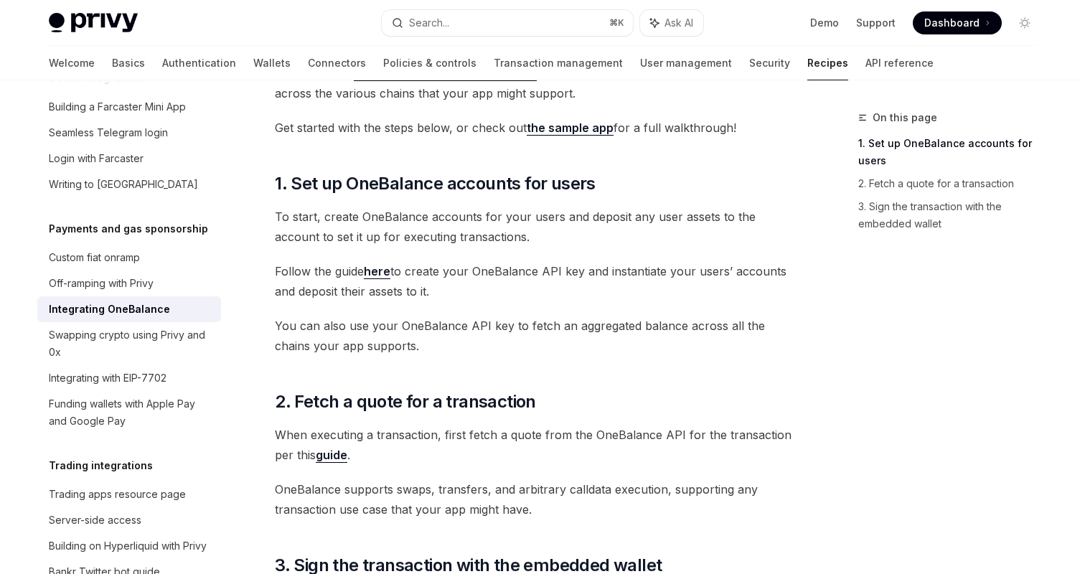
scroll to position [235, 0]
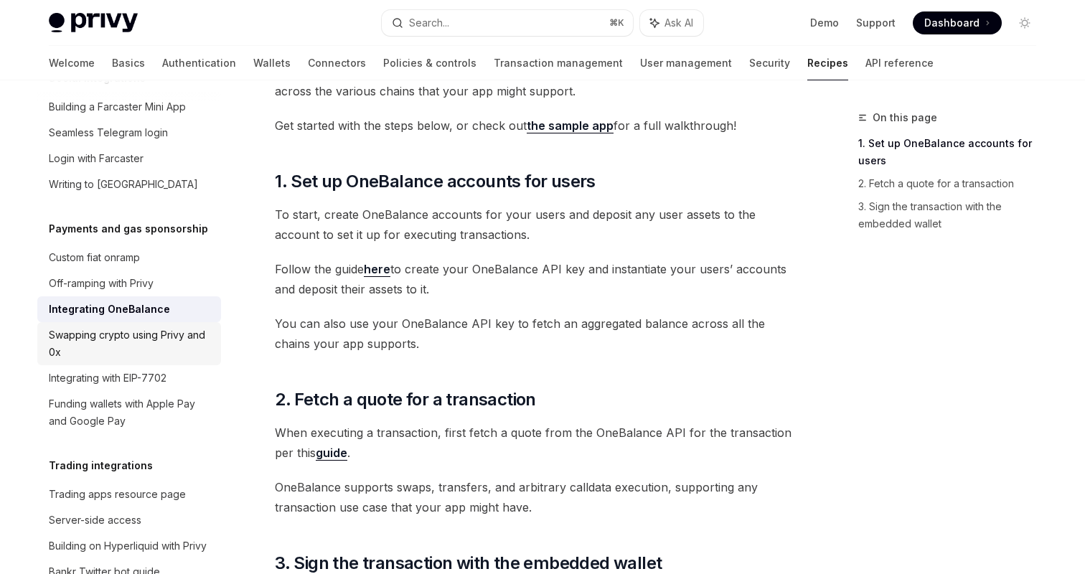
click at [146, 328] on div "Swapping crypto using Privy and 0x" at bounding box center [131, 344] width 164 height 34
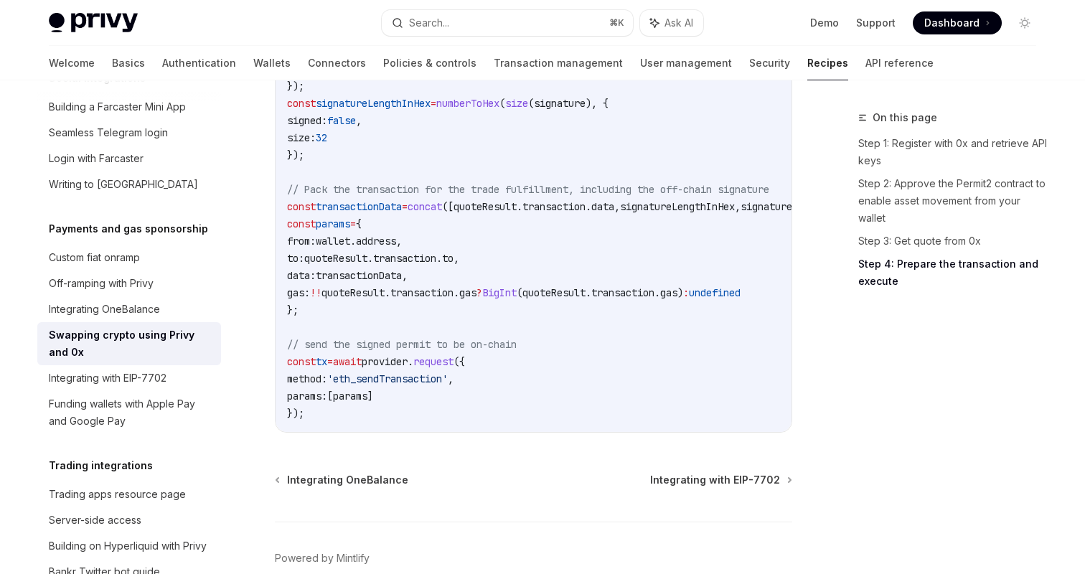
scroll to position [1879, 0]
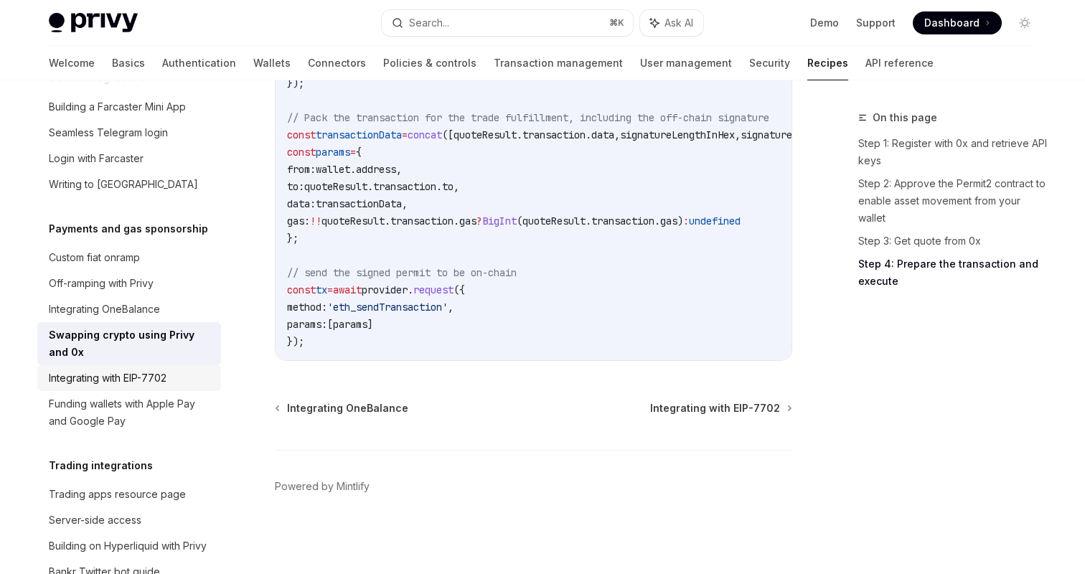
click at [127, 370] on div "Integrating with EIP-7702" at bounding box center [108, 378] width 118 height 17
type textarea "*"
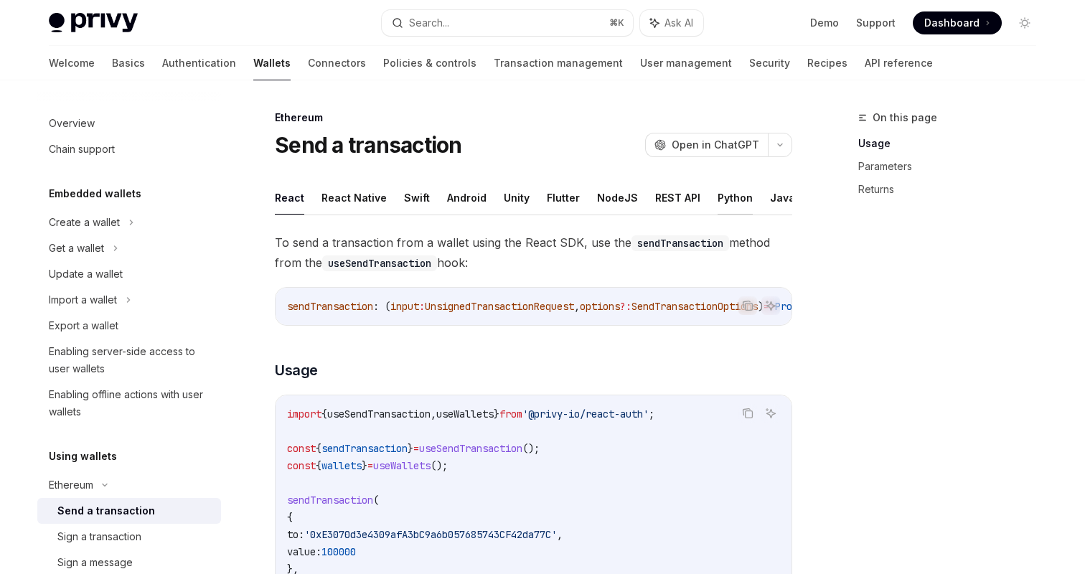
click at [718, 192] on button "Python" at bounding box center [735, 198] width 35 height 34
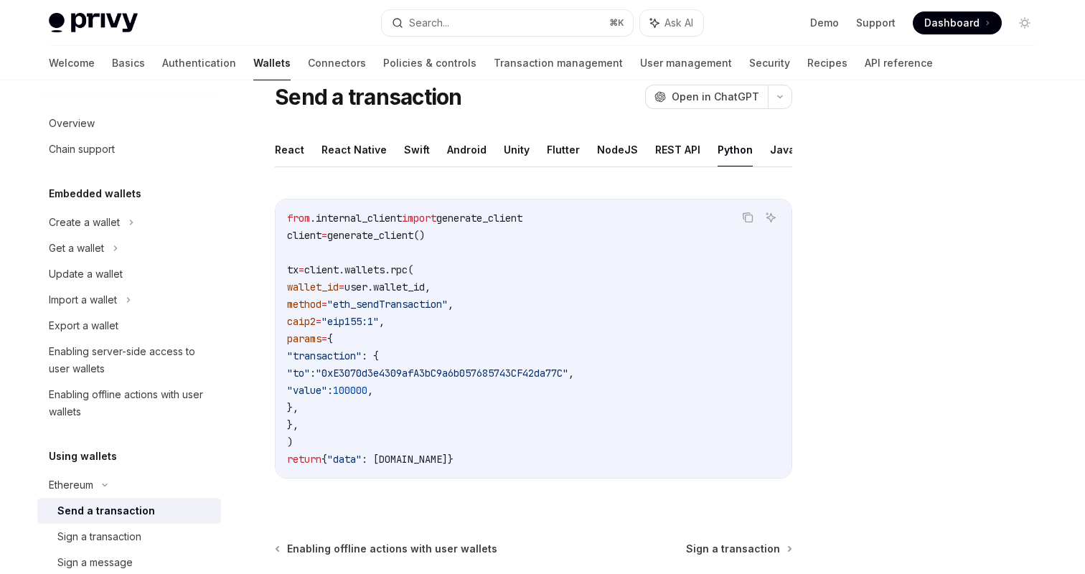
scroll to position [49, 0]
click at [358, 161] on button "React Native" at bounding box center [353, 149] width 65 height 34
type textarea "*"
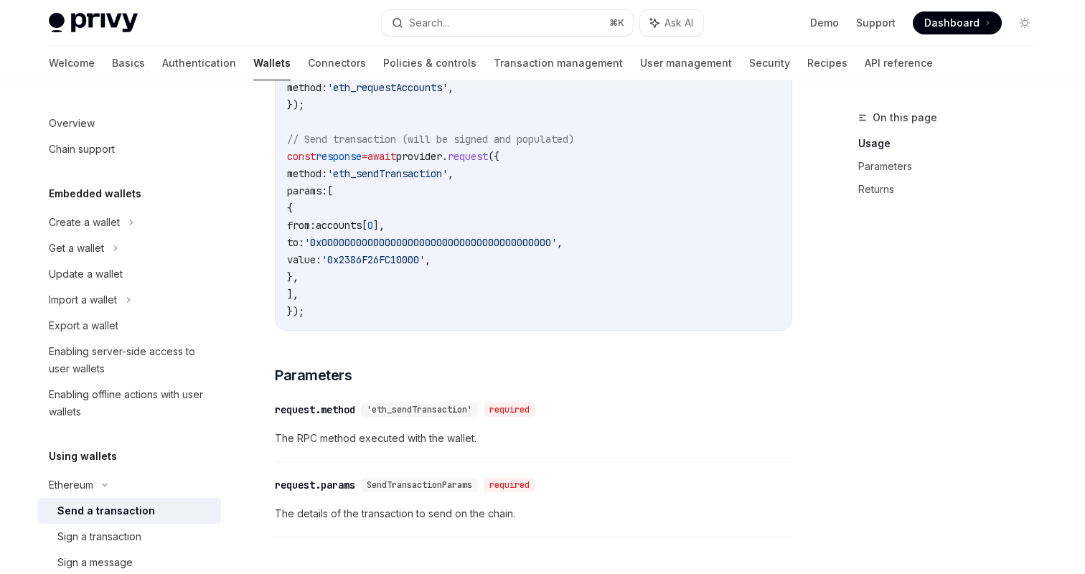
scroll to position [433, 0]
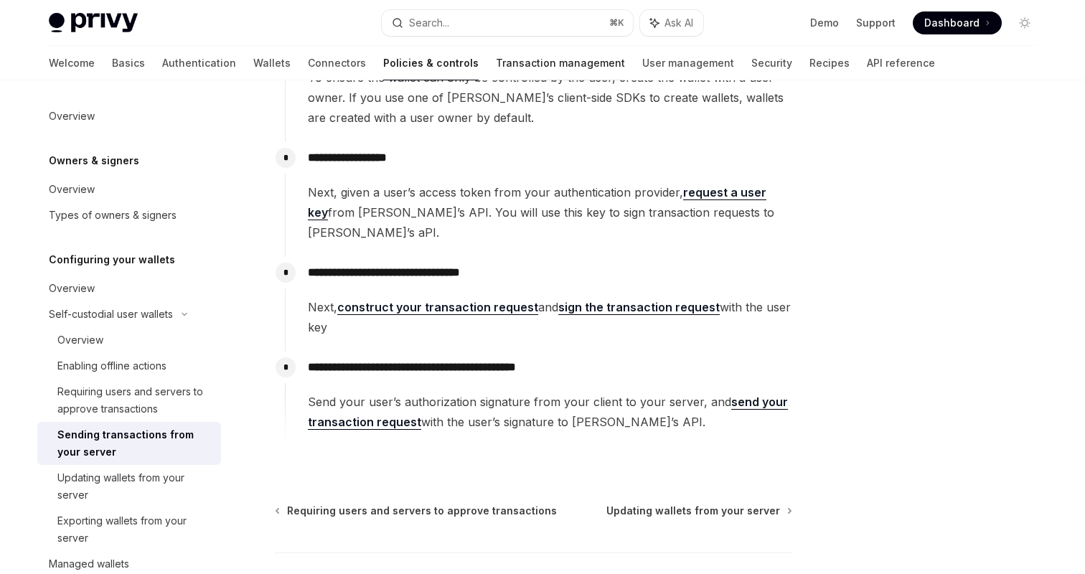
click at [496, 66] on link "Transaction management" at bounding box center [560, 63] width 129 height 34
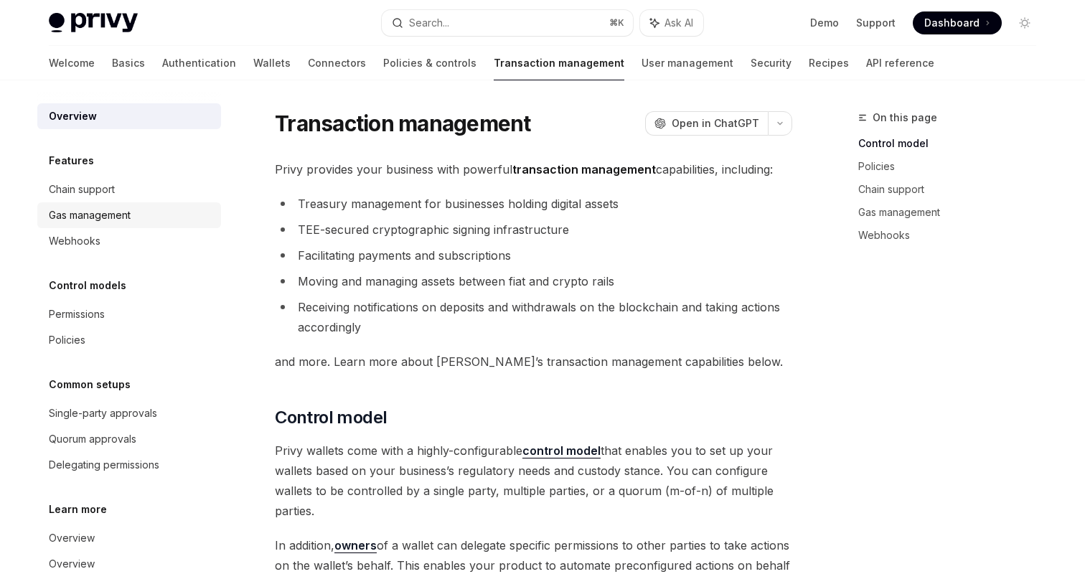
click at [105, 215] on div "Gas management" at bounding box center [90, 215] width 82 height 17
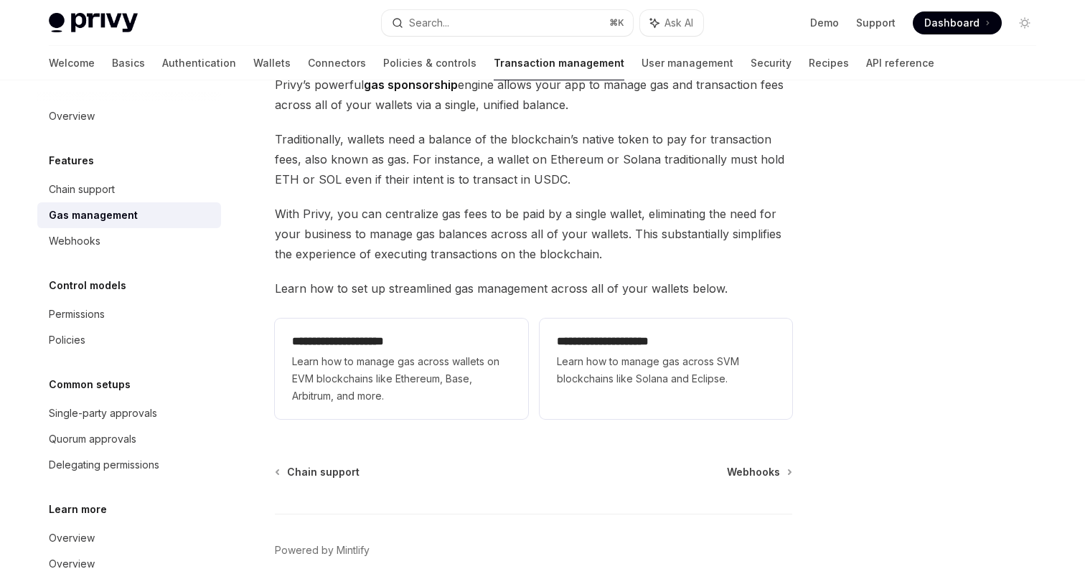
scroll to position [112, 0]
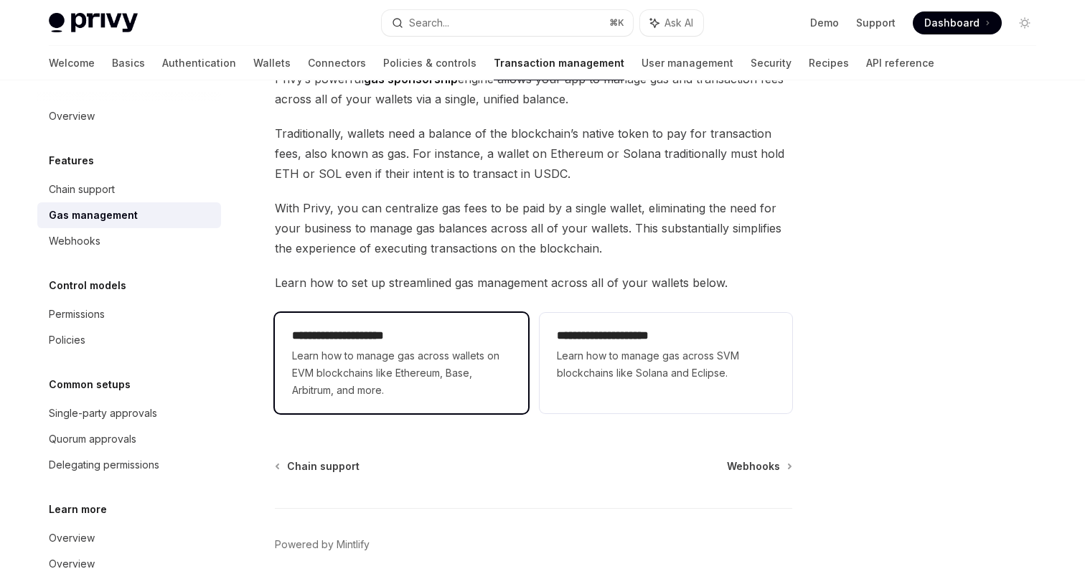
click at [435, 353] on span "Learn how to manage gas across wallets on EVM blockchains like Ethereum, Base, …" at bounding box center [401, 373] width 218 height 52
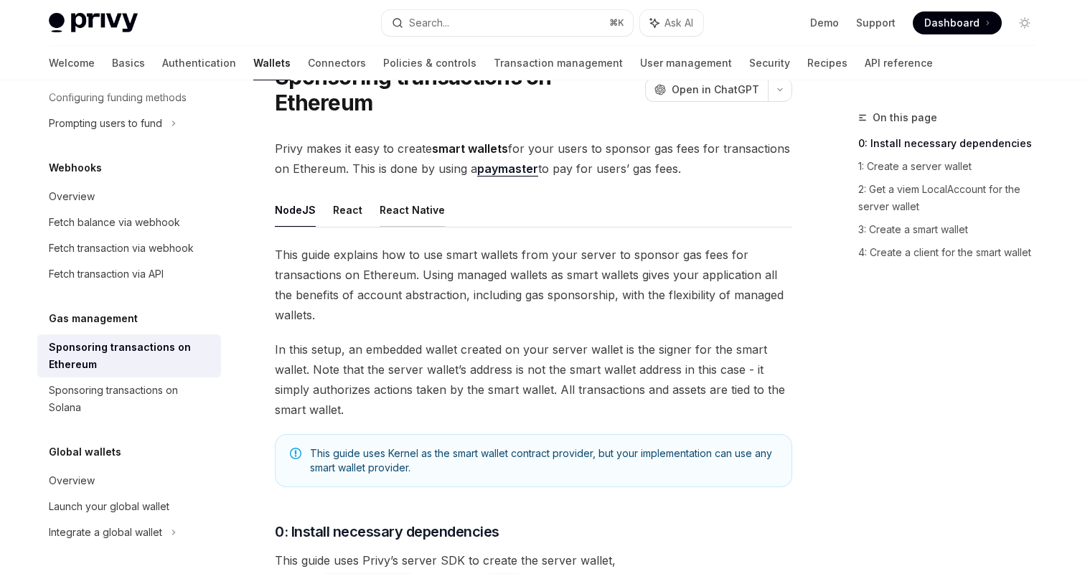
scroll to position [69, 0]
click at [414, 213] on button "React Native" at bounding box center [412, 209] width 65 height 34
type textarea "*"
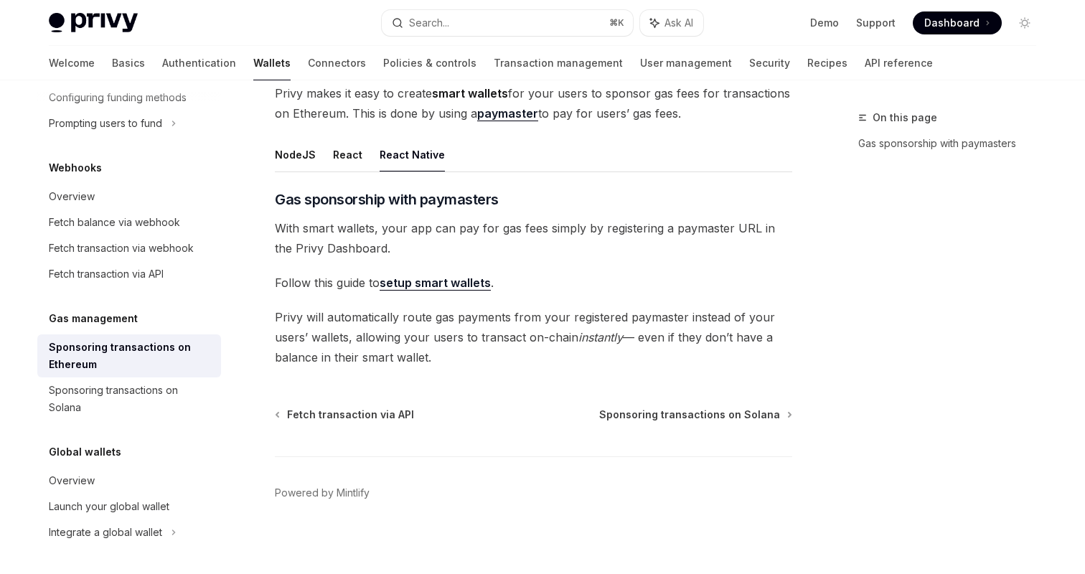
scroll to position [130, 0]
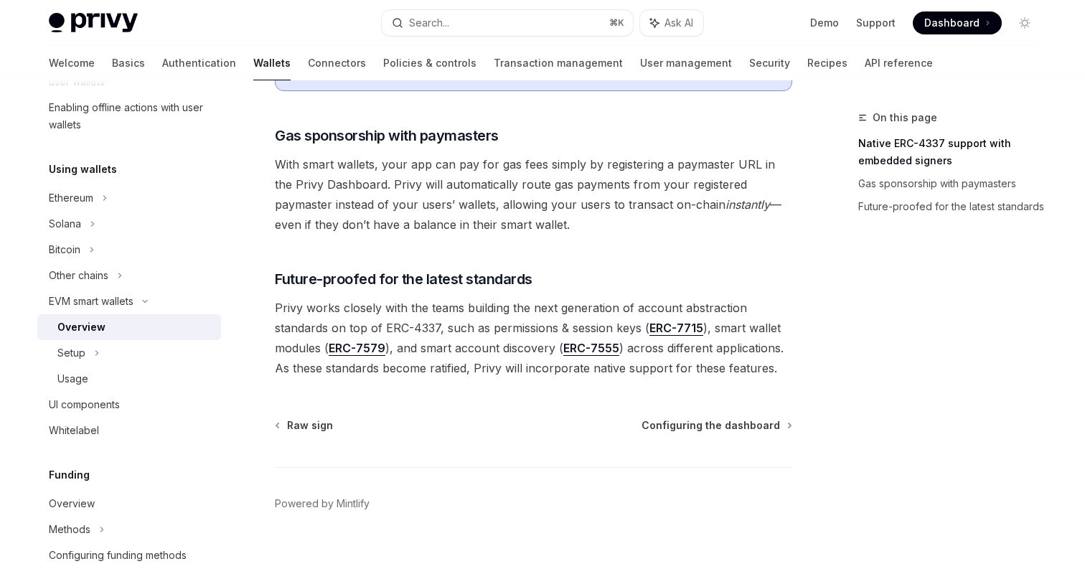
scroll to position [1148, 0]
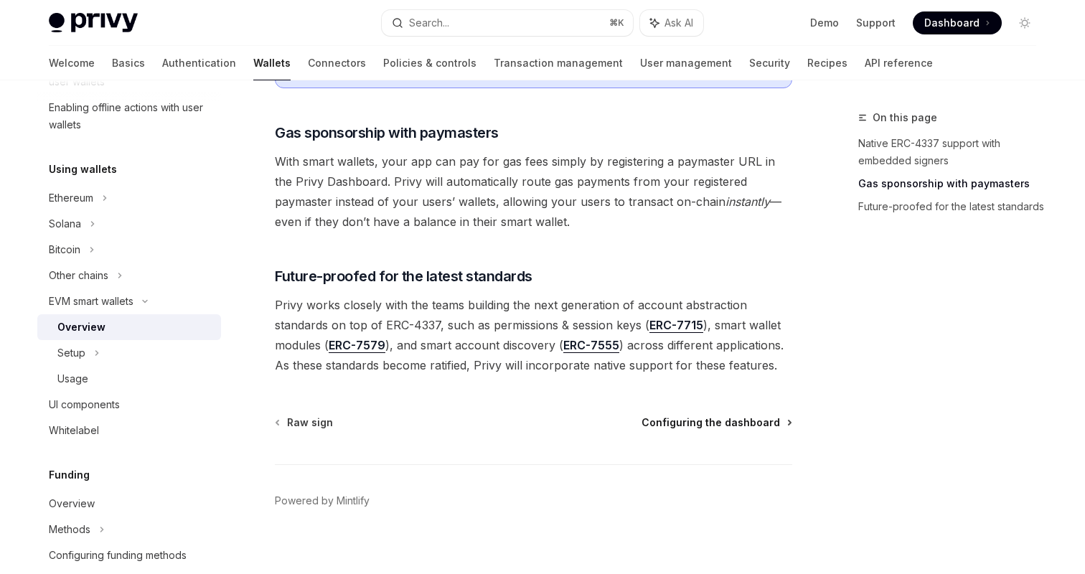
click at [731, 415] on span "Configuring the dashboard" at bounding box center [711, 422] width 138 height 14
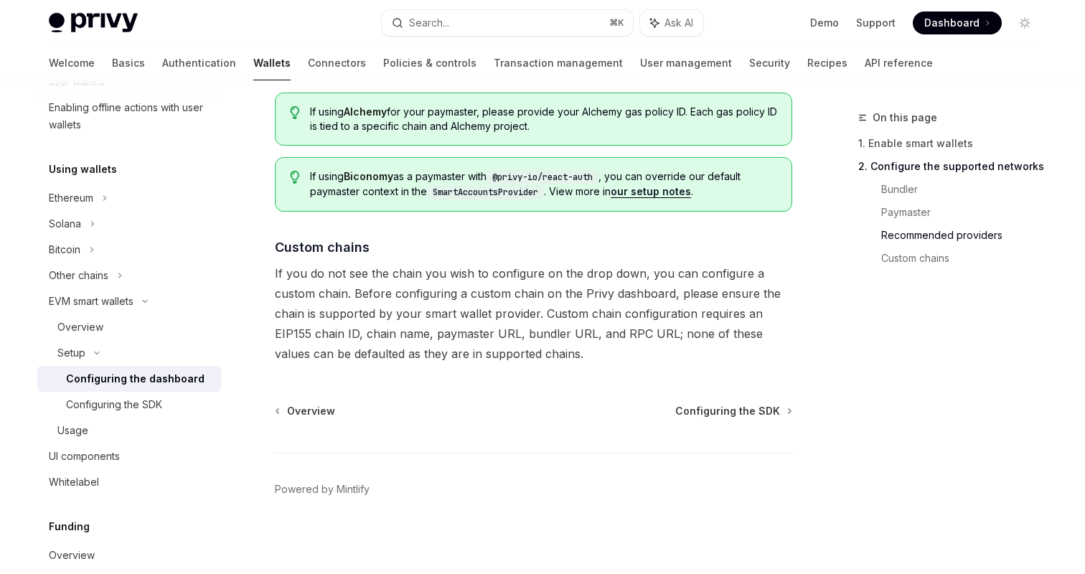
scroll to position [1987, 0]
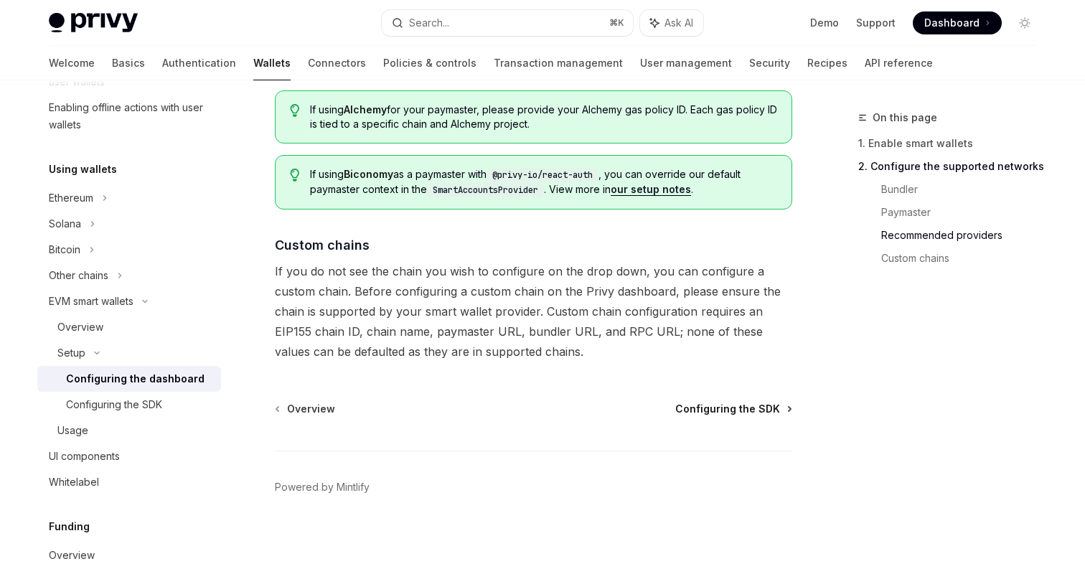
click at [737, 410] on span "Configuring the SDK" at bounding box center [727, 409] width 105 height 14
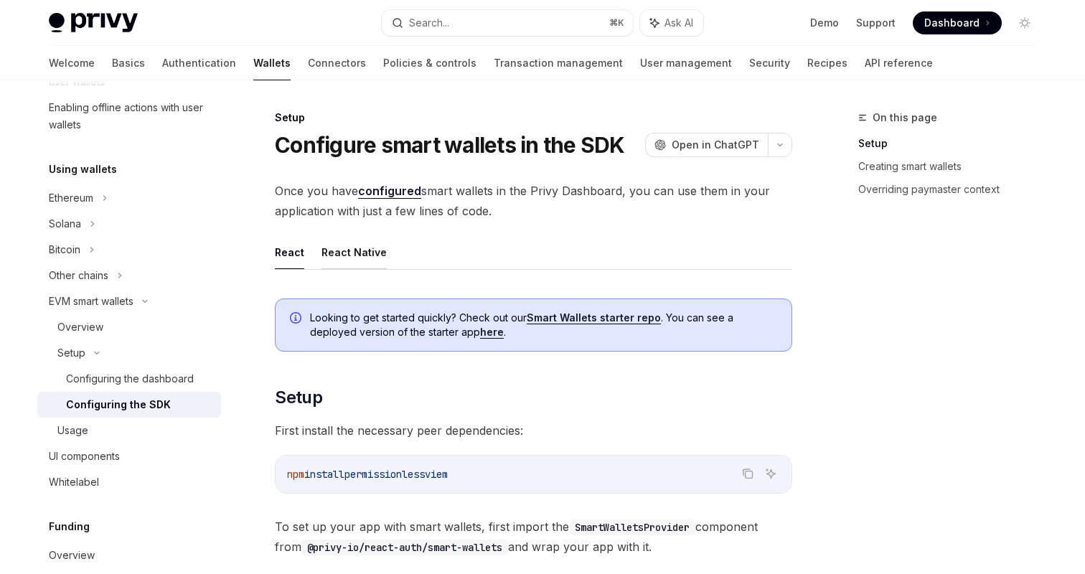
click at [346, 255] on button "React Native" at bounding box center [353, 252] width 65 height 34
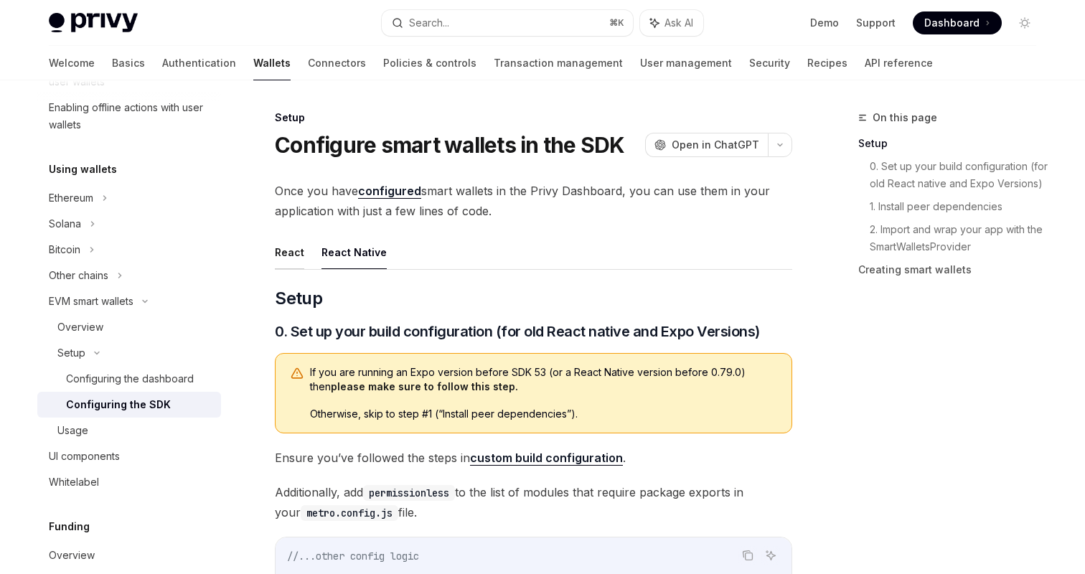
click at [278, 263] on button "React" at bounding box center [289, 252] width 29 height 34
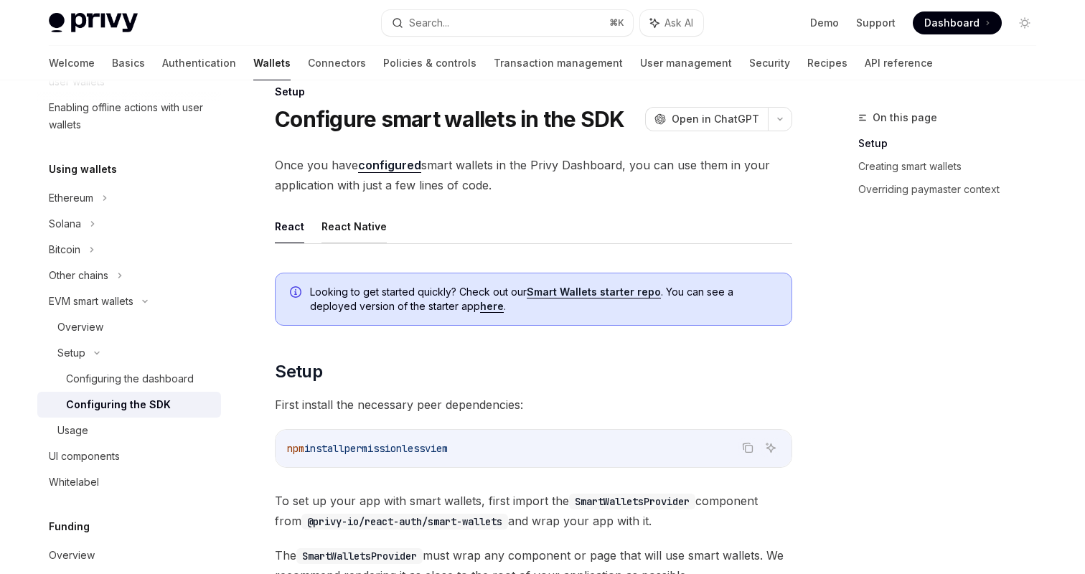
scroll to position [19, 0]
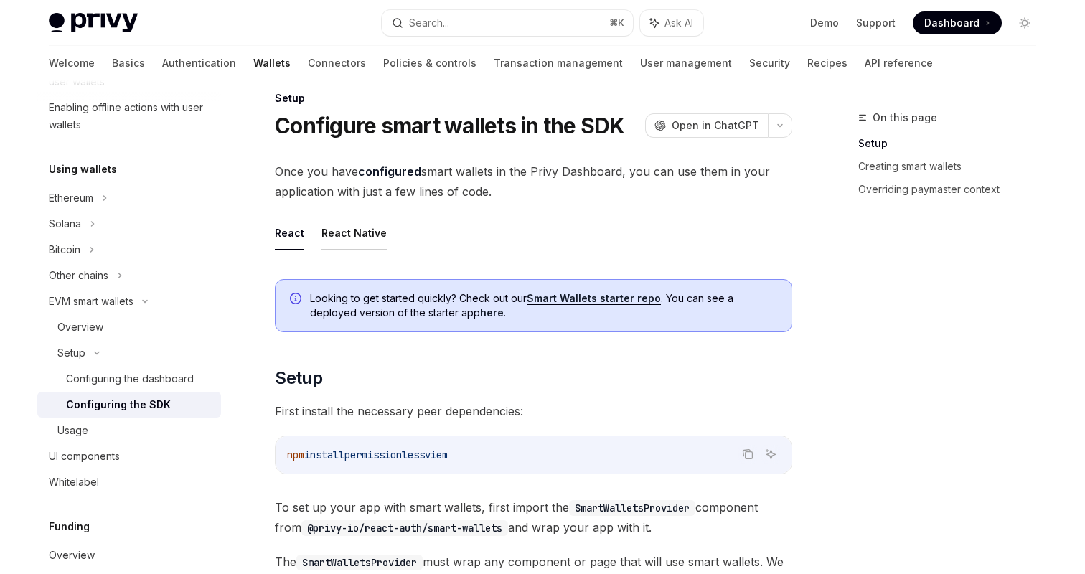
click at [363, 240] on button "React Native" at bounding box center [353, 233] width 65 height 34
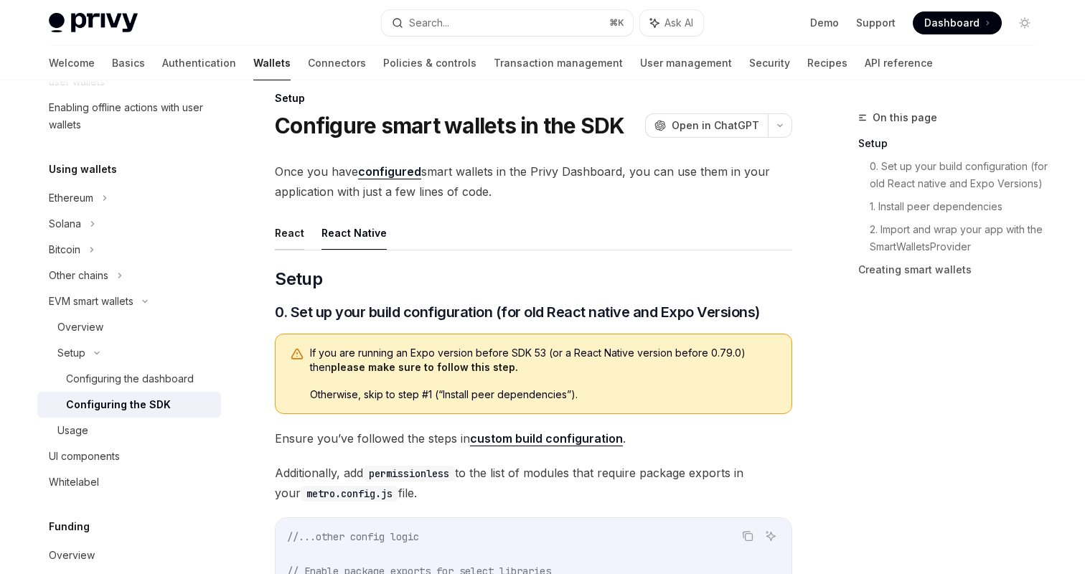
click at [290, 244] on button "React" at bounding box center [289, 233] width 29 height 34
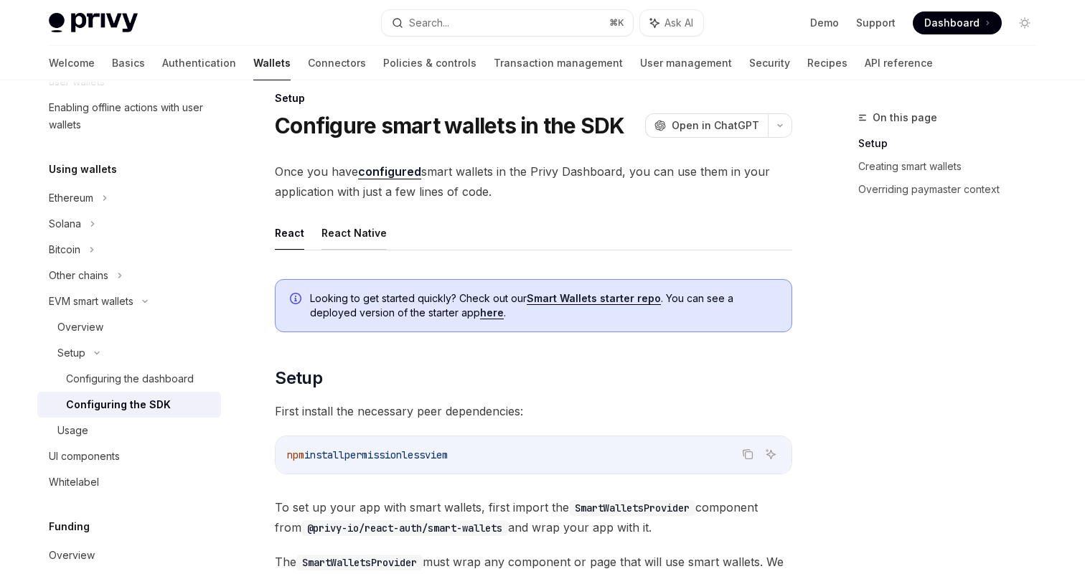
click at [334, 244] on button "React Native" at bounding box center [353, 233] width 65 height 34
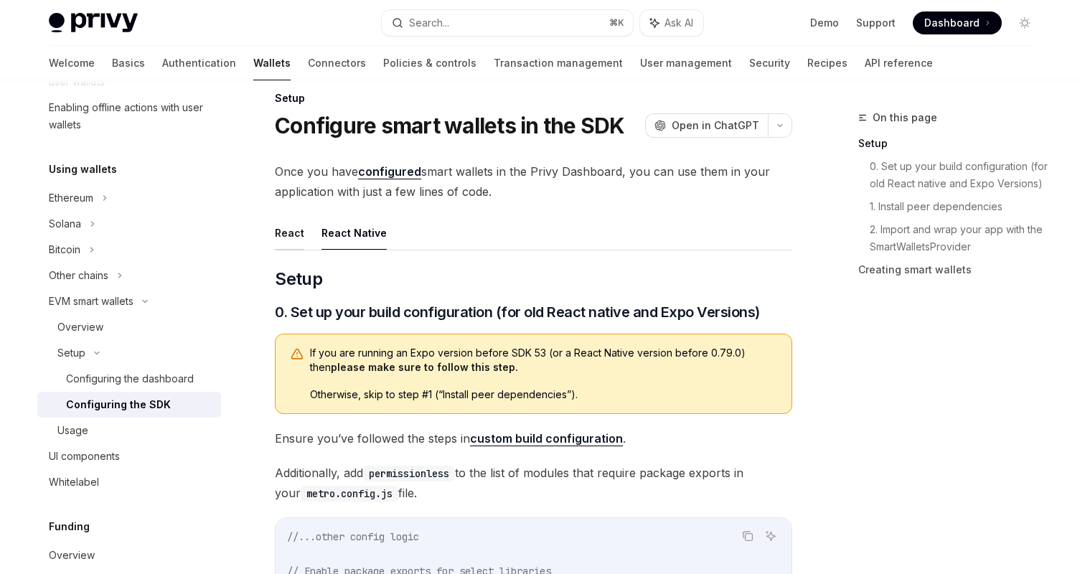
click at [281, 244] on button "React" at bounding box center [289, 233] width 29 height 34
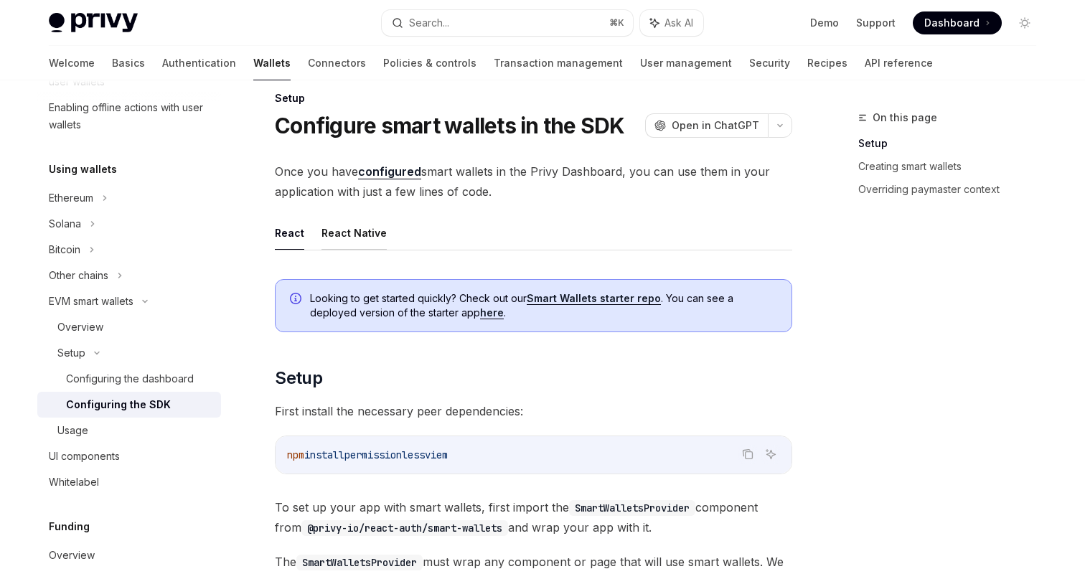
click at [321, 243] on button "React Native" at bounding box center [353, 233] width 65 height 34
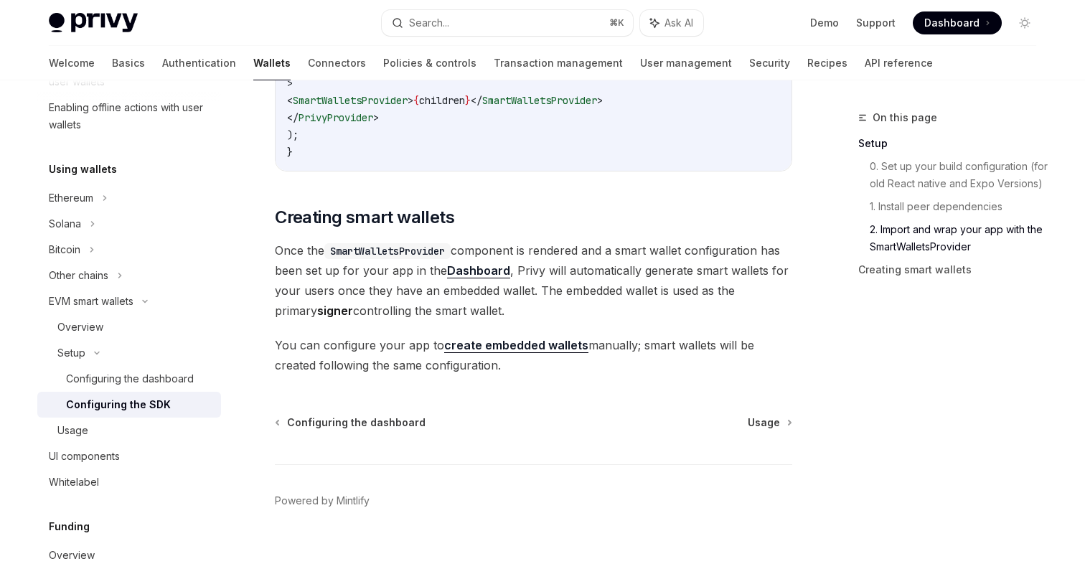
scroll to position [1293, 0]
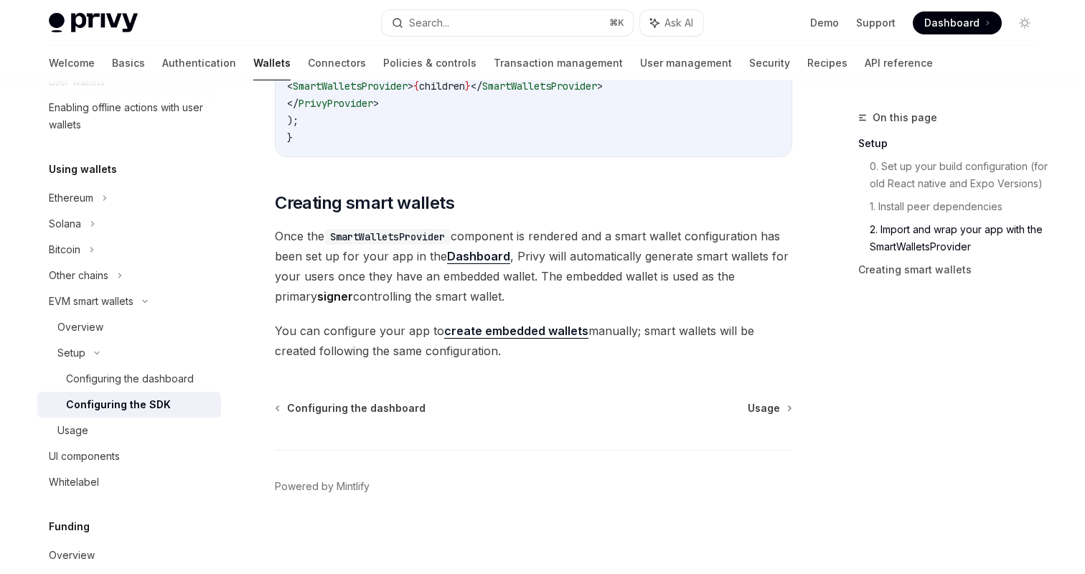
click at [771, 416] on div "Configuring the dashboard Usage Powered by Mintlify" at bounding box center [533, 487] width 517 height 173
click at [767, 410] on span "Usage" at bounding box center [764, 408] width 32 height 14
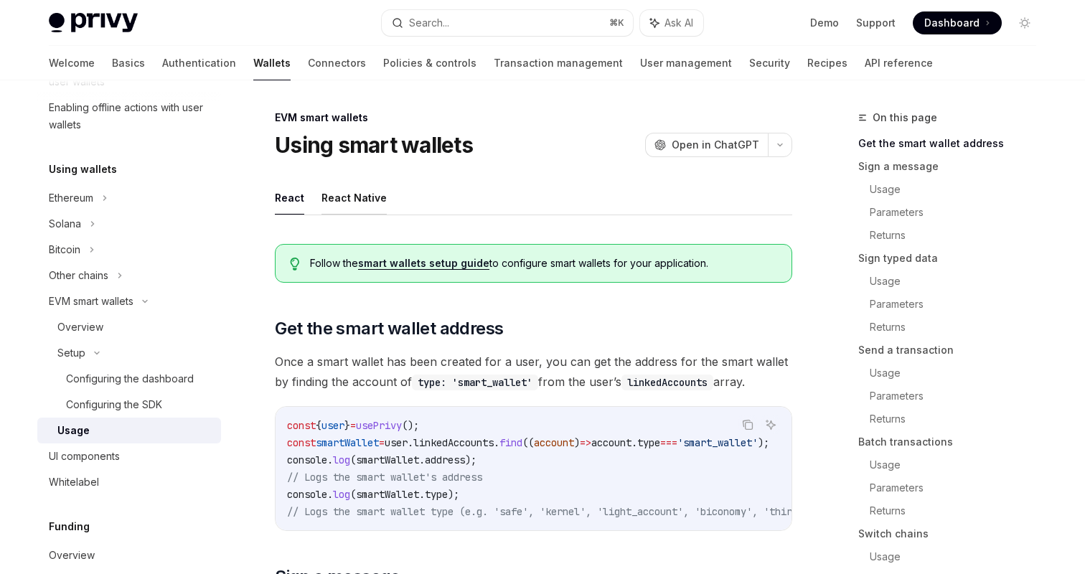
click at [364, 205] on button "React Native" at bounding box center [353, 198] width 65 height 34
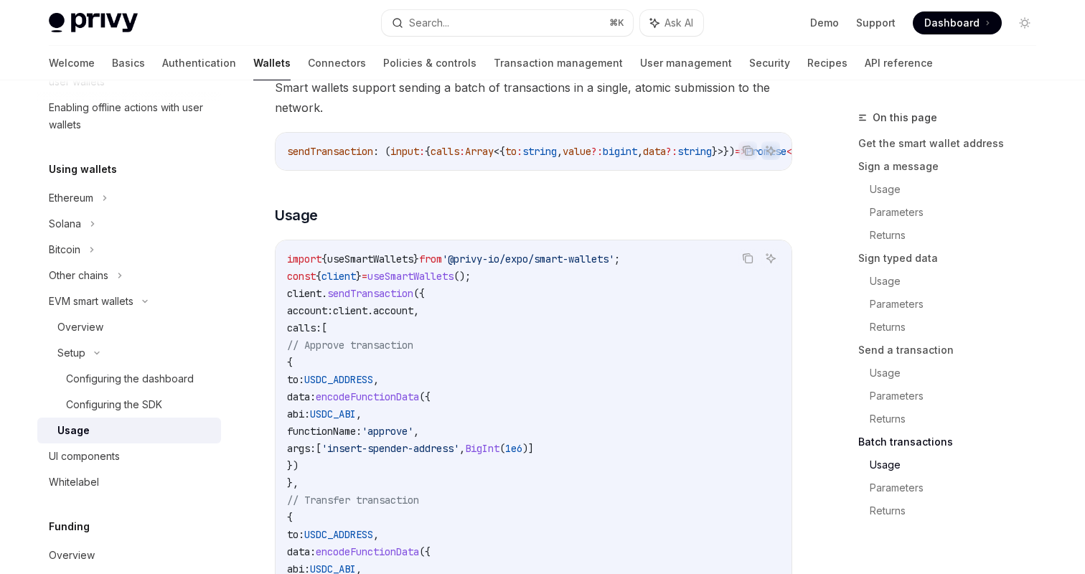
scroll to position [3266, 0]
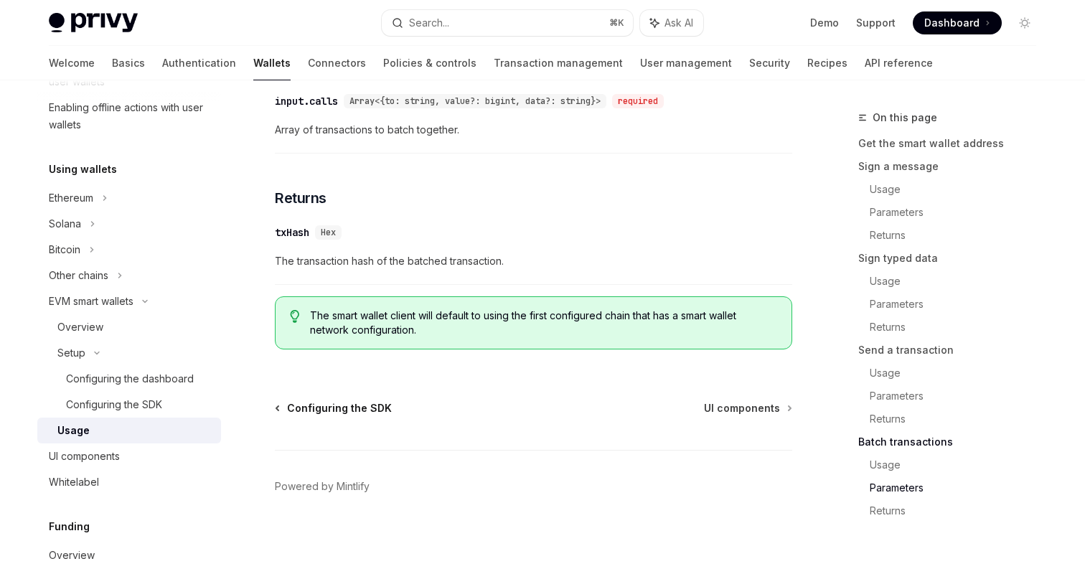
click at [306, 413] on span "Configuring the SDK" at bounding box center [339, 408] width 105 height 14
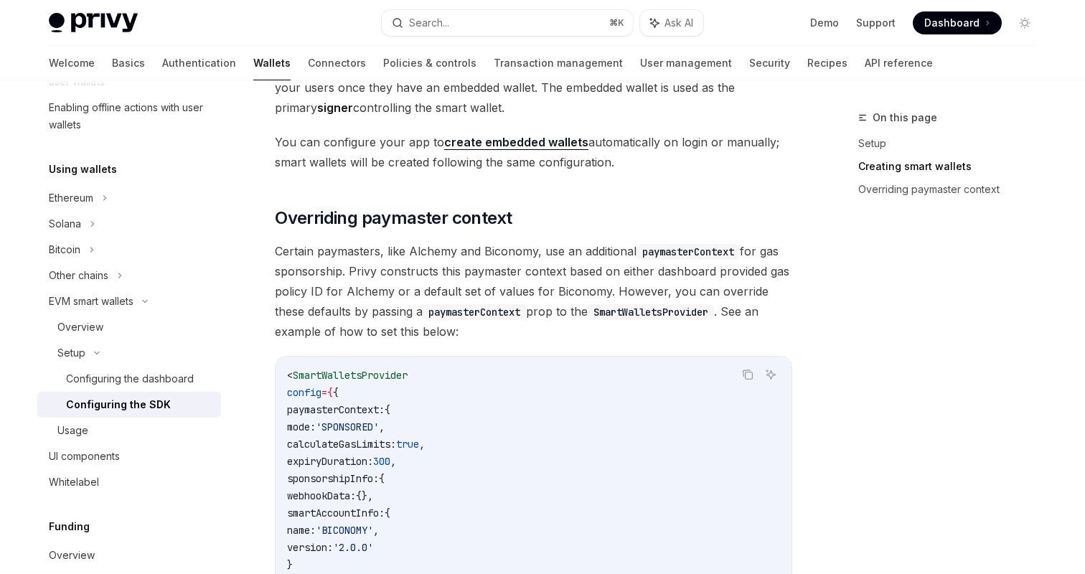
scroll to position [1295, 0]
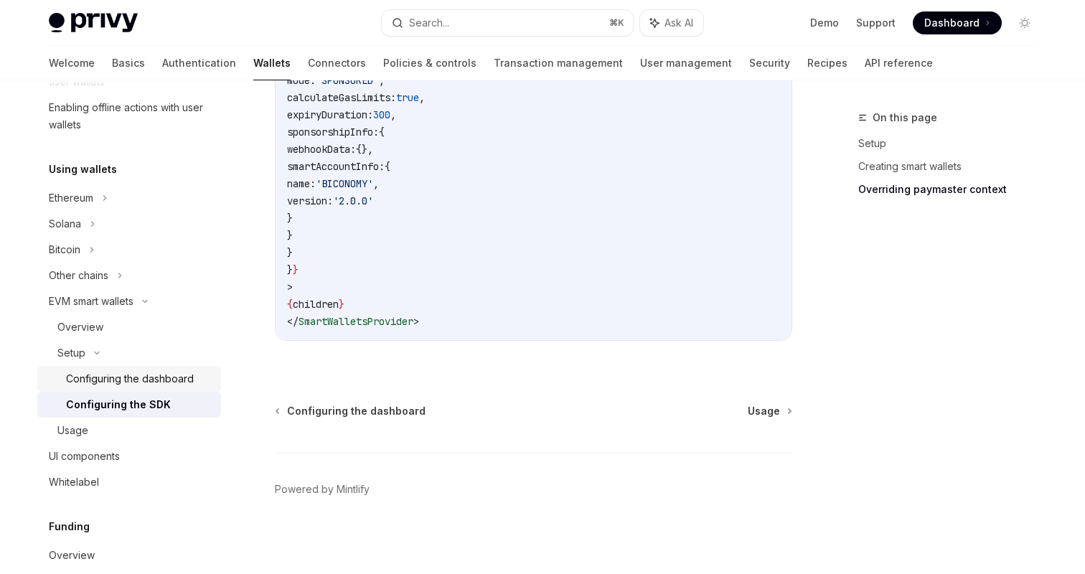
click at [154, 368] on link "Configuring the dashboard" at bounding box center [129, 379] width 184 height 26
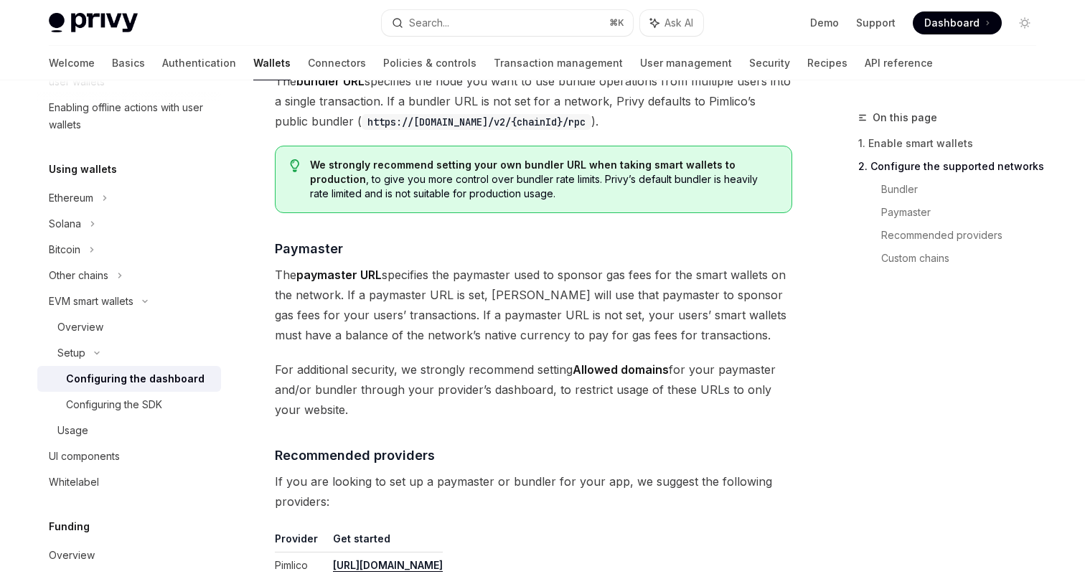
scroll to position [1987, 0]
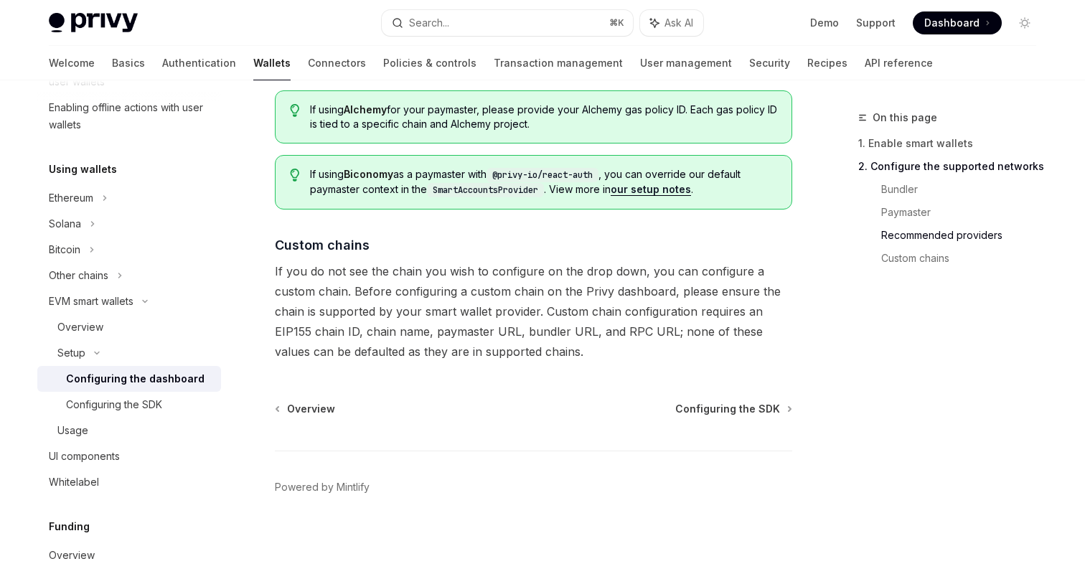
click at [728, 405] on span "Configuring the SDK" at bounding box center [727, 409] width 105 height 14
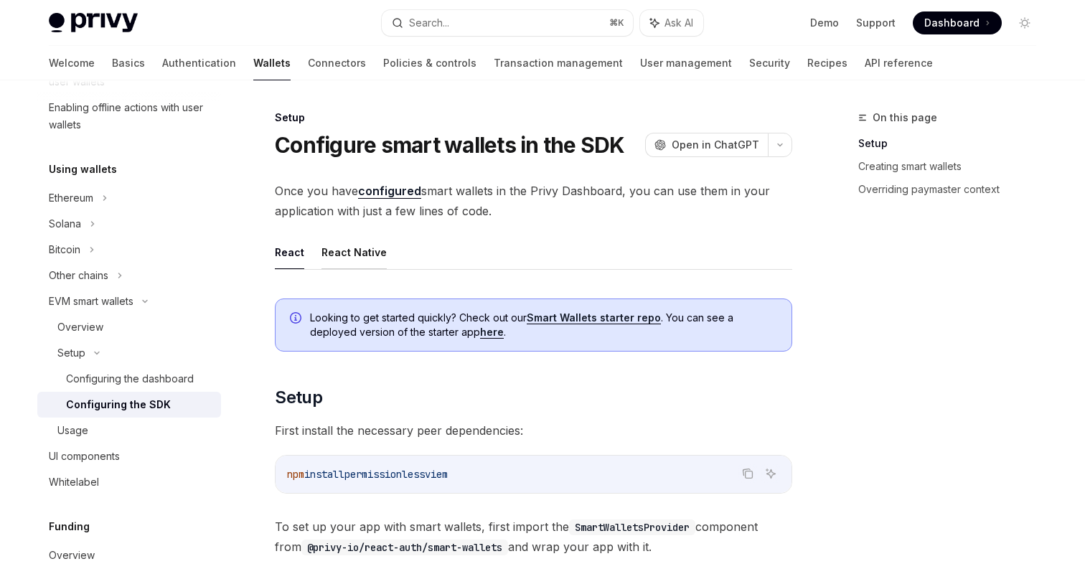
click at [380, 242] on button "React Native" at bounding box center [353, 252] width 65 height 34
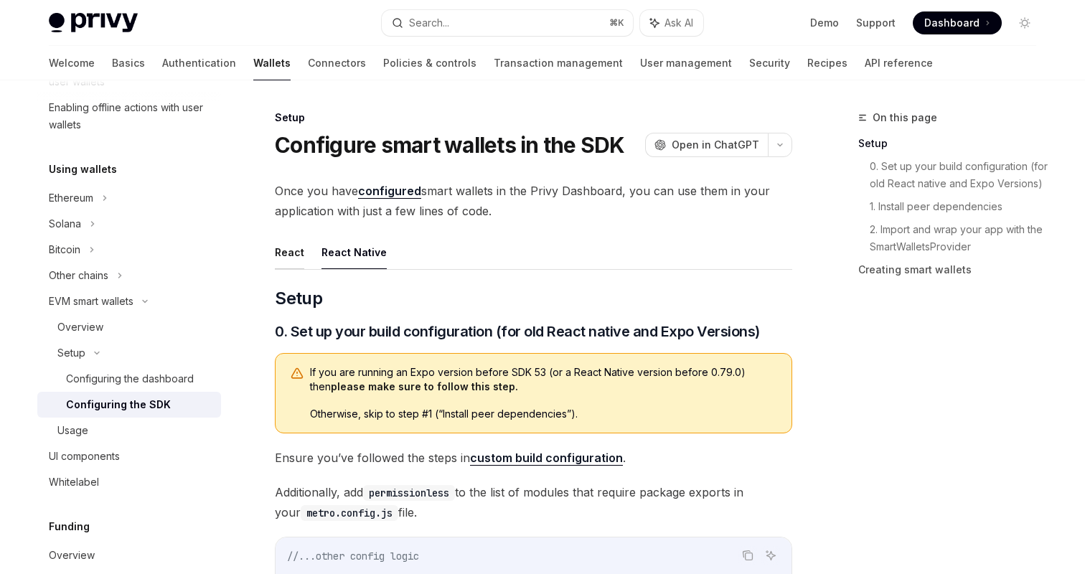
click at [289, 239] on button "React" at bounding box center [289, 252] width 29 height 34
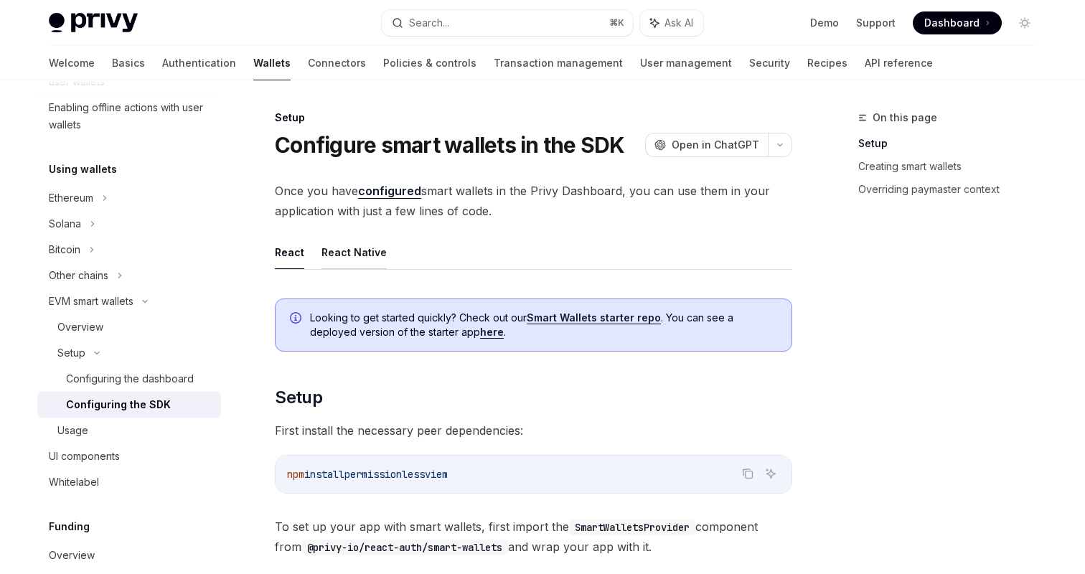
click at [358, 240] on button "React Native" at bounding box center [353, 252] width 65 height 34
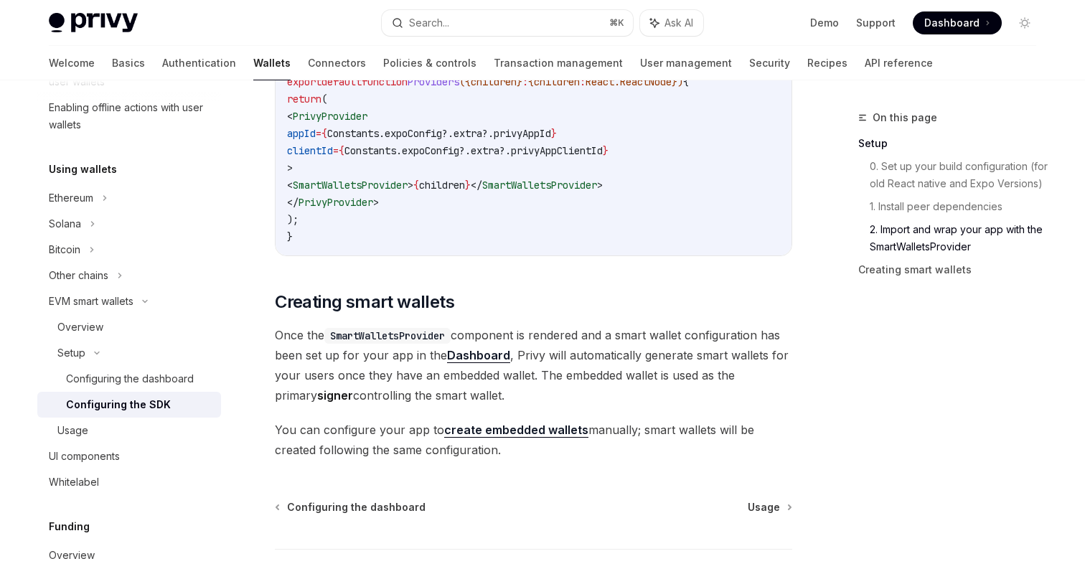
scroll to position [1293, 0]
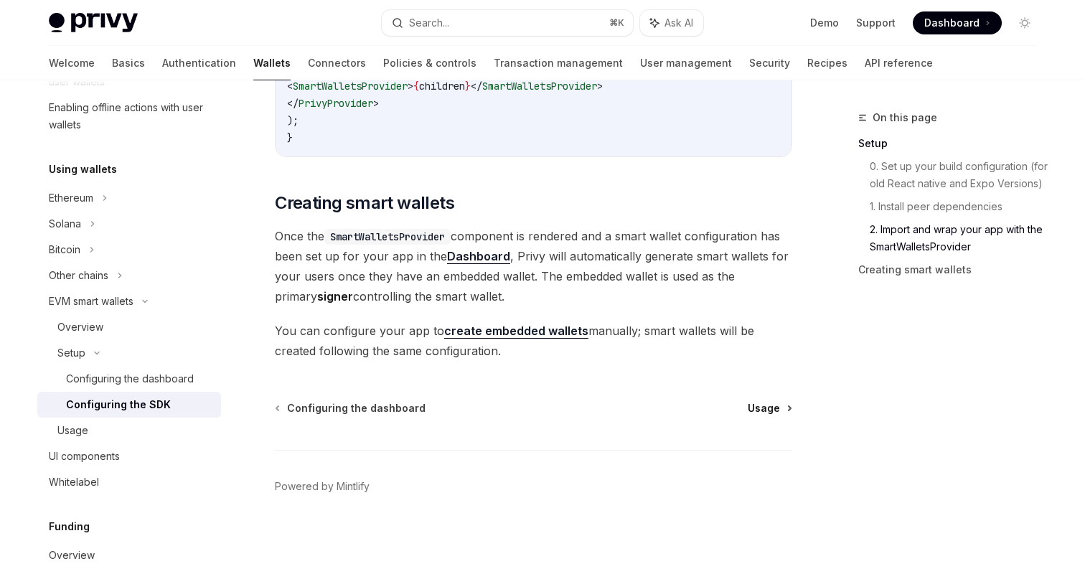
click at [776, 411] on span "Usage" at bounding box center [764, 408] width 32 height 14
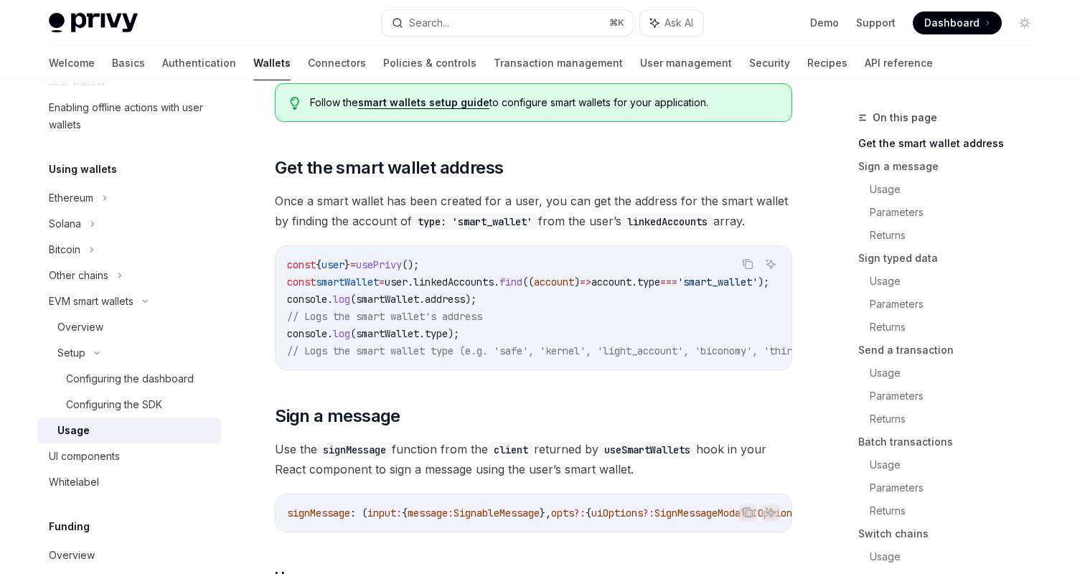
scroll to position [151, 0]
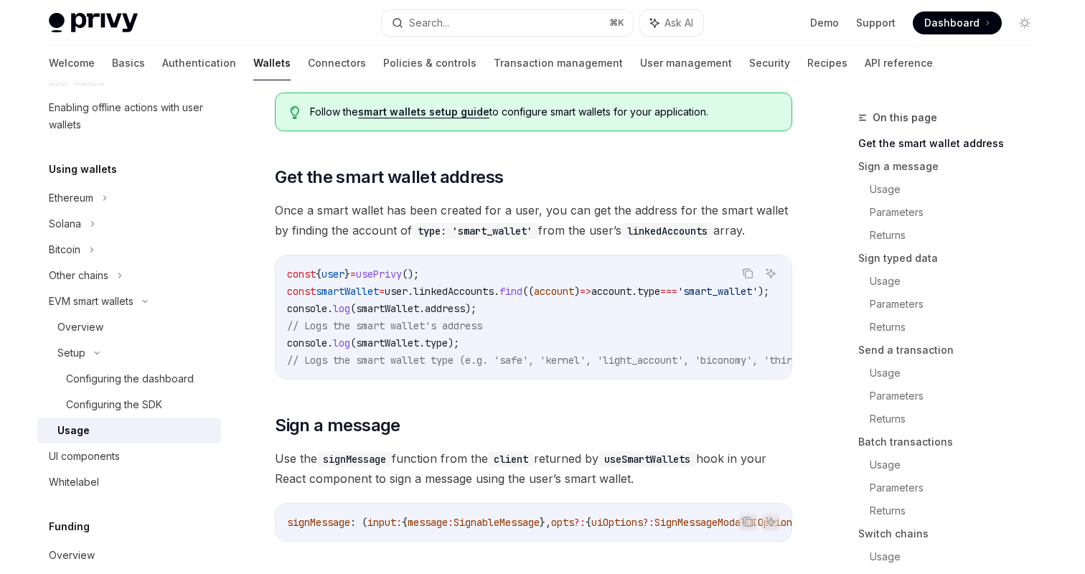
click at [677, 228] on code "linkedAccounts" at bounding box center [667, 231] width 92 height 16
click at [495, 228] on code "type: 'smart_wallet'" at bounding box center [475, 231] width 126 height 16
click at [523, 240] on span "Once a smart wallet has been created for a user, you can get the address for th…" at bounding box center [533, 220] width 517 height 40
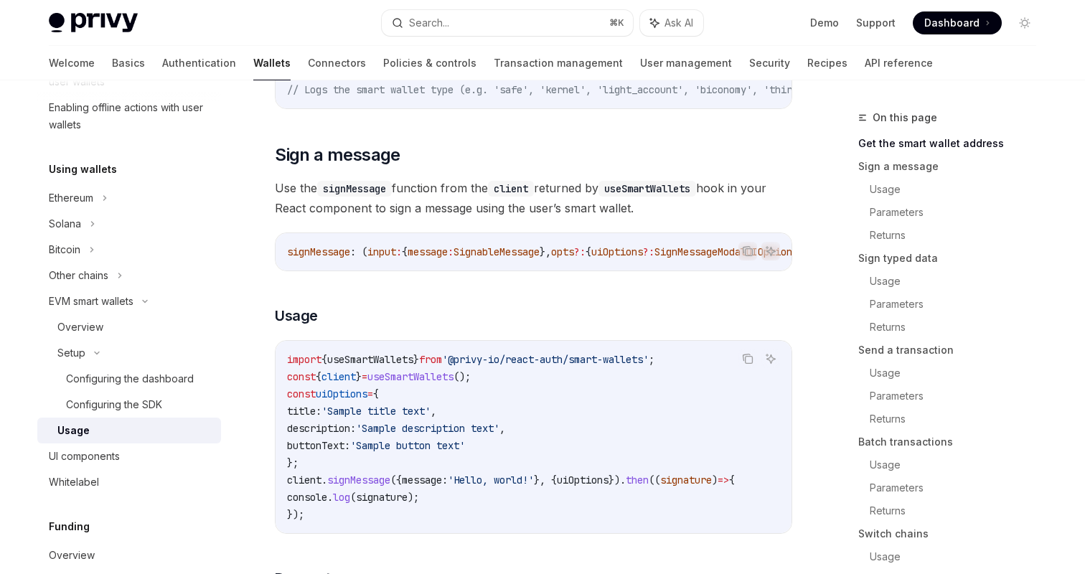
scroll to position [0, 0]
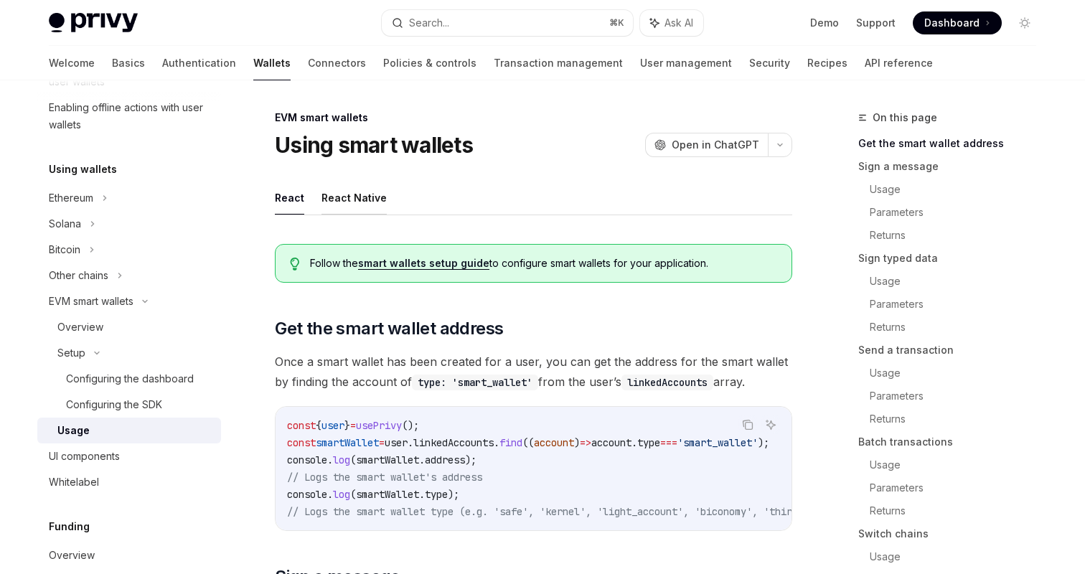
click at [322, 200] on button "React Native" at bounding box center [353, 198] width 65 height 34
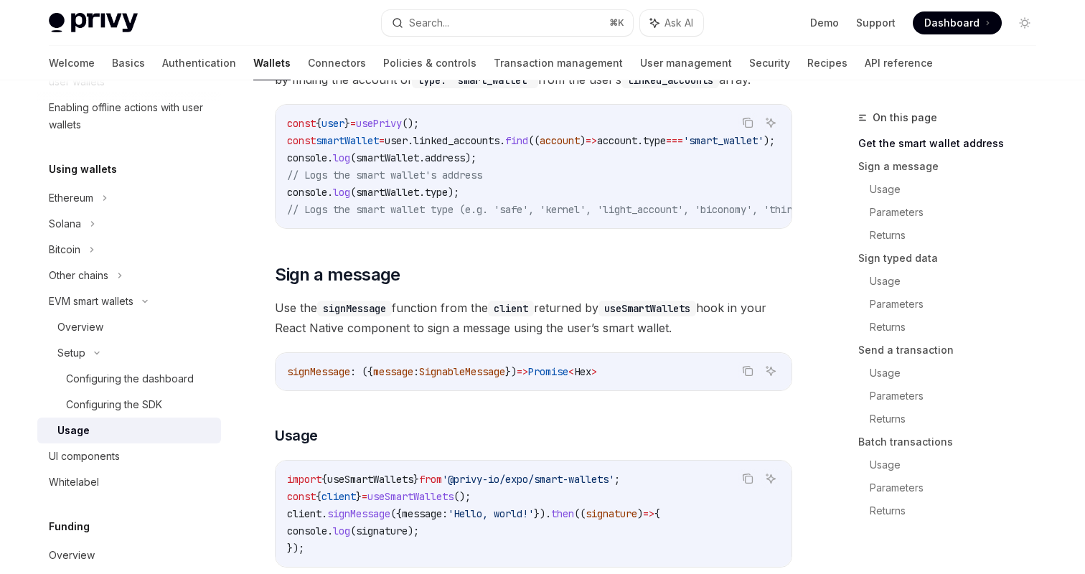
scroll to position [362, 0]
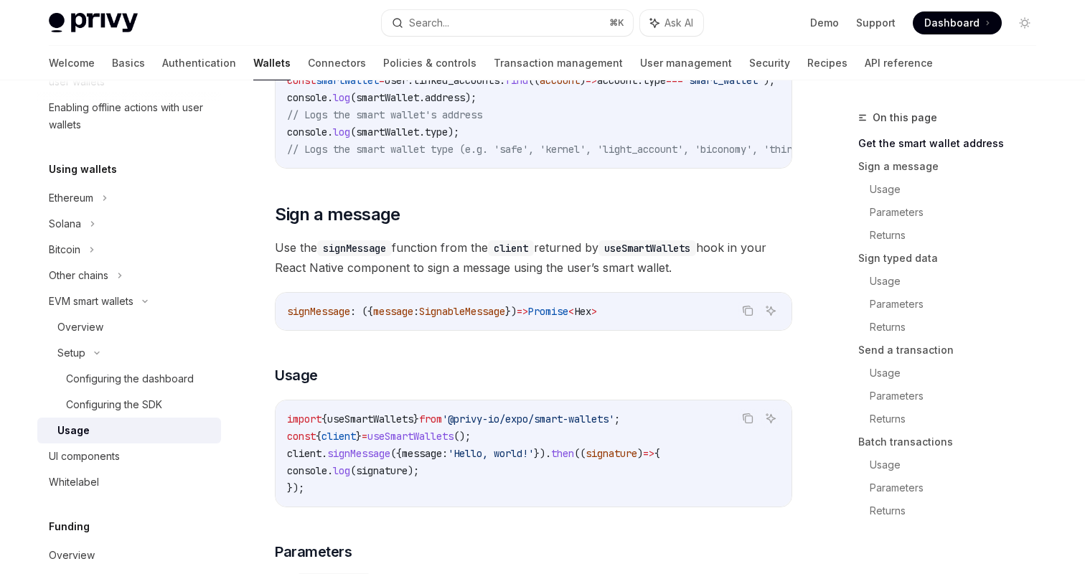
click at [517, 252] on code "client" at bounding box center [511, 248] width 46 height 16
click at [532, 269] on span "Use the signMessage function from the client returned by useSmartWallets hook i…" at bounding box center [533, 258] width 517 height 40
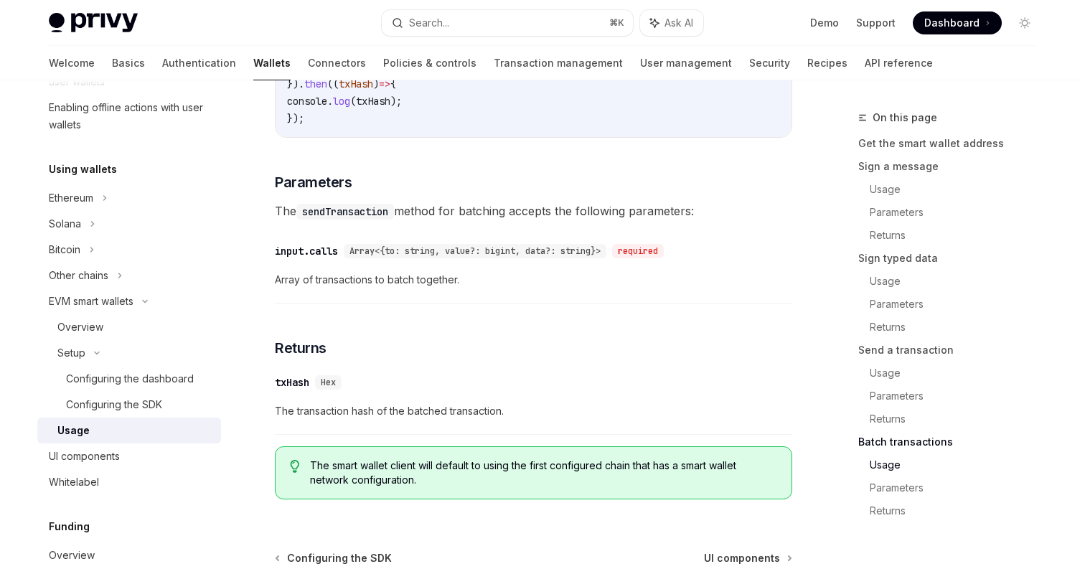
scroll to position [3266, 0]
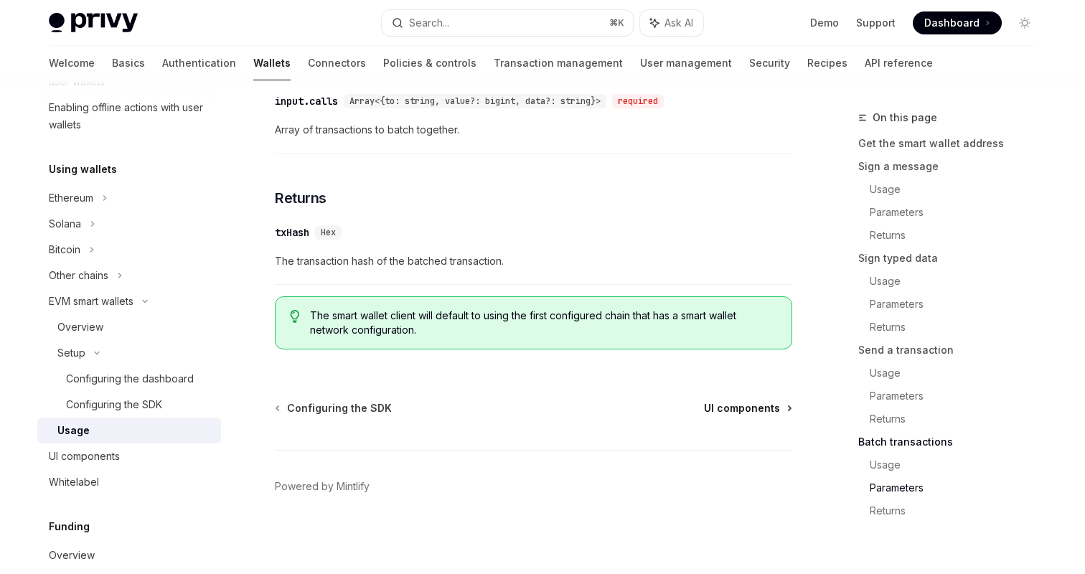
click at [738, 414] on span "UI components" at bounding box center [742, 408] width 76 height 14
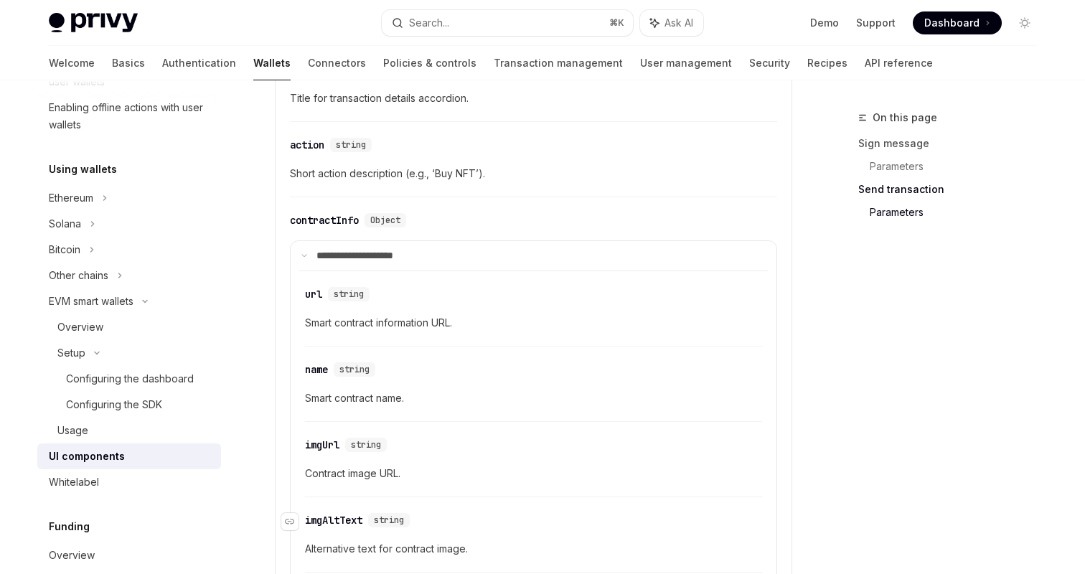
scroll to position [2647, 0]
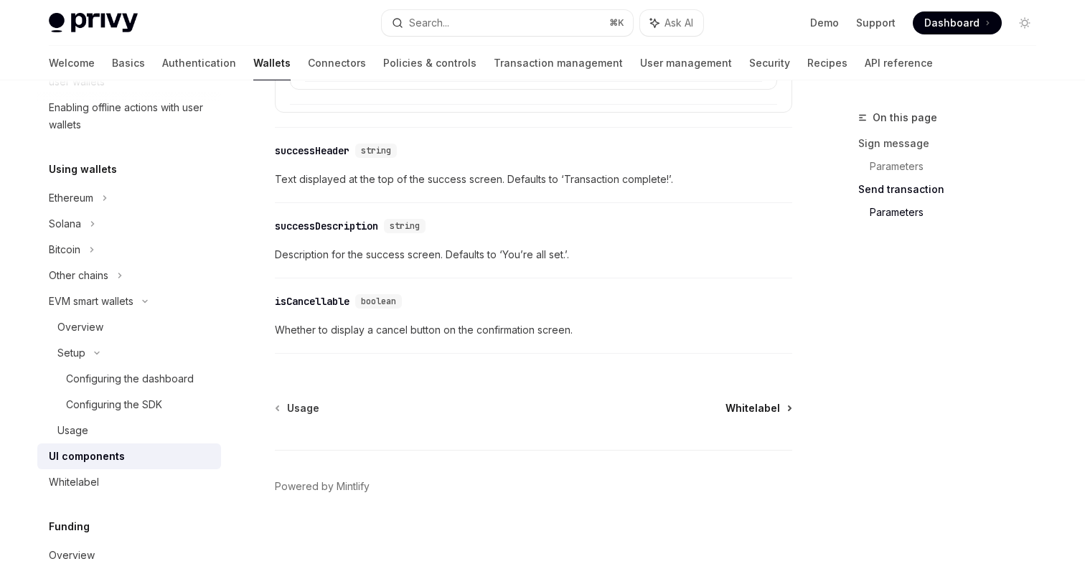
click at [741, 401] on span "Whitelabel" at bounding box center [752, 408] width 55 height 14
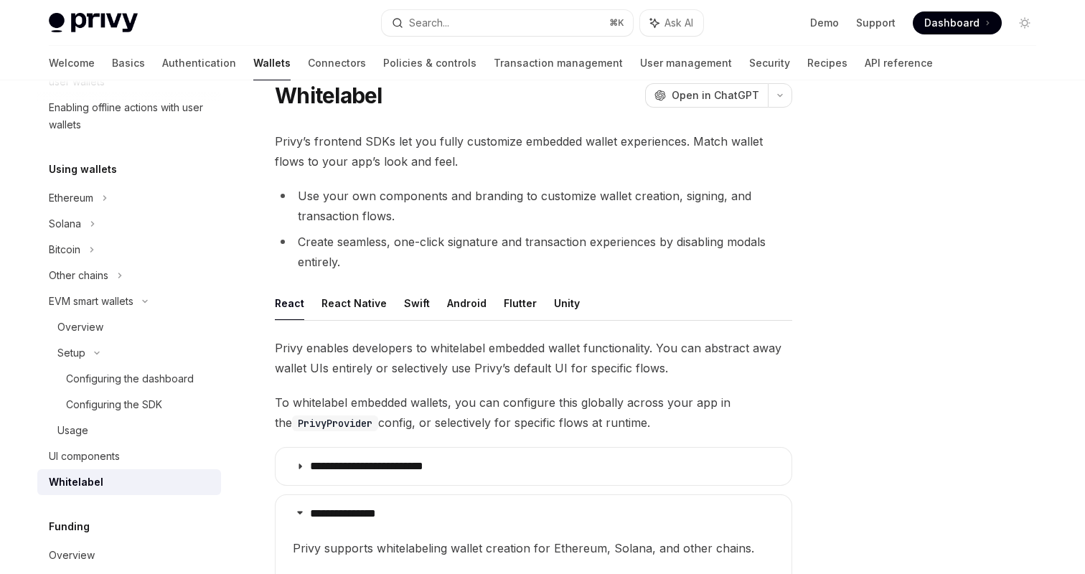
scroll to position [50, 0]
click at [352, 301] on button "React Native" at bounding box center [353, 303] width 65 height 34
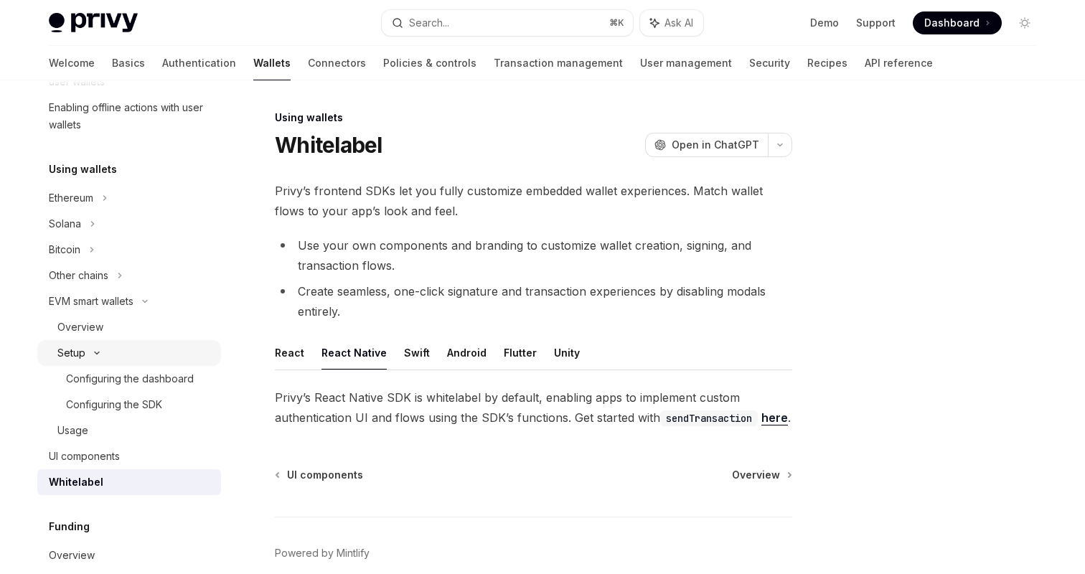
click at [63, 352] on div "Setup" at bounding box center [71, 352] width 28 height 17
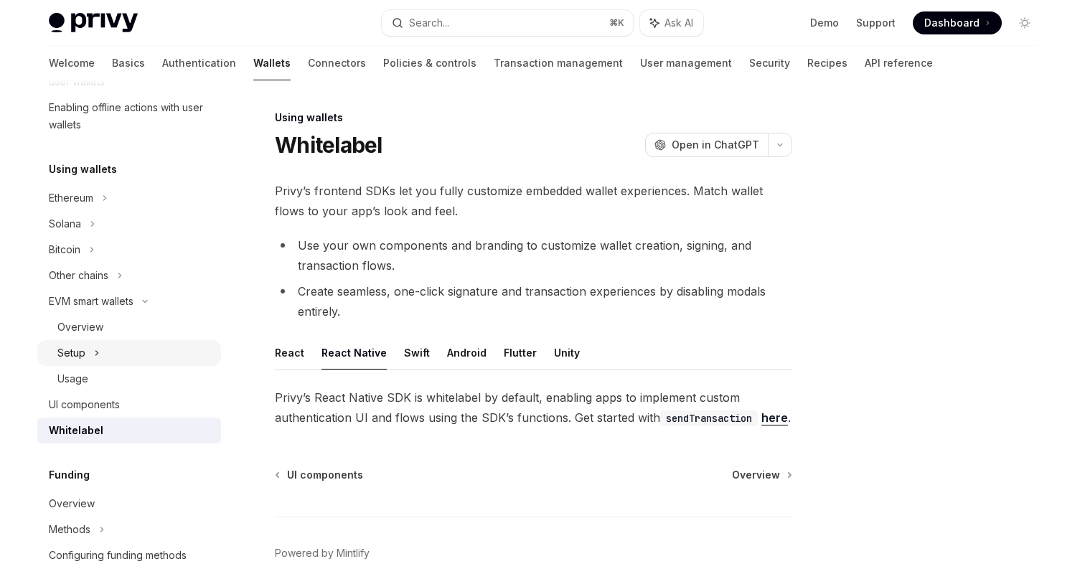
click at [80, 352] on div "Setup" at bounding box center [71, 352] width 28 height 17
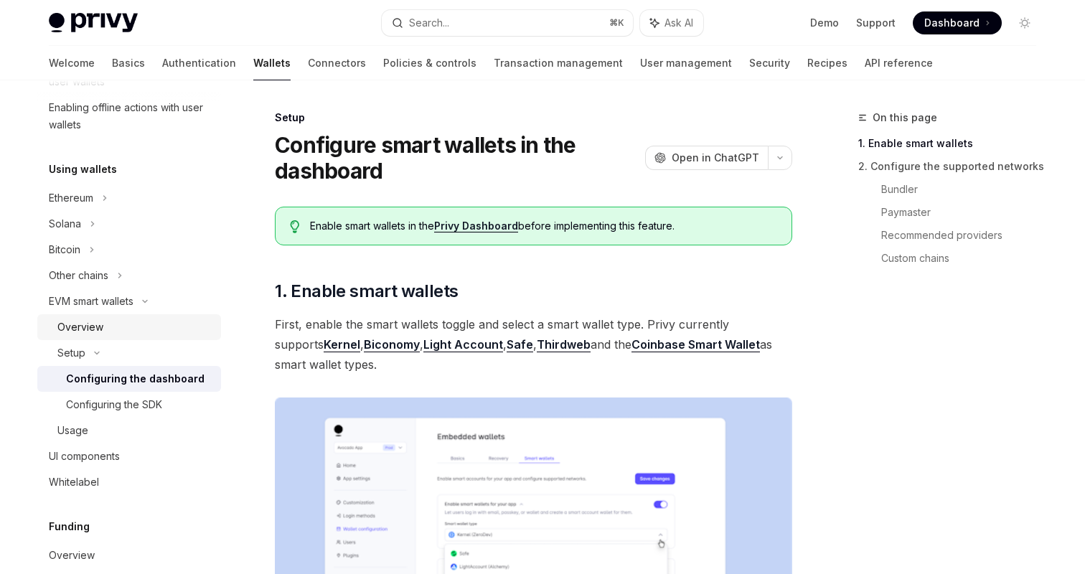
click at [90, 317] on link "Overview" at bounding box center [129, 327] width 184 height 26
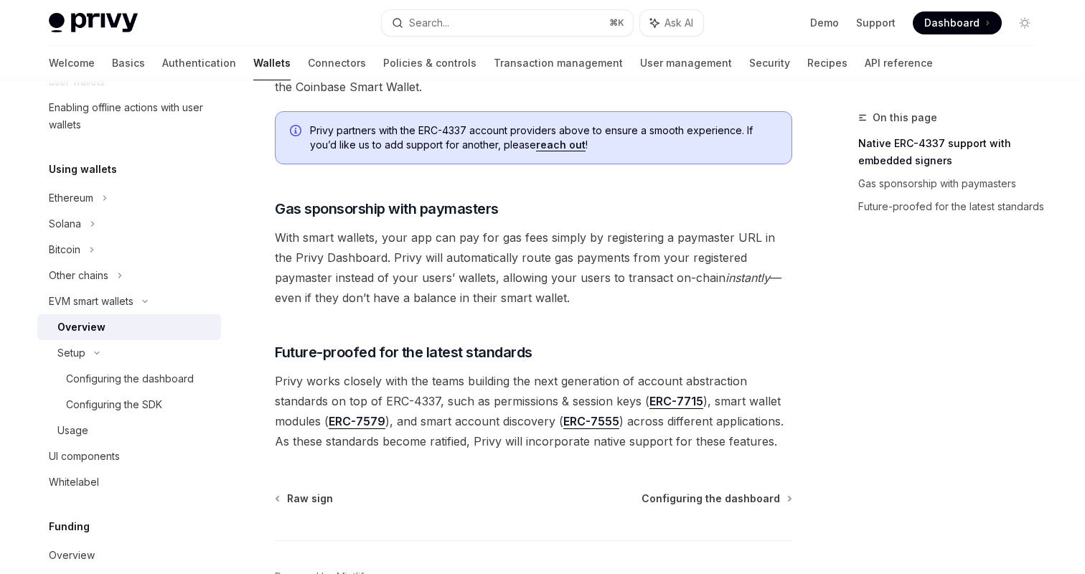
scroll to position [1148, 0]
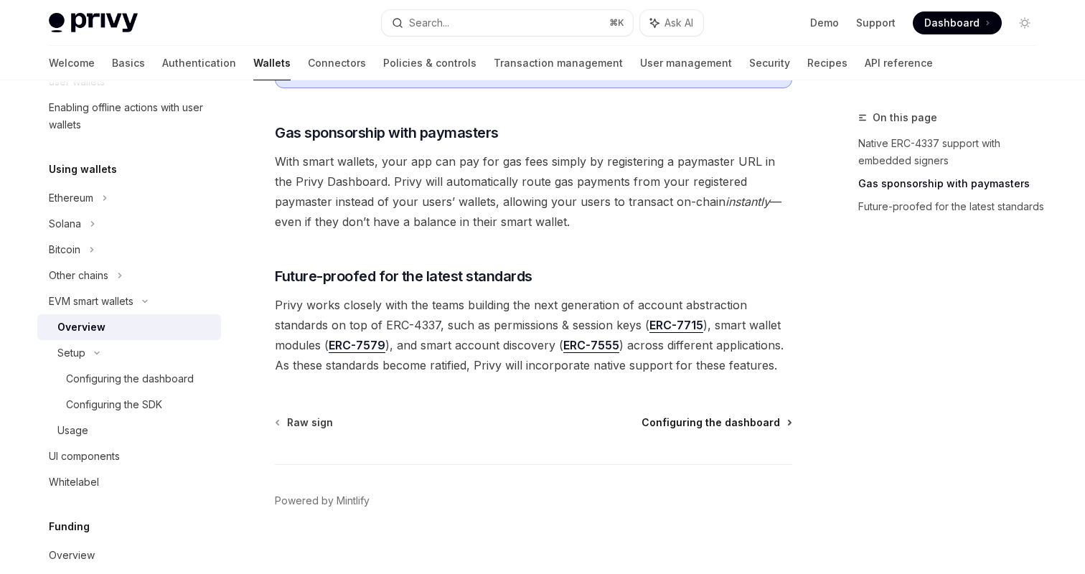
click at [749, 415] on span "Configuring the dashboard" at bounding box center [711, 422] width 138 height 14
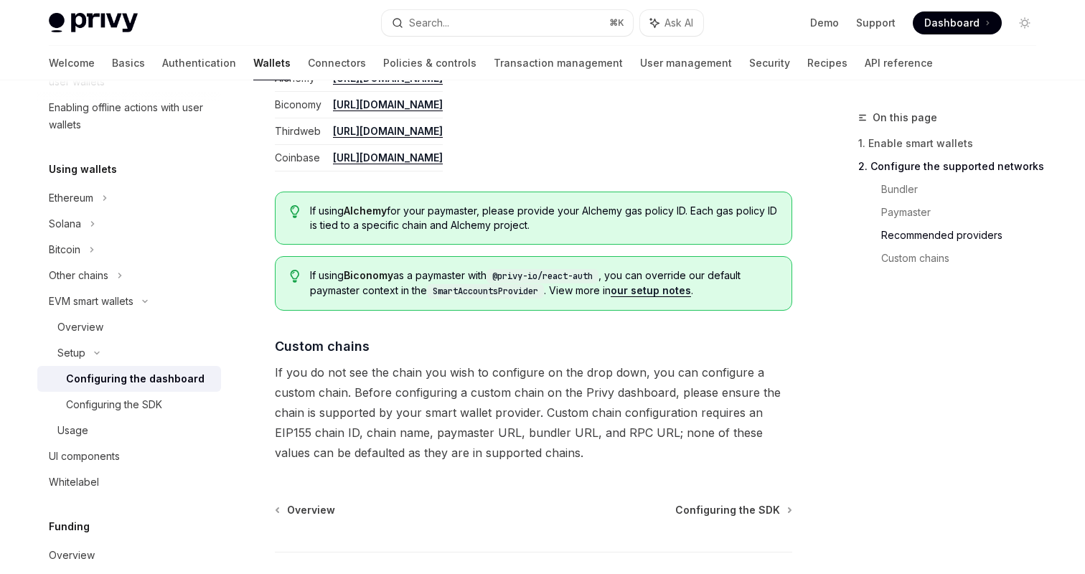
scroll to position [1987, 0]
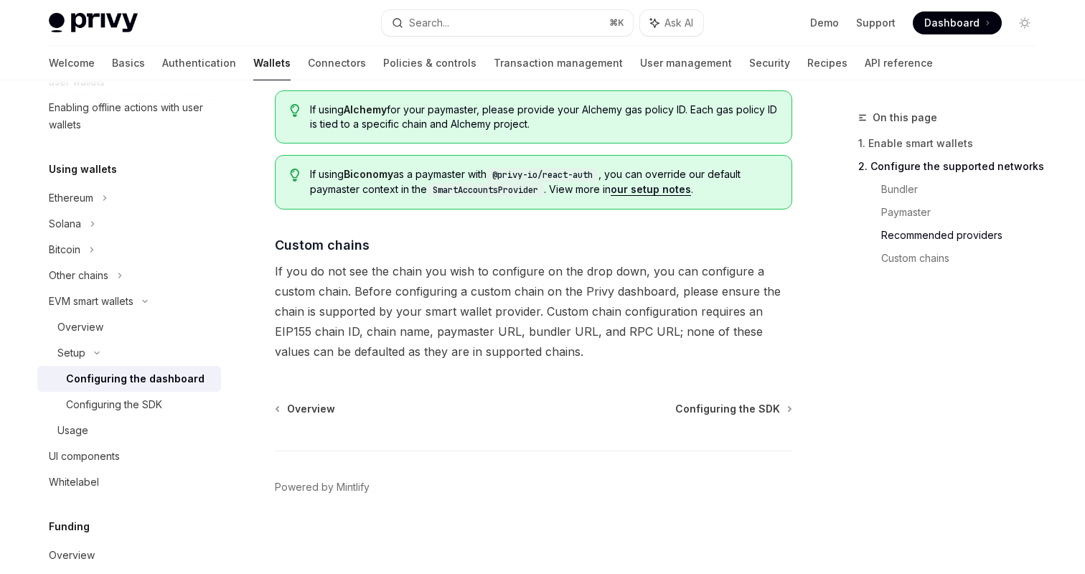
click at [710, 405] on span "Configuring the SDK" at bounding box center [727, 409] width 105 height 14
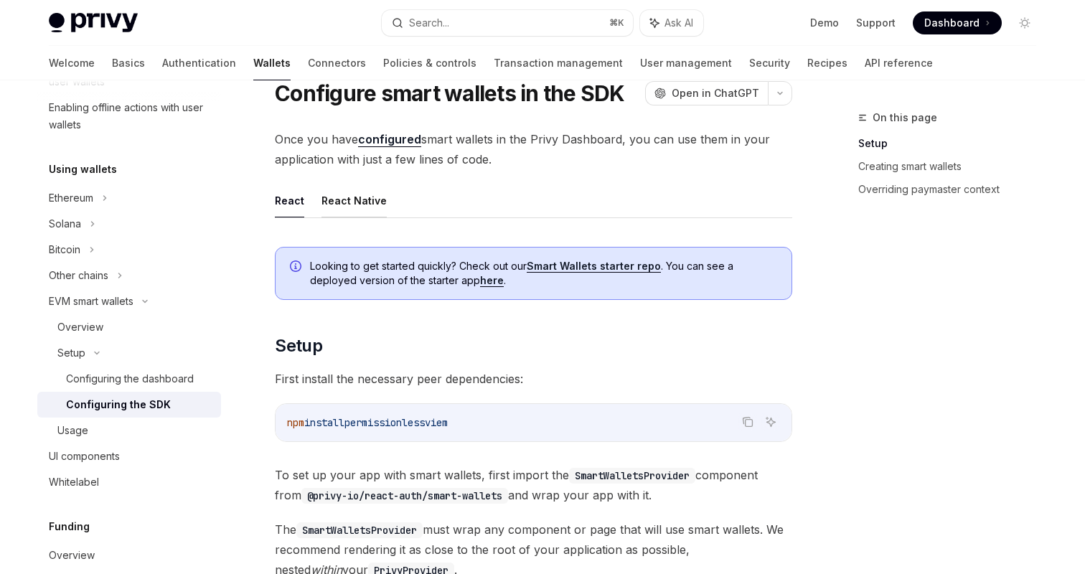
click at [348, 206] on button "React Native" at bounding box center [353, 201] width 65 height 34
type textarea "*"
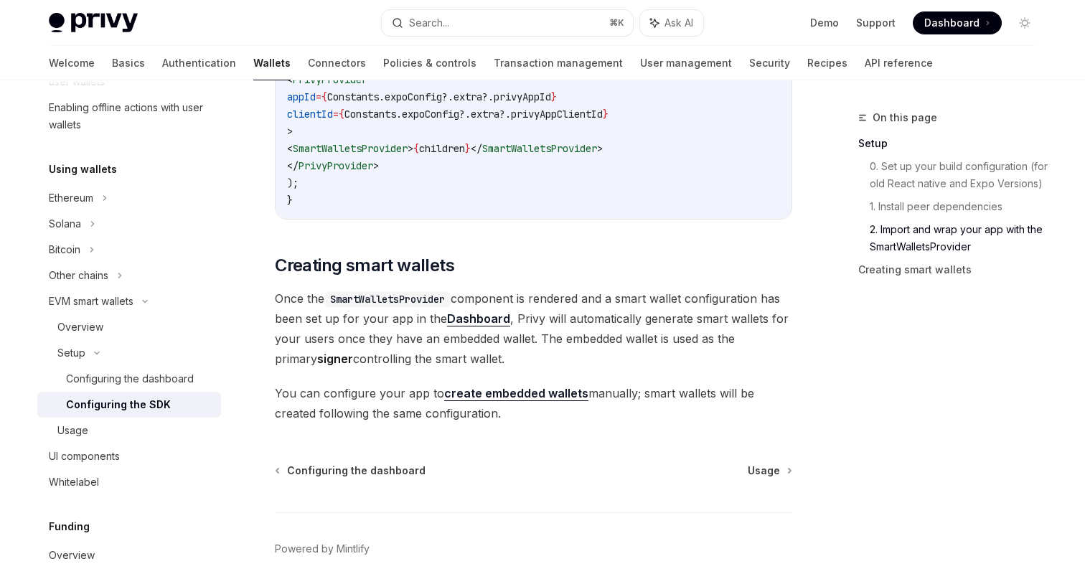
scroll to position [1197, 0]
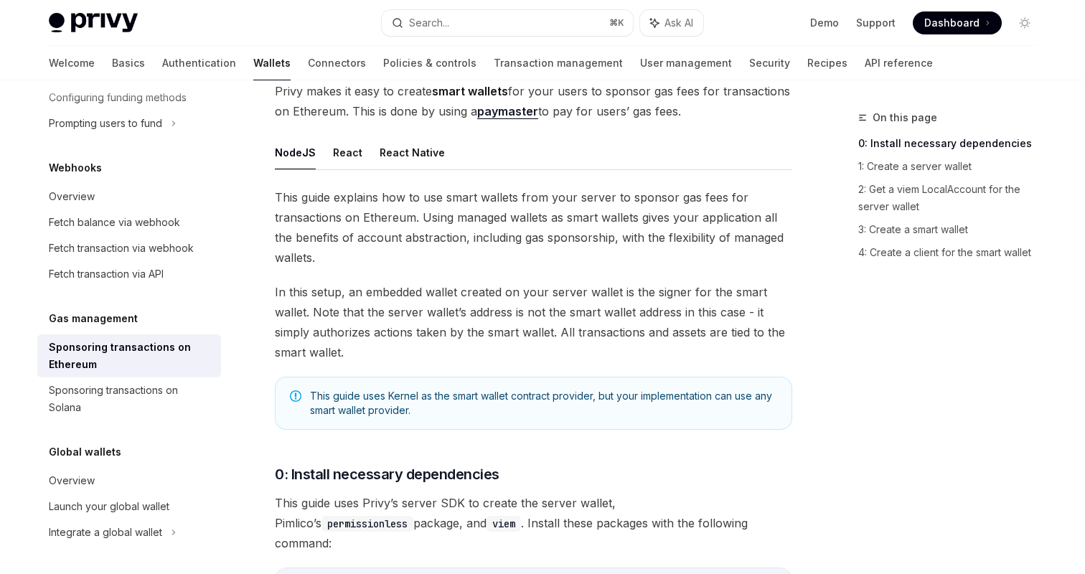
scroll to position [128, 0]
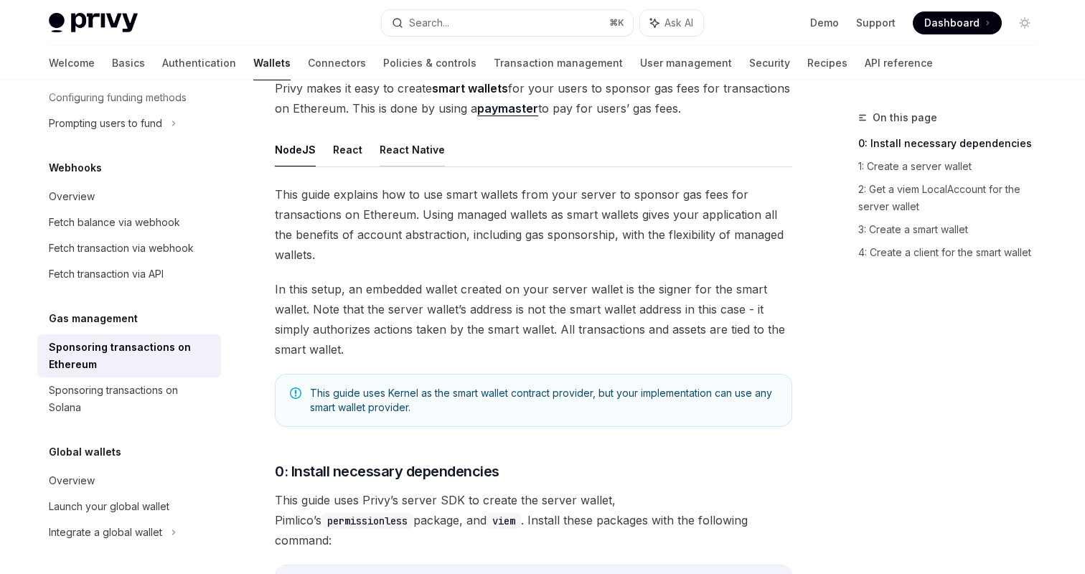
click at [417, 141] on button "React Native" at bounding box center [412, 150] width 65 height 34
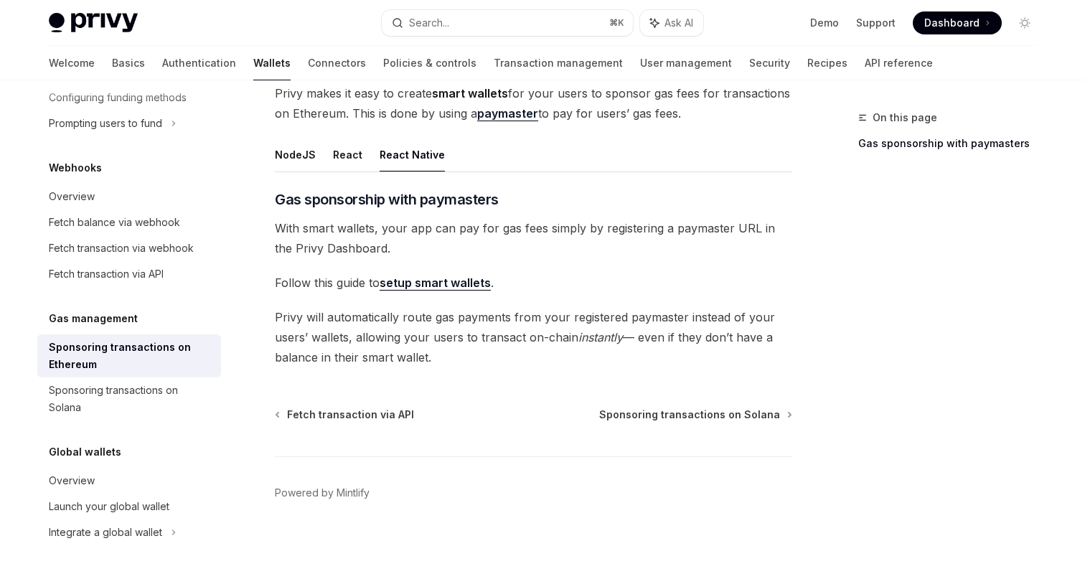
scroll to position [122, 0]
click at [278, 156] on button "NodeJS" at bounding box center [295, 156] width 41 height 34
type textarea "*"
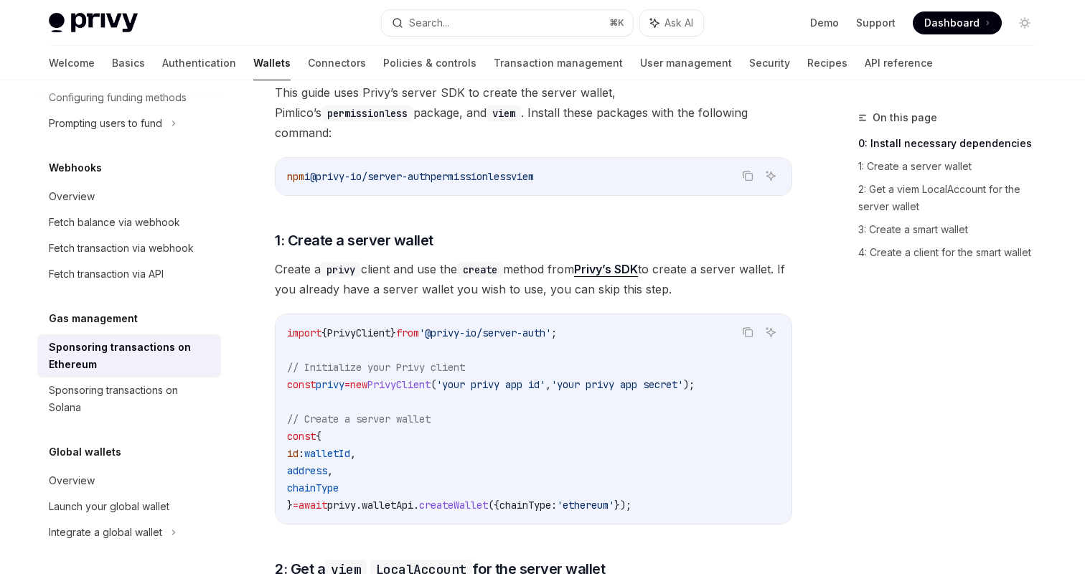
scroll to position [550, 0]
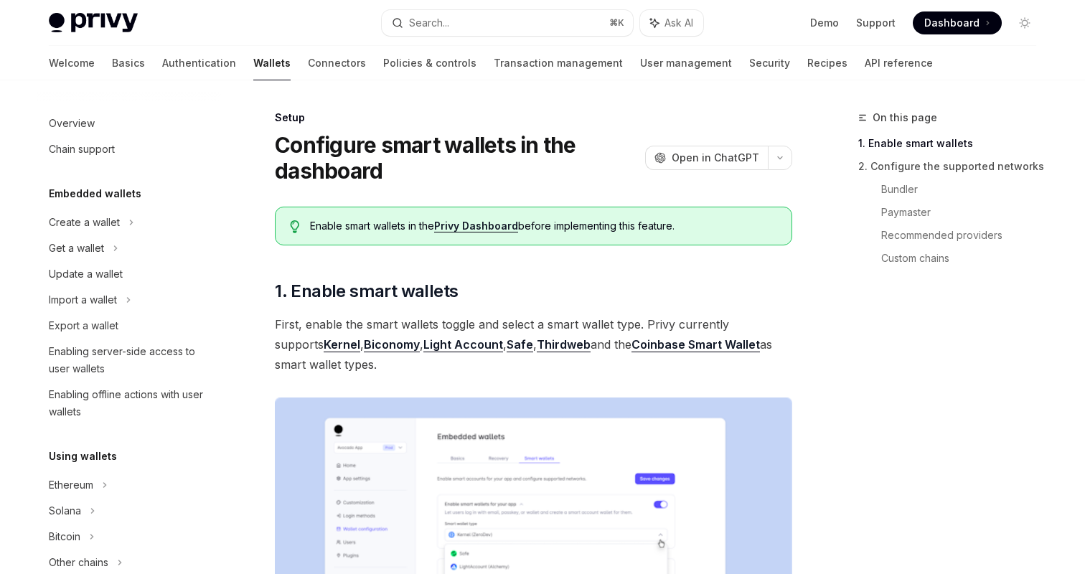
scroll to position [339, 0]
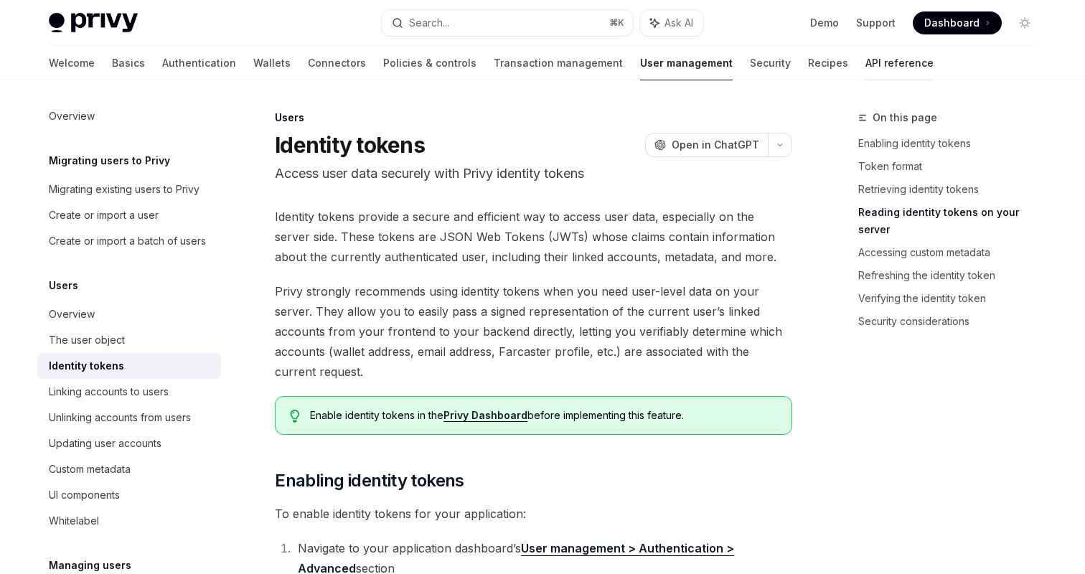
scroll to position [2061, 0]
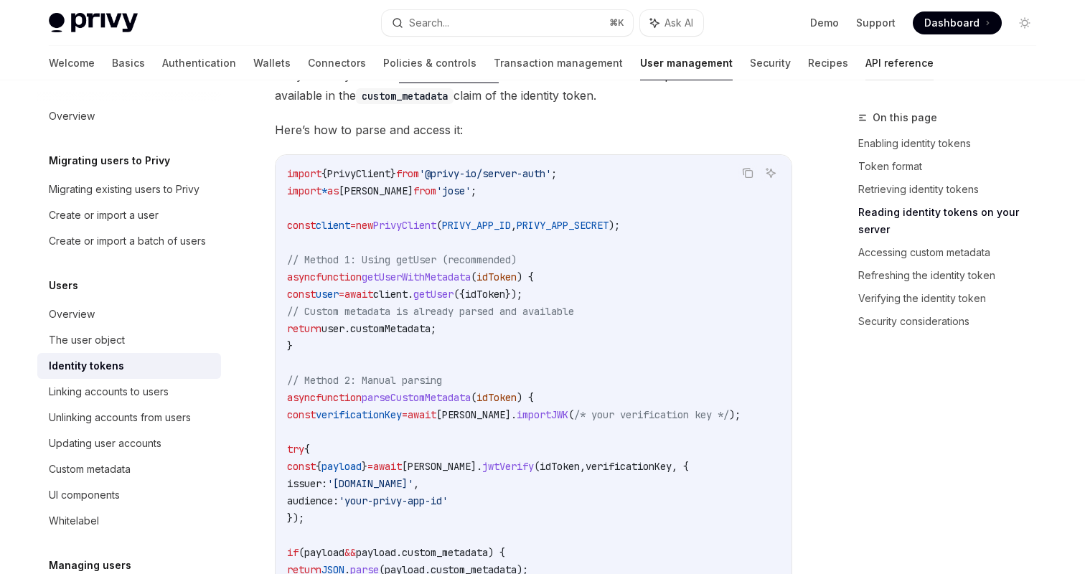
click at [865, 62] on link "API reference" at bounding box center [899, 63] width 68 height 34
type textarea "*"
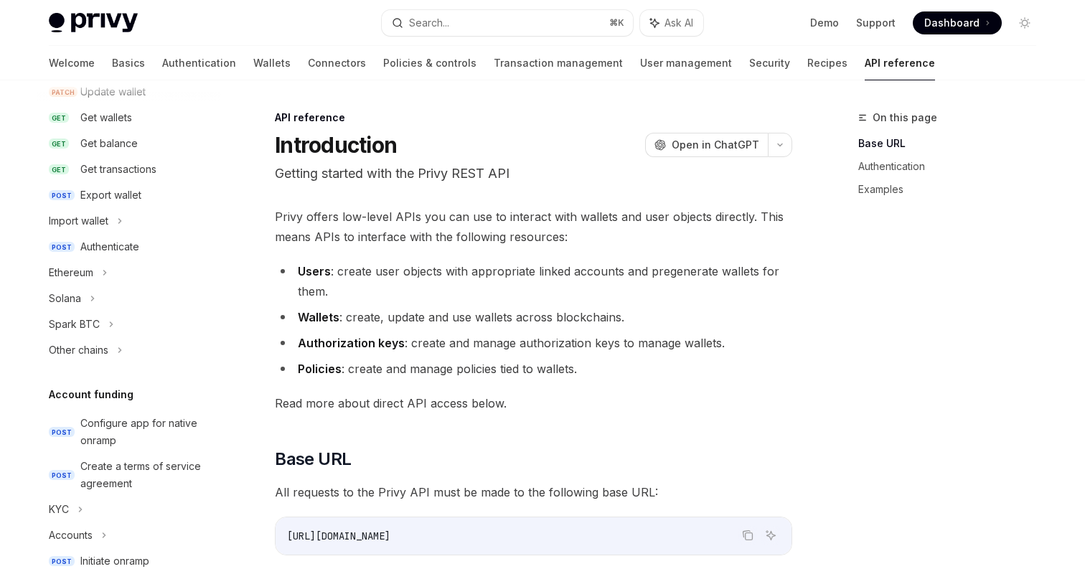
scroll to position [243, 0]
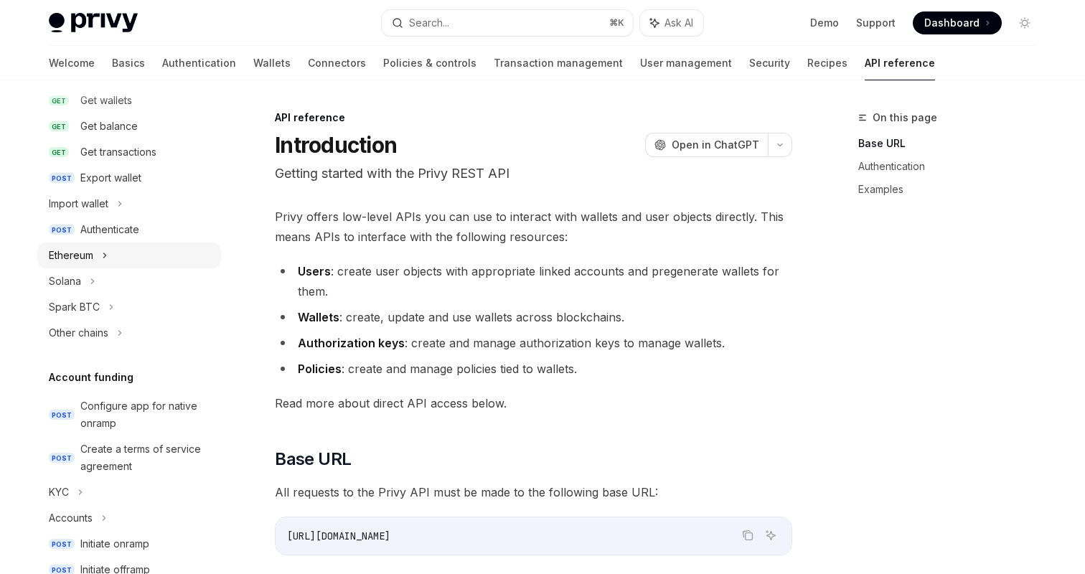
click at [99, 259] on div "Ethereum" at bounding box center [129, 256] width 184 height 26
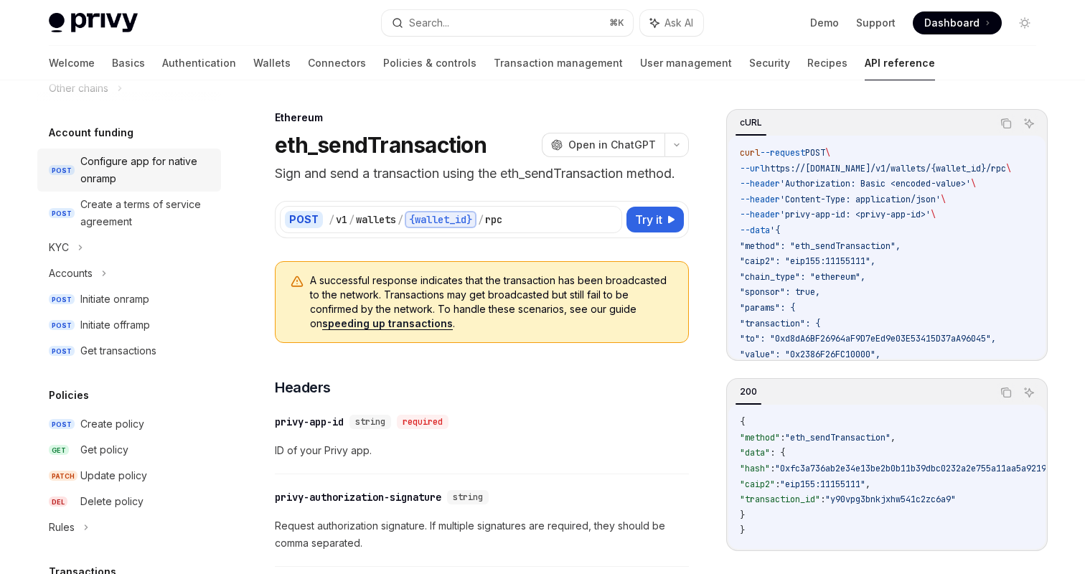
scroll to position [661, 0]
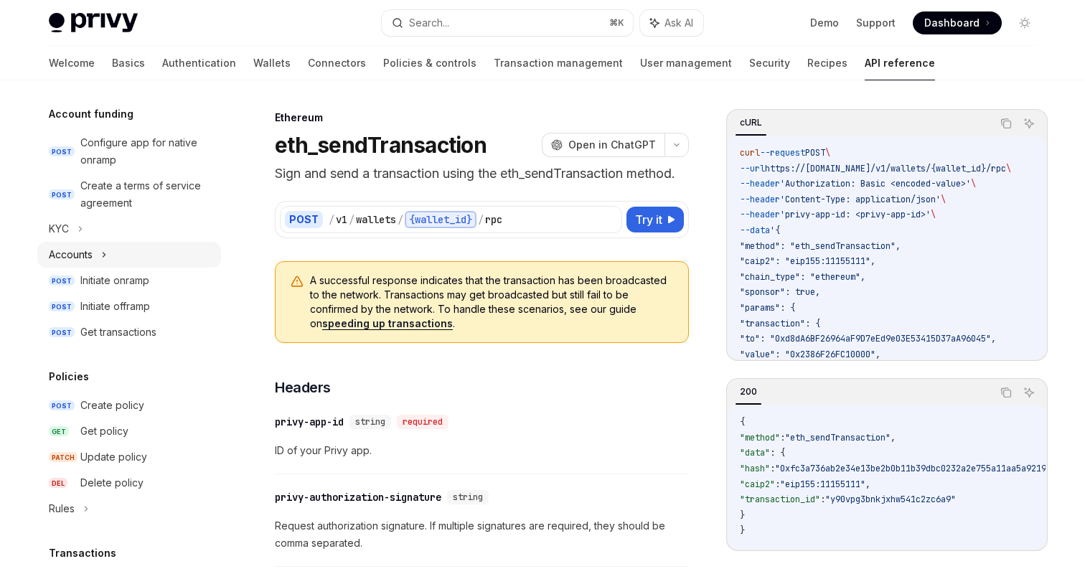
click at [105, 256] on icon at bounding box center [104, 254] width 6 height 17
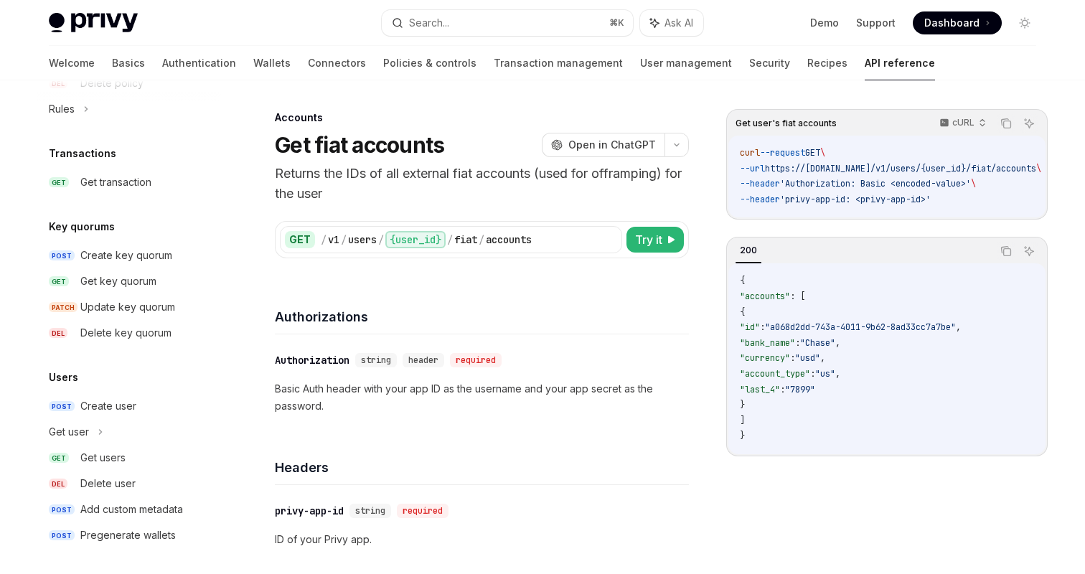
scroll to position [1115, 0]
click at [105, 429] on div "Get user" at bounding box center [129, 429] width 184 height 26
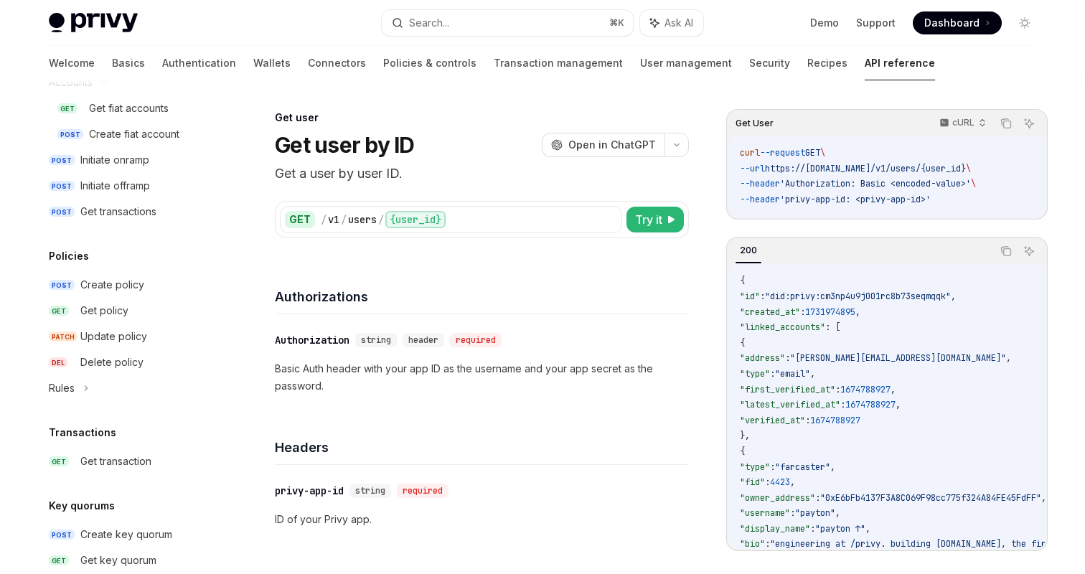
scroll to position [825, 0]
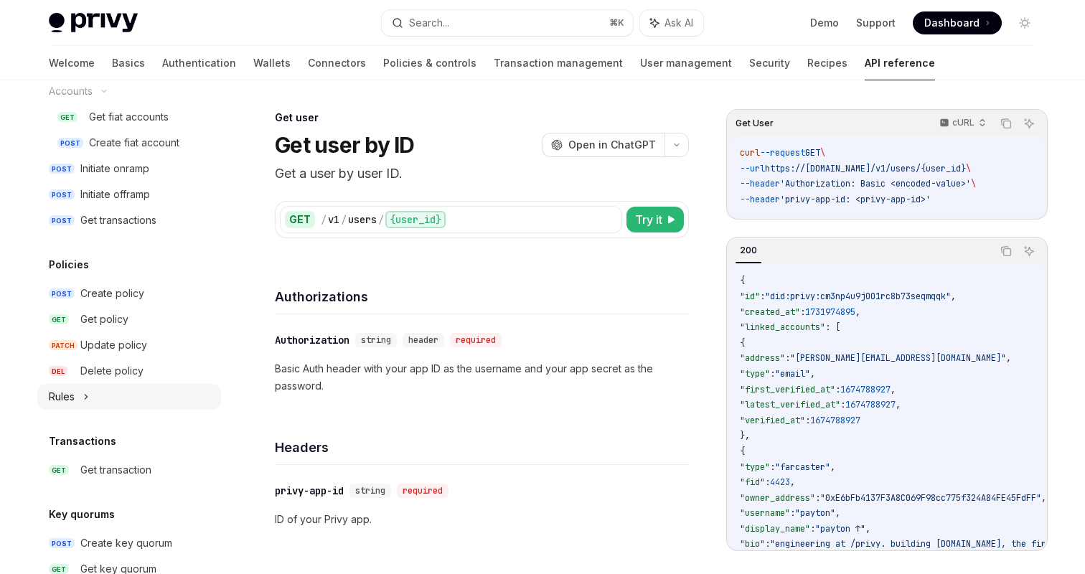
click at [88, 400] on icon at bounding box center [86, 396] width 6 height 17
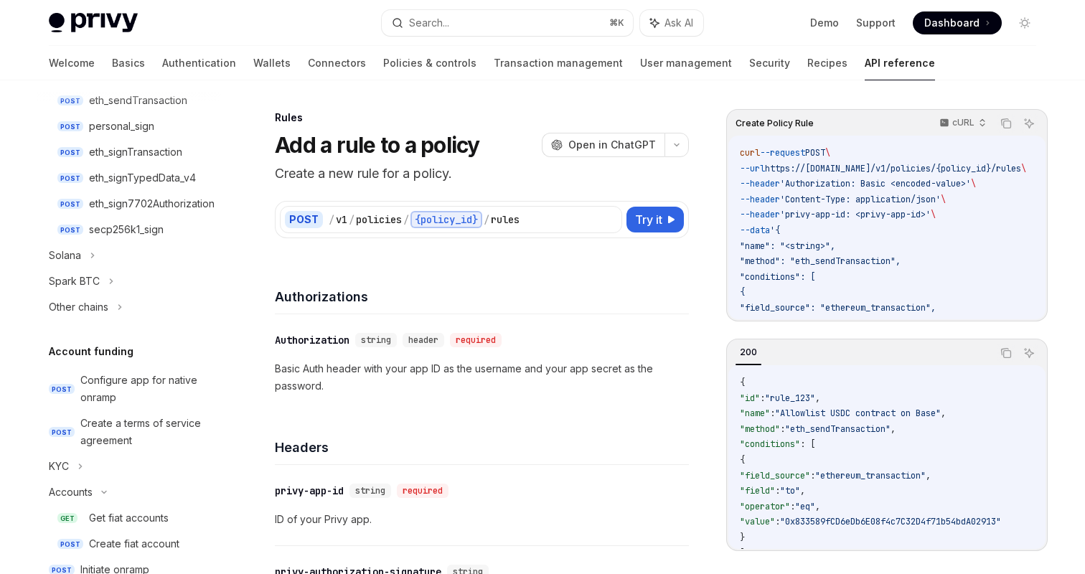
scroll to position [418, 0]
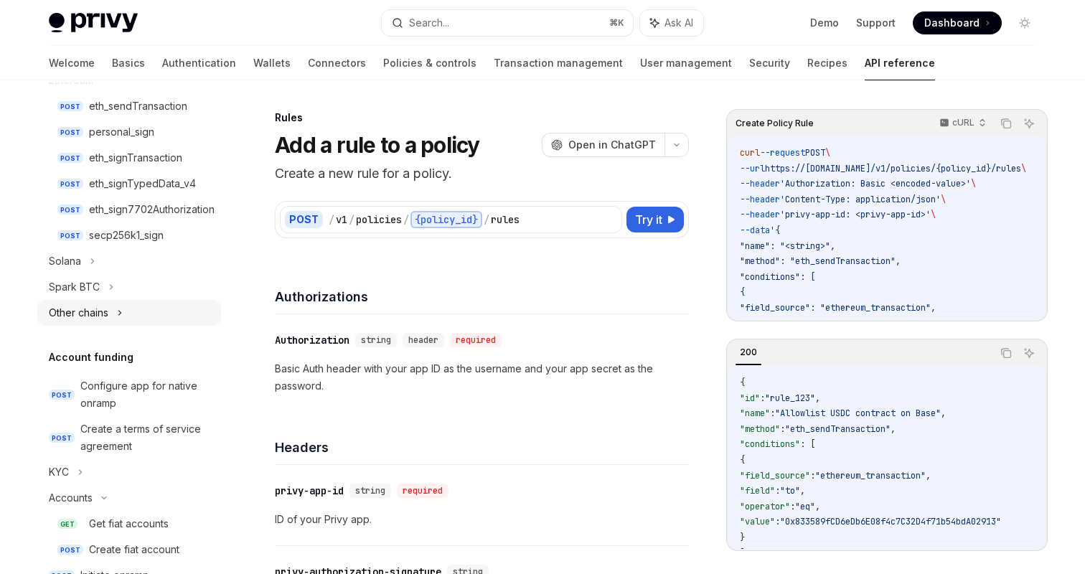
click at [112, 309] on div "Other chains" at bounding box center [129, 313] width 184 height 26
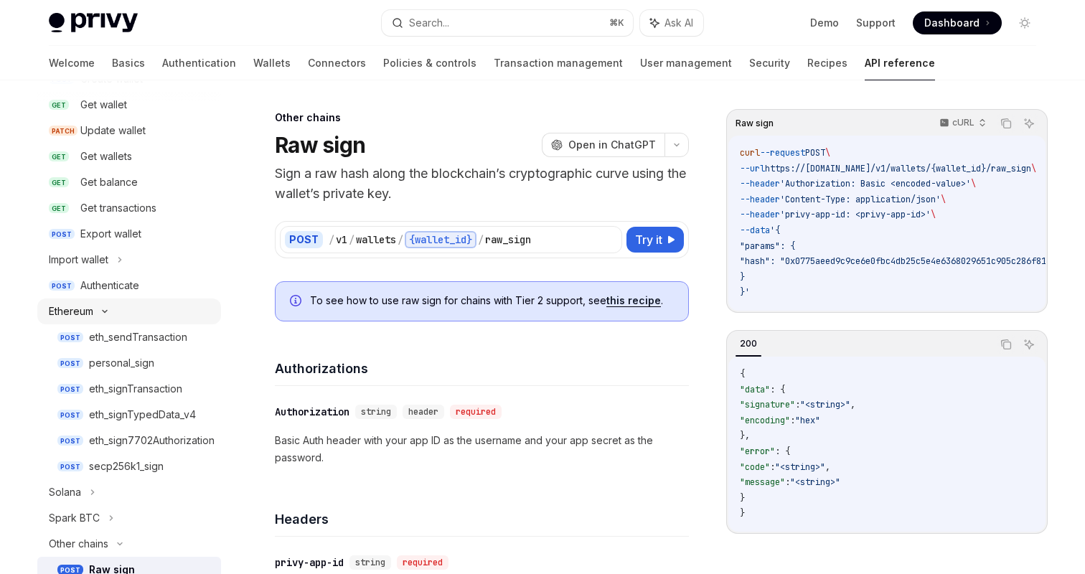
scroll to position [169, 0]
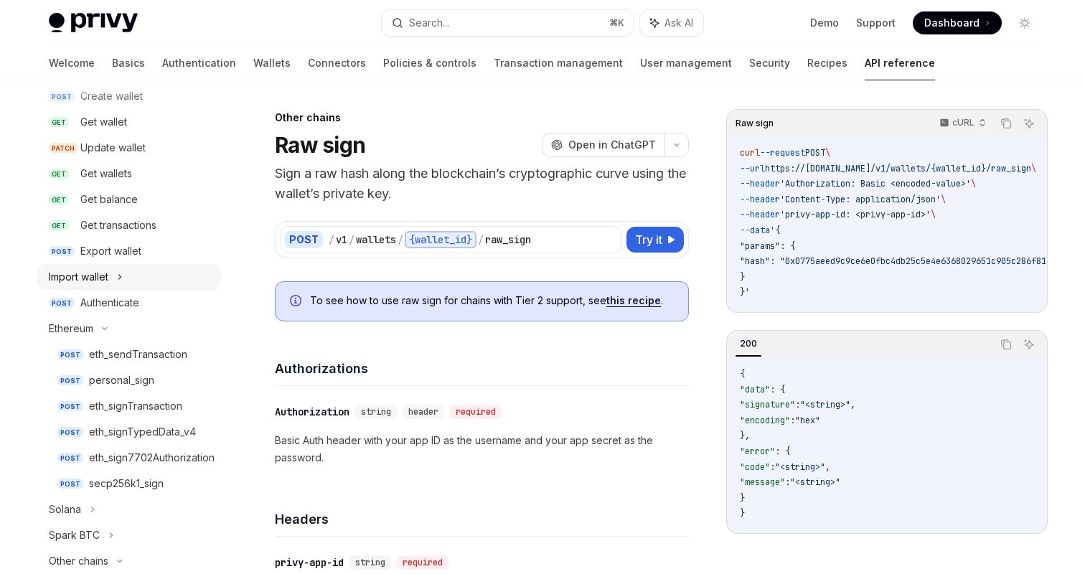
click at [125, 273] on div "Import wallet" at bounding box center [129, 277] width 184 height 26
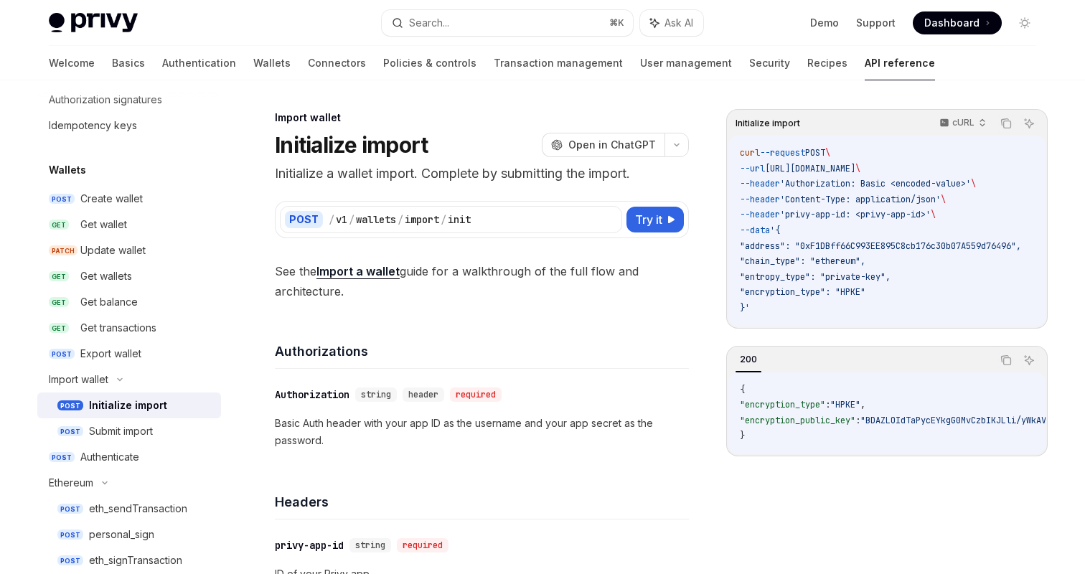
scroll to position [44, 0]
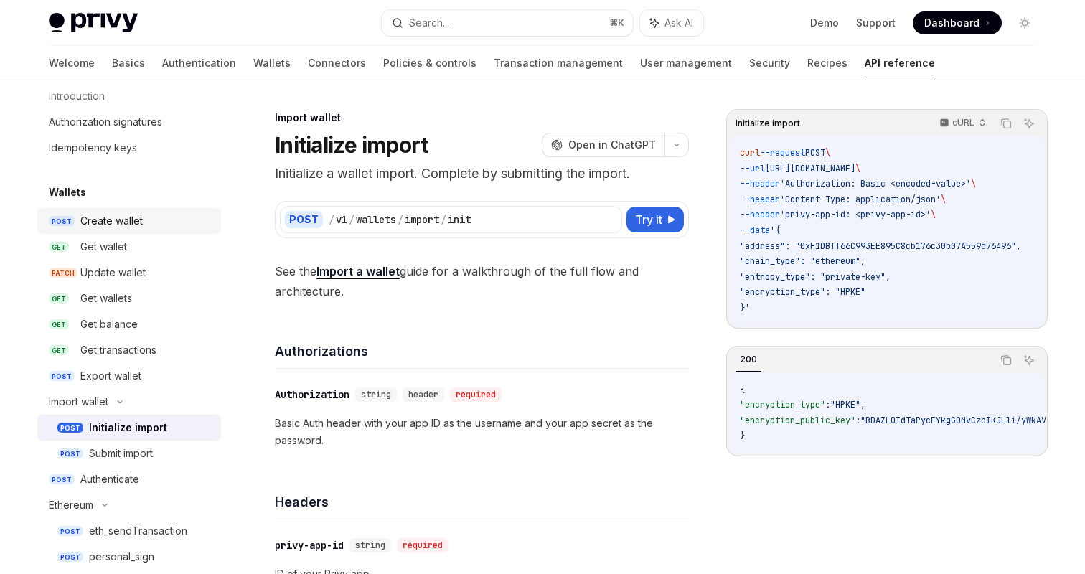
click at [118, 224] on div "Create wallet" at bounding box center [111, 220] width 62 height 17
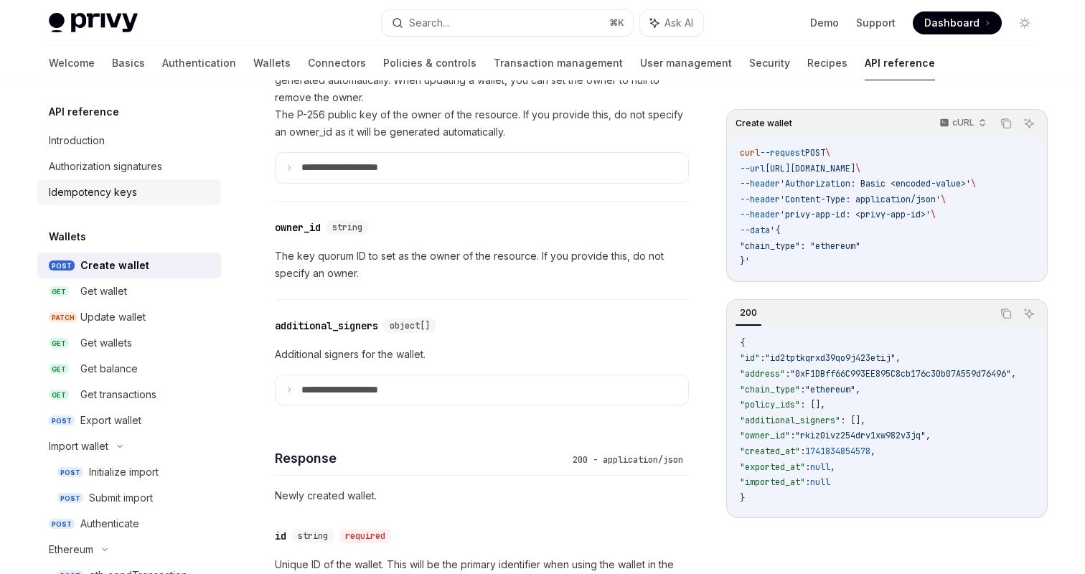
click at [127, 184] on div "Idempotency keys" at bounding box center [93, 192] width 88 height 17
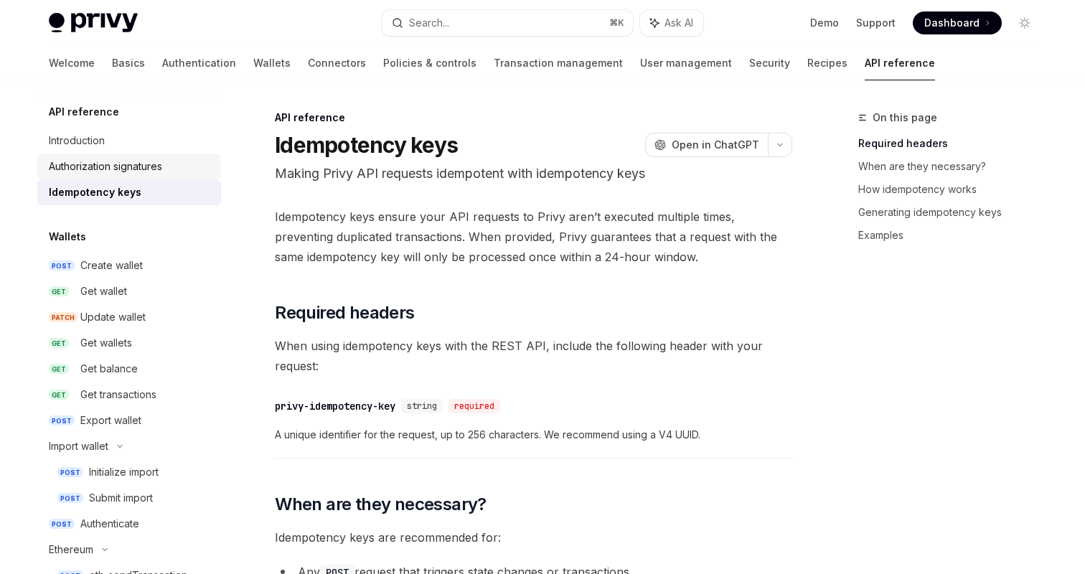
click at [132, 168] on div "Authorization signatures" at bounding box center [105, 166] width 113 height 17
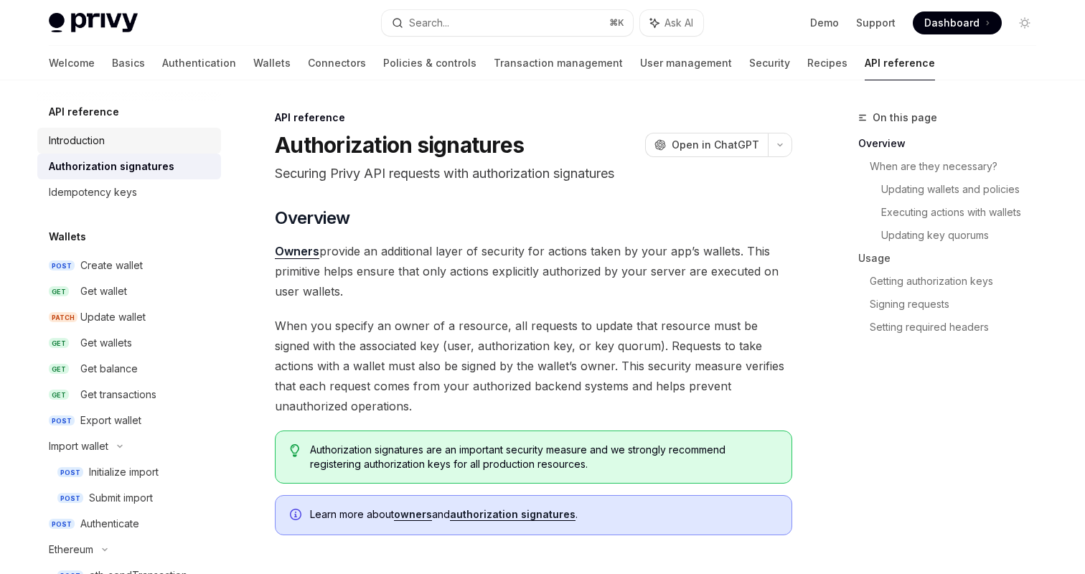
click at [131, 134] on div "Introduction" at bounding box center [131, 140] width 164 height 17
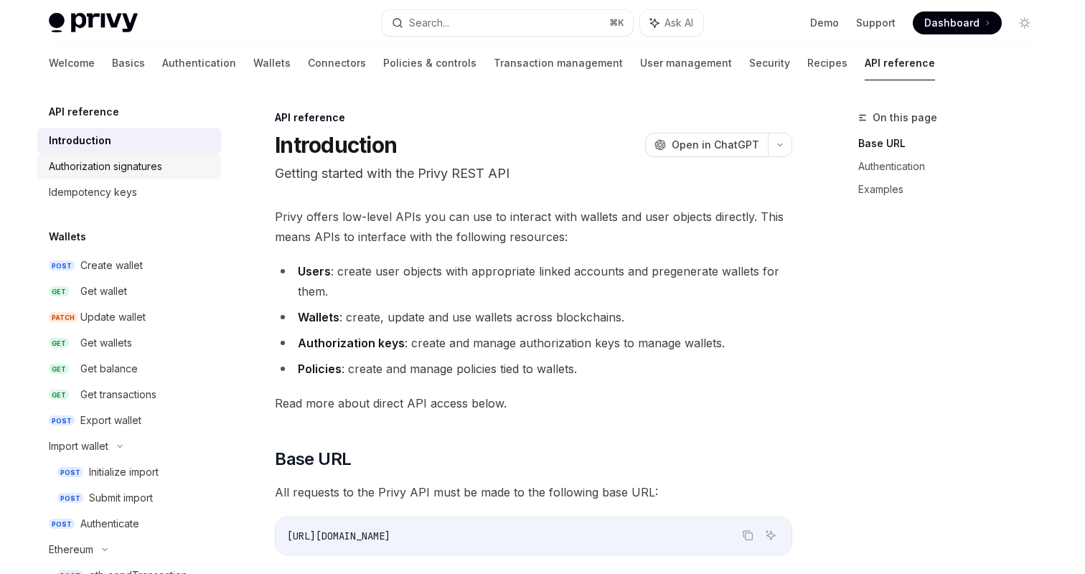
click at [136, 170] on div "Authorization signatures" at bounding box center [105, 166] width 113 height 17
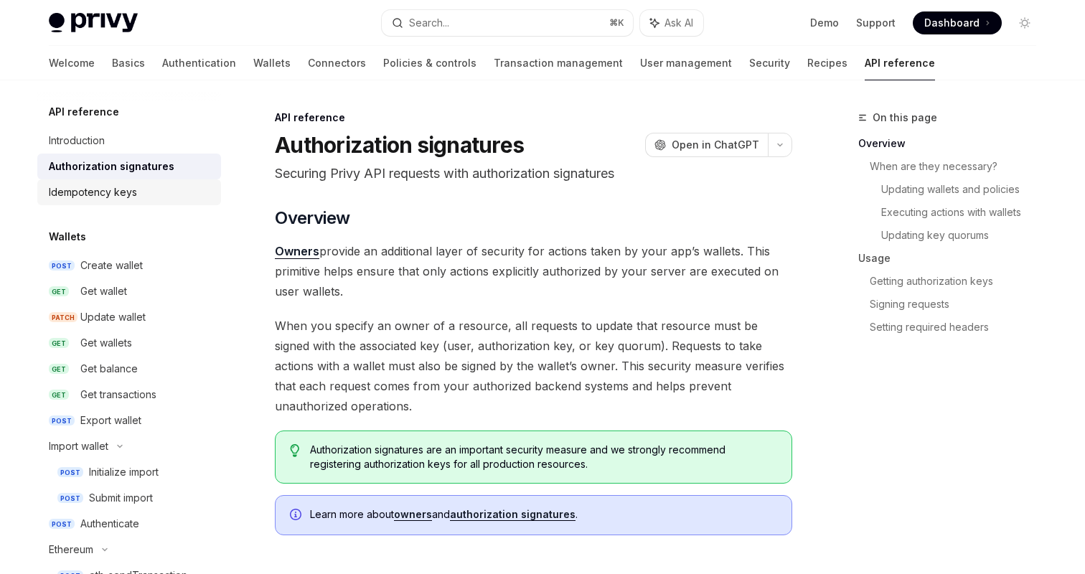
click at [137, 195] on div "Idempotency keys" at bounding box center [131, 192] width 164 height 17
type textarea "*"
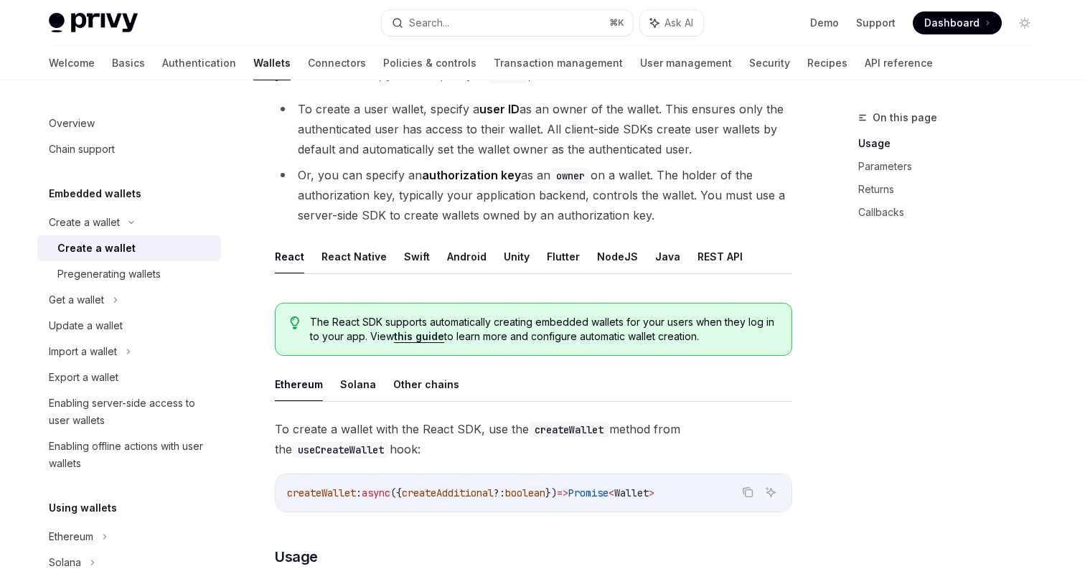
scroll to position [131, 0]
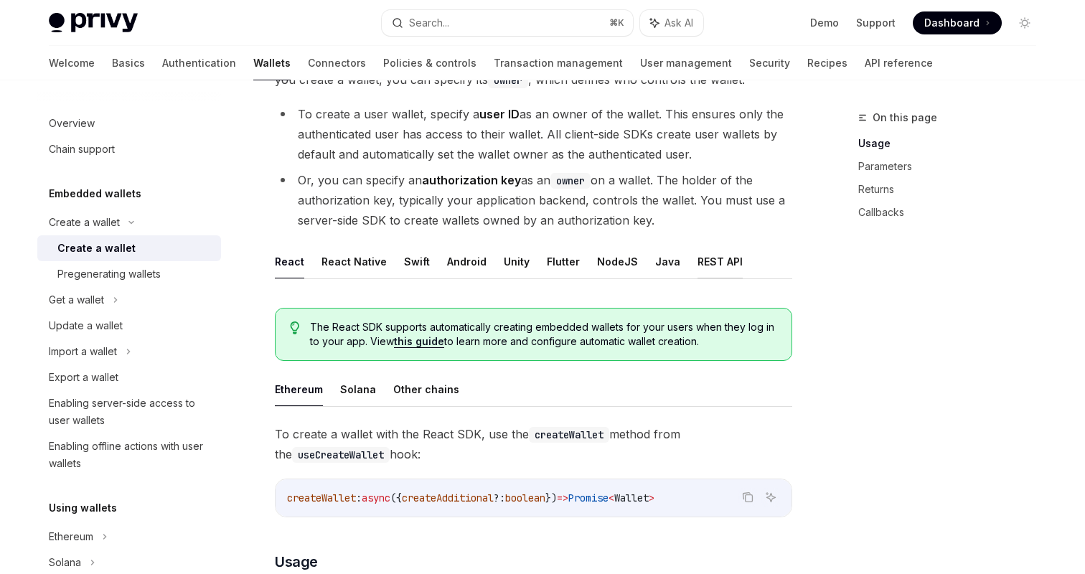
click at [711, 256] on button "REST API" at bounding box center [719, 262] width 45 height 34
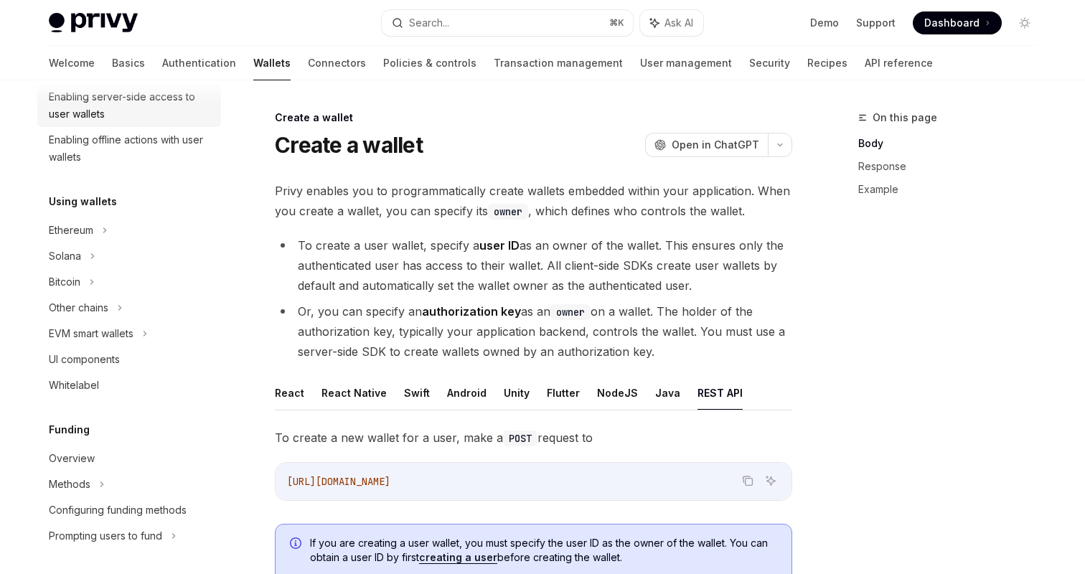
scroll to position [322, 0]
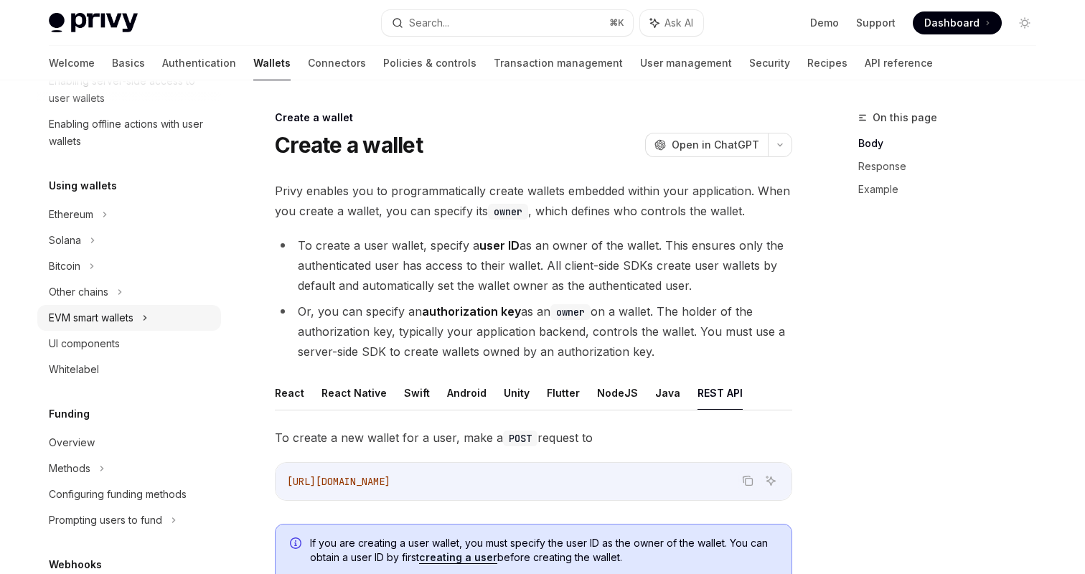
click at [144, 311] on div "EVM smart wallets" at bounding box center [129, 318] width 184 height 26
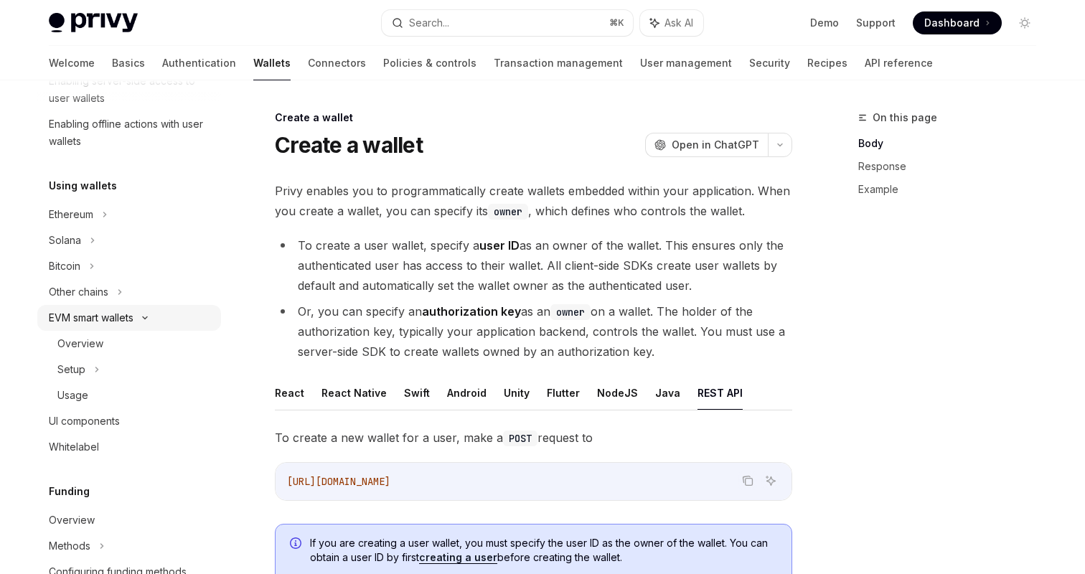
type textarea "*"
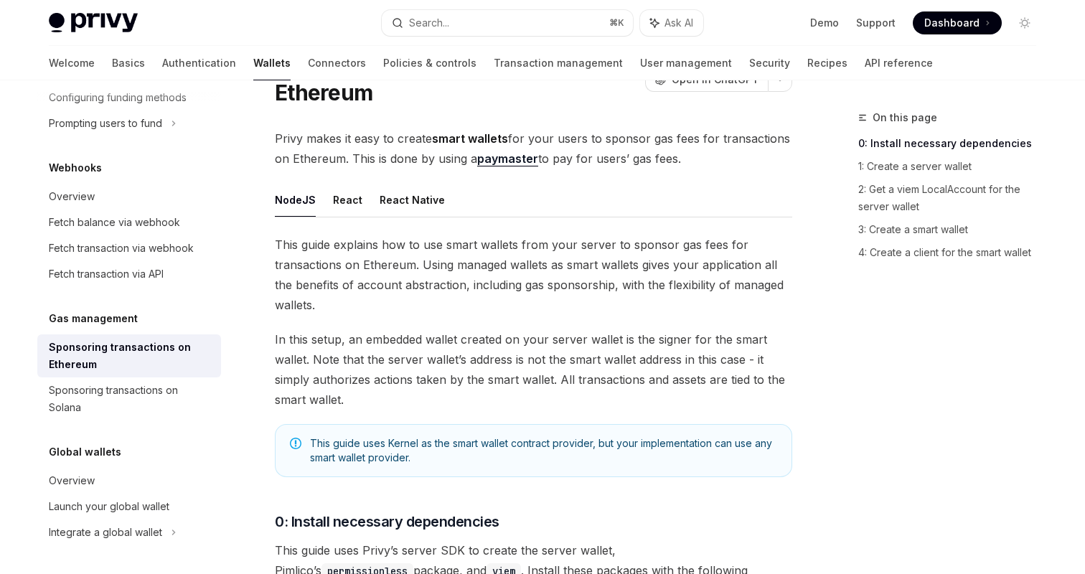
scroll to position [79, 0]
click at [405, 194] on button "React Native" at bounding box center [412, 199] width 65 height 34
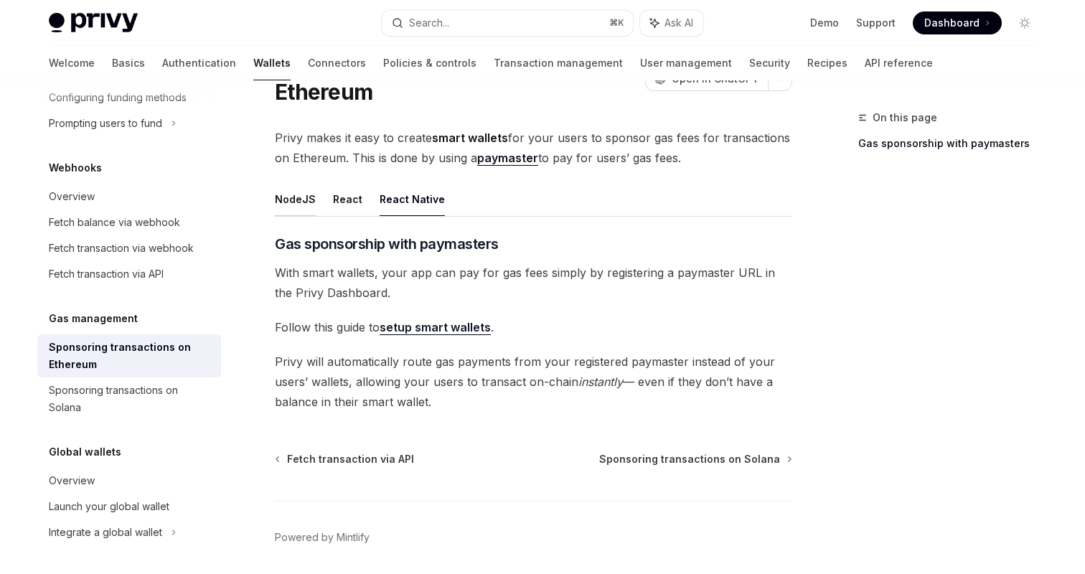
click at [286, 194] on button "NodeJS" at bounding box center [295, 199] width 41 height 34
type textarea "*"
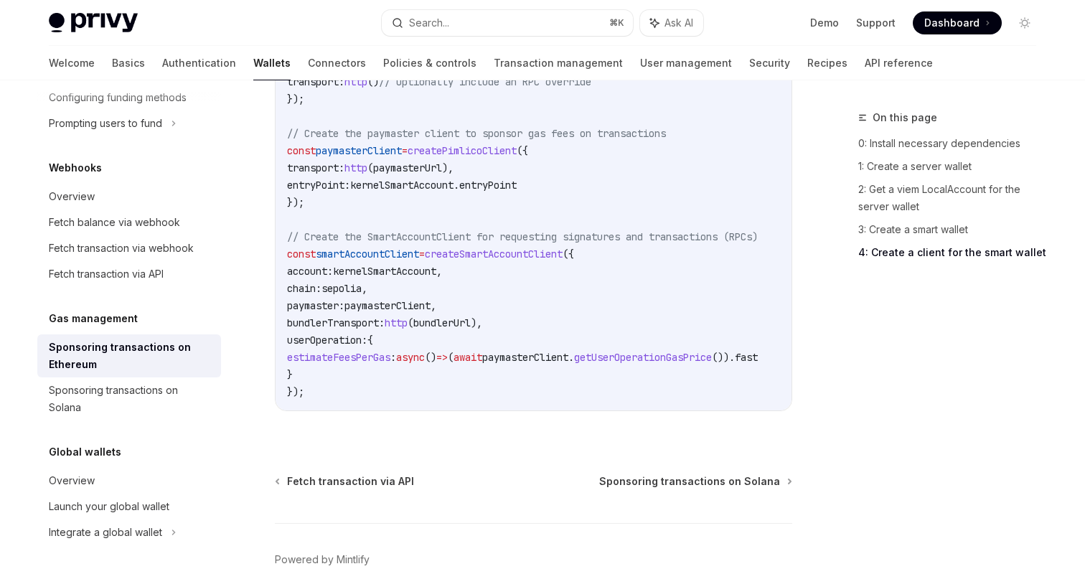
scroll to position [1935, 0]
